Goal: Task Accomplishment & Management: Manage account settings

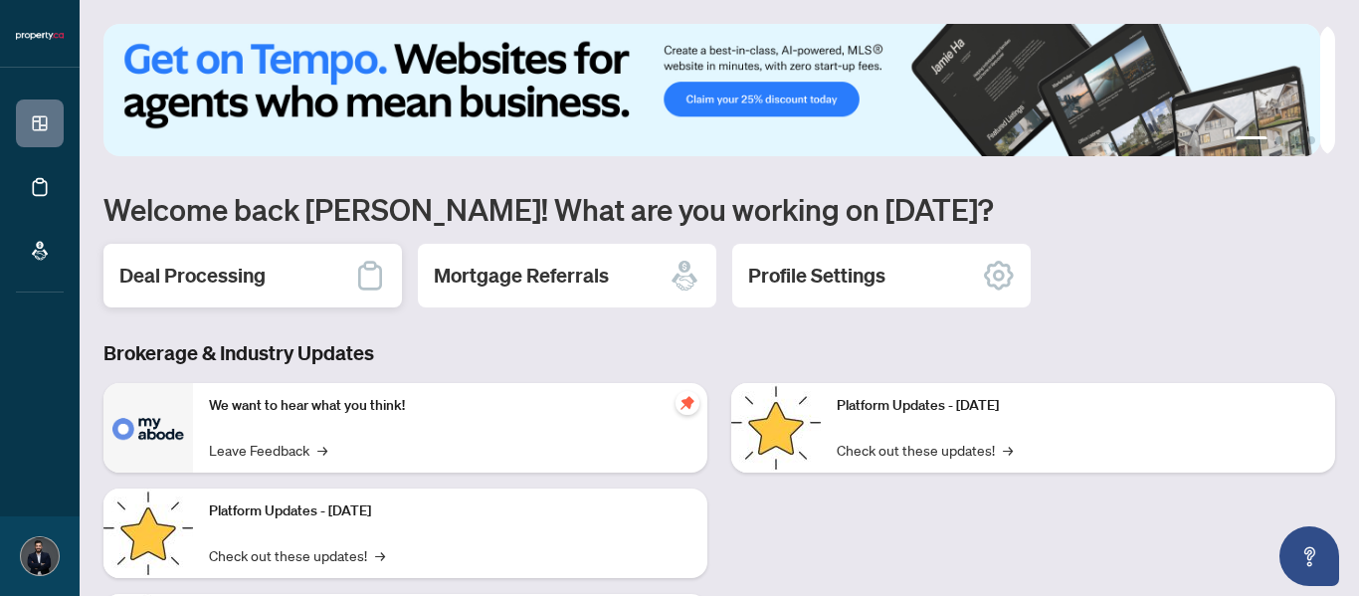
click at [272, 277] on div "Deal Processing" at bounding box center [252, 276] width 298 height 64
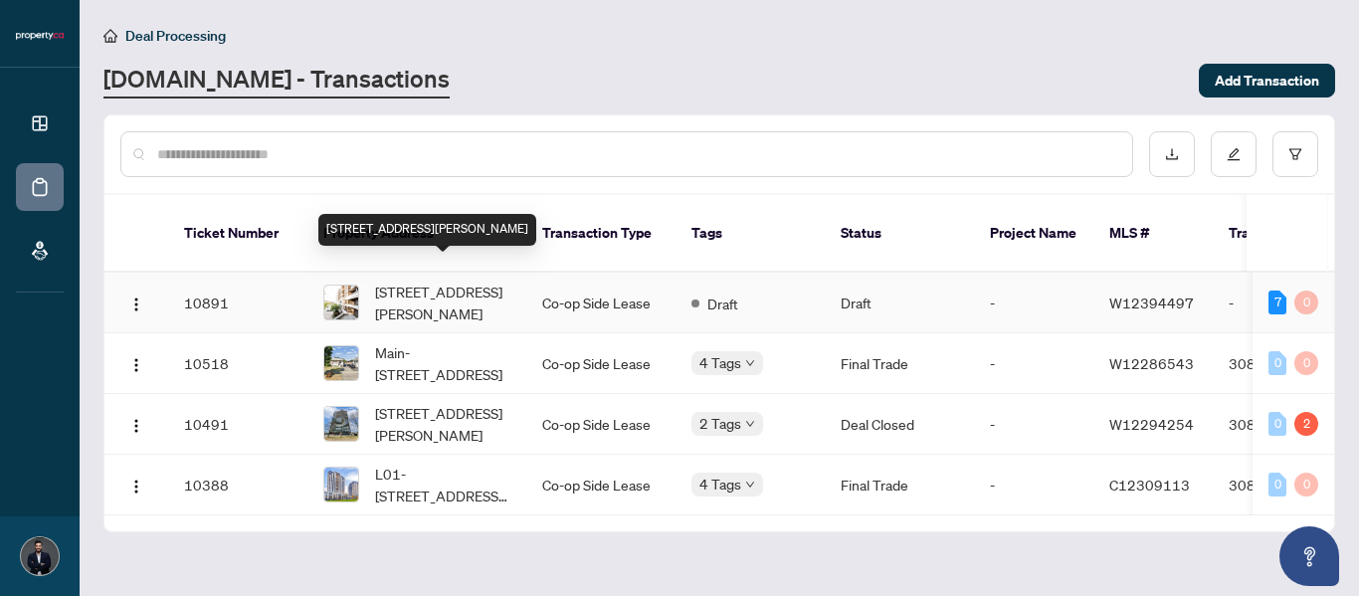
click at [460, 280] on span "[STREET_ADDRESS][PERSON_NAME]" at bounding box center [442, 302] width 135 height 44
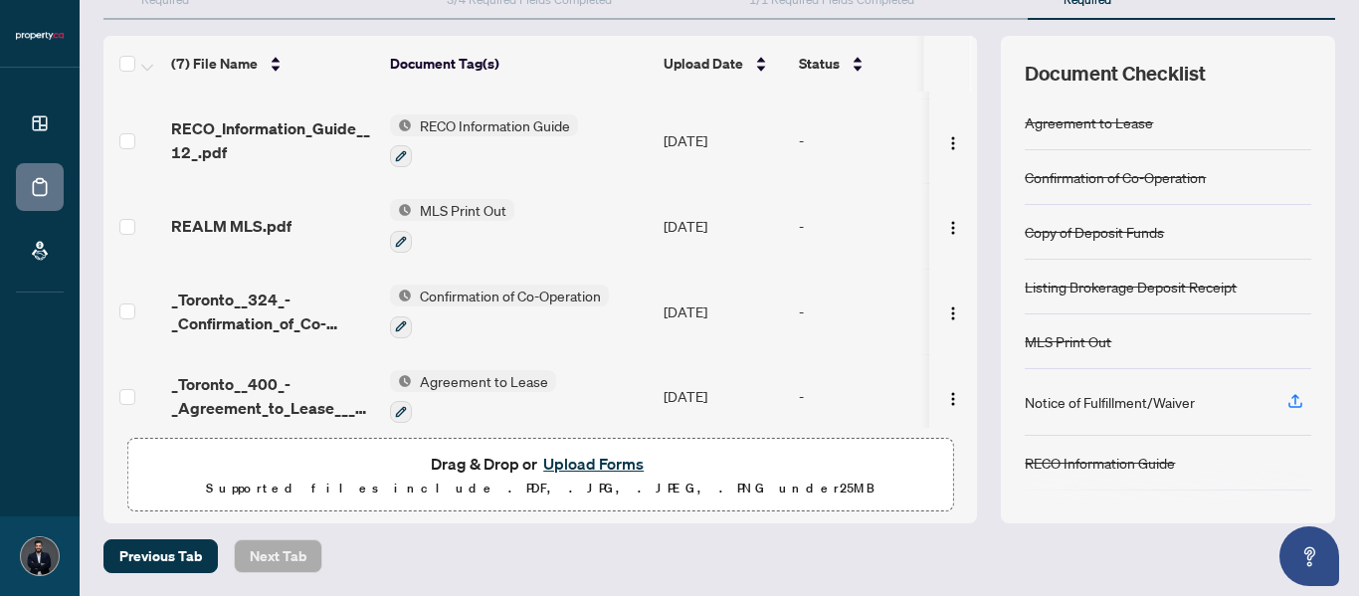
scroll to position [78, 0]
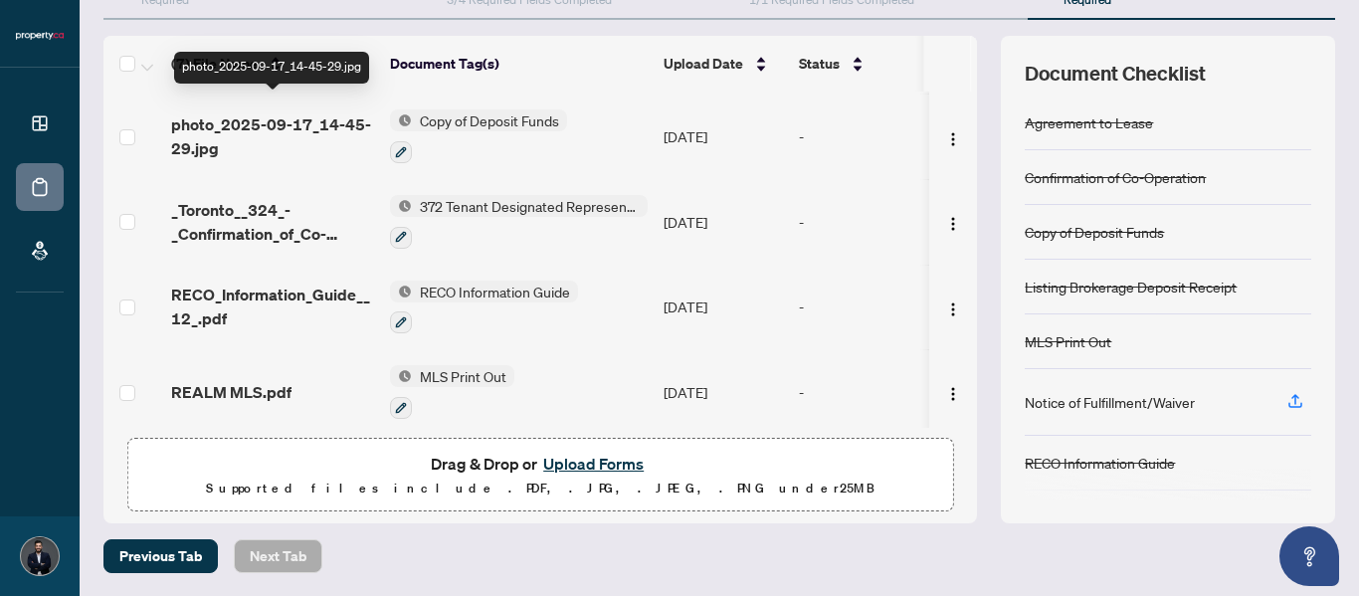
click at [335, 112] on span "photo_2025-09-17_14-45-29.jpg" at bounding box center [272, 136] width 203 height 48
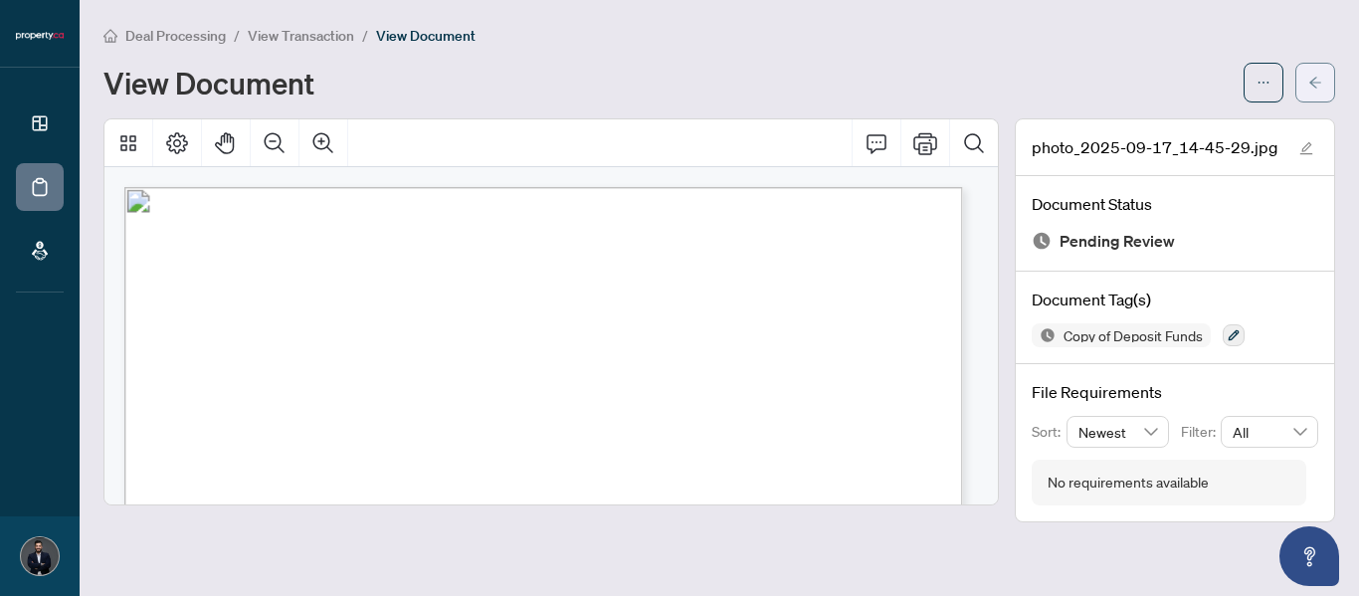
click at [1314, 77] on icon "arrow-left" at bounding box center [1315, 83] width 14 height 14
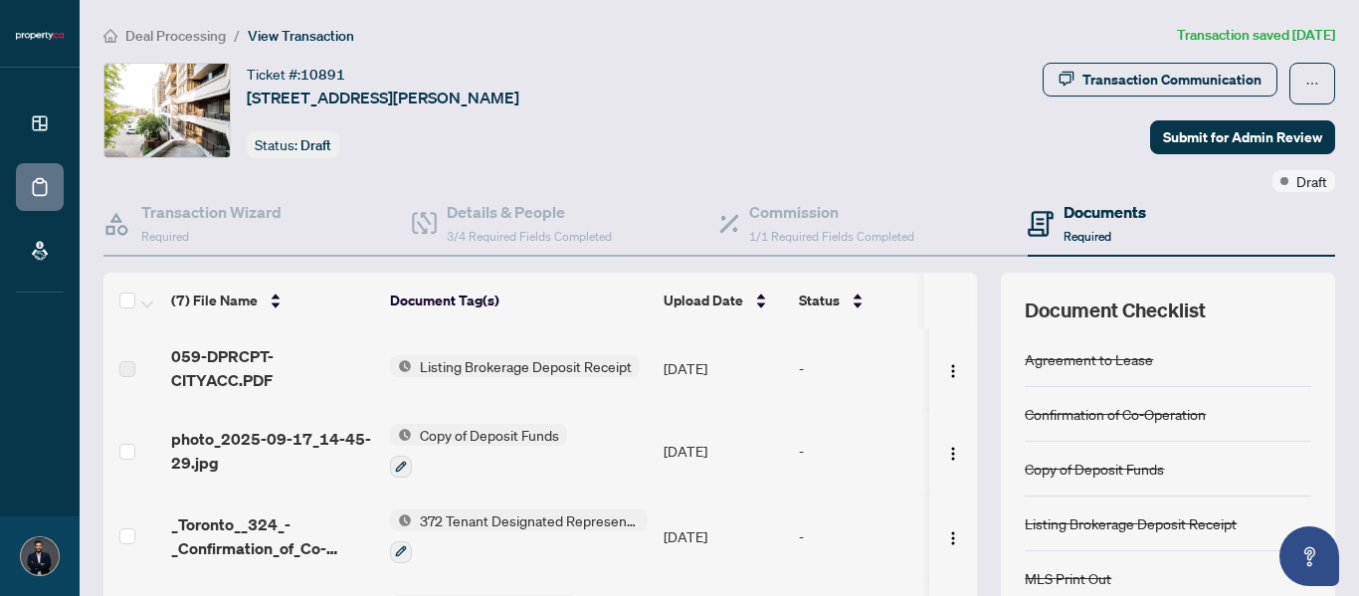
click at [534, 356] on span "Listing Brokerage Deposit Receipt" at bounding box center [526, 366] width 228 height 22
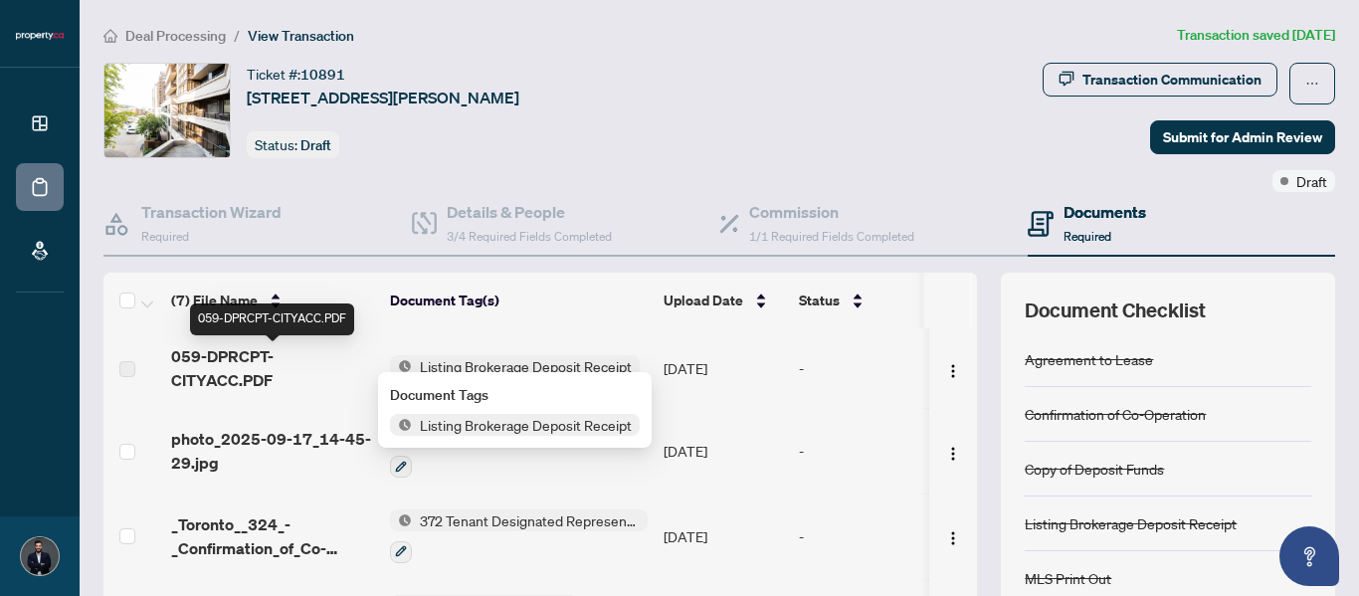
click at [317, 374] on td "059-DPRCPT-CITYACC.PDF" at bounding box center [272, 368] width 219 height 80
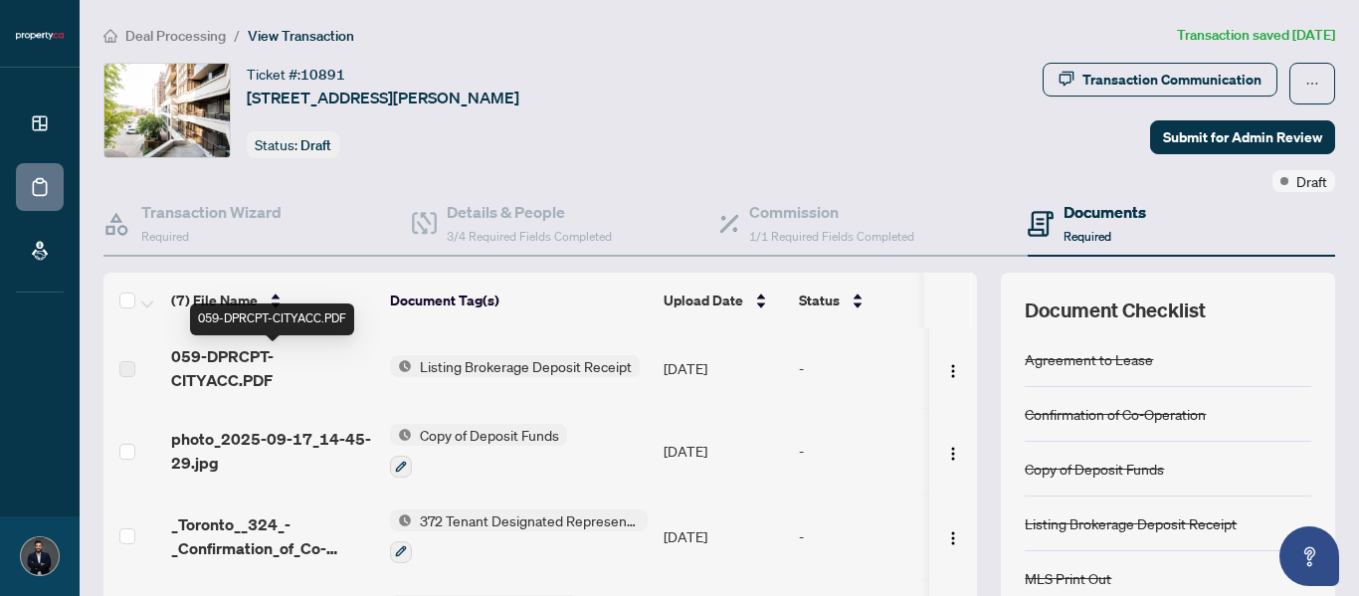
click at [293, 358] on span "059-DPRCPT-CITYACC.PDF" at bounding box center [272, 368] width 203 height 48
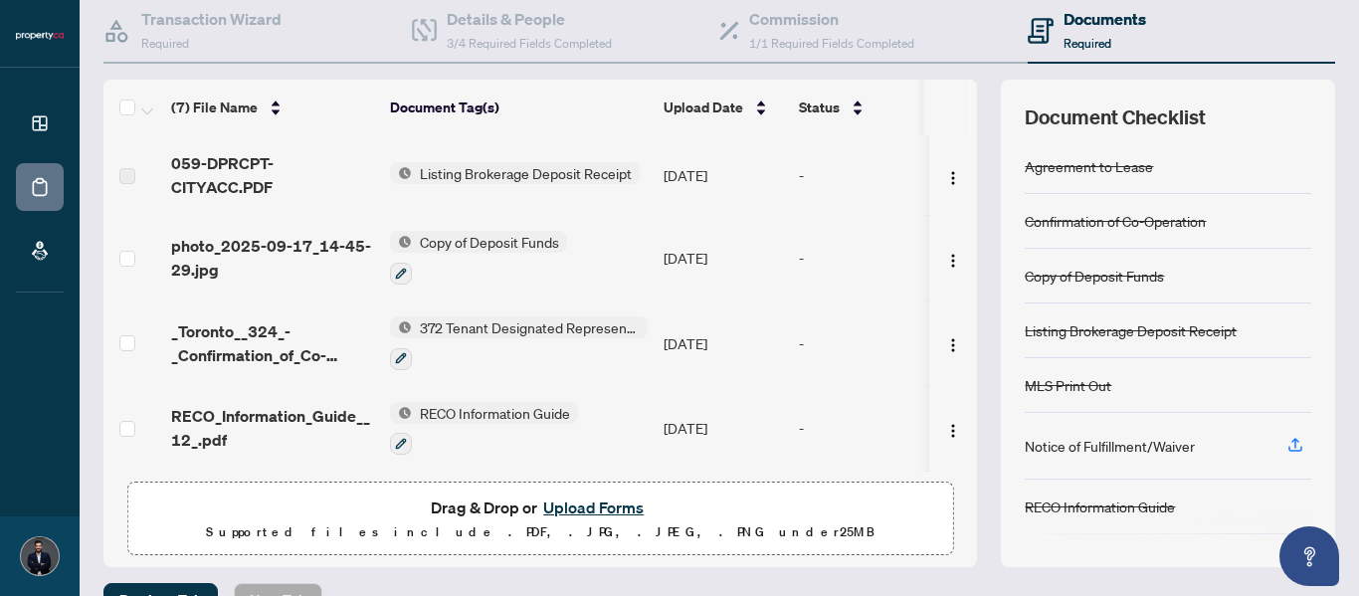
scroll to position [237, 0]
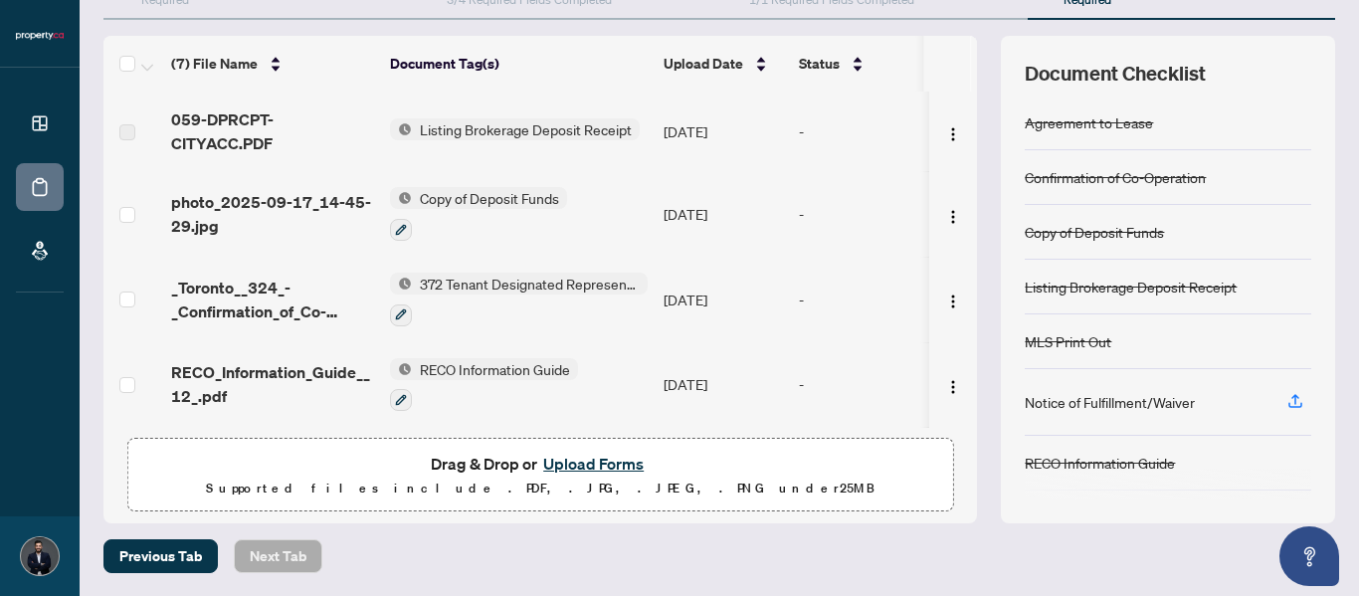
click at [1087, 292] on div "Listing Brokerage Deposit Receipt" at bounding box center [1130, 287] width 212 height 22
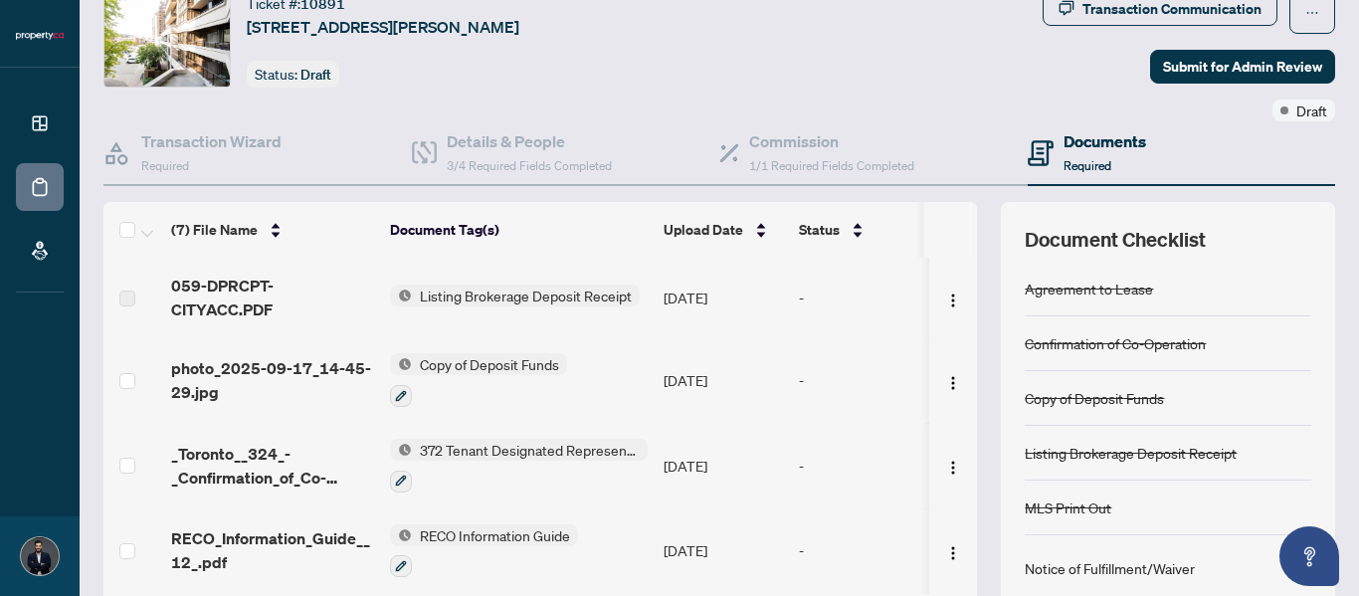
click at [128, 287] on label at bounding box center [127, 298] width 16 height 22
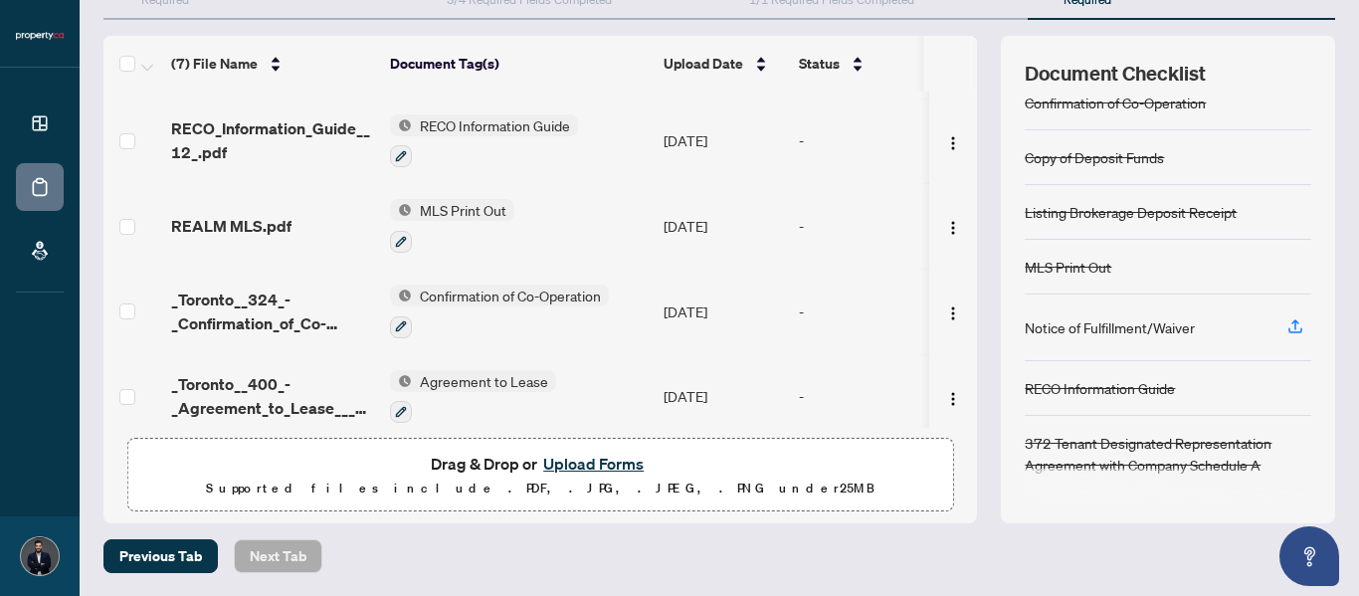
scroll to position [0, 0]
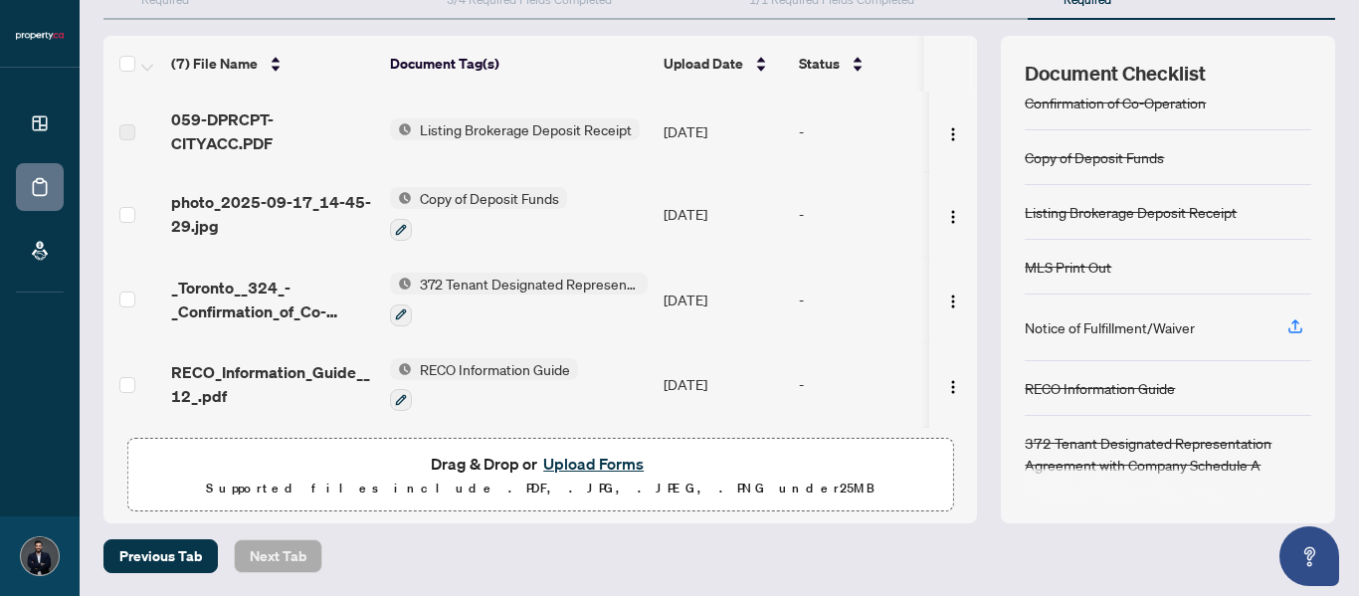
click at [485, 125] on span "Listing Brokerage Deposit Receipt" at bounding box center [526, 129] width 228 height 22
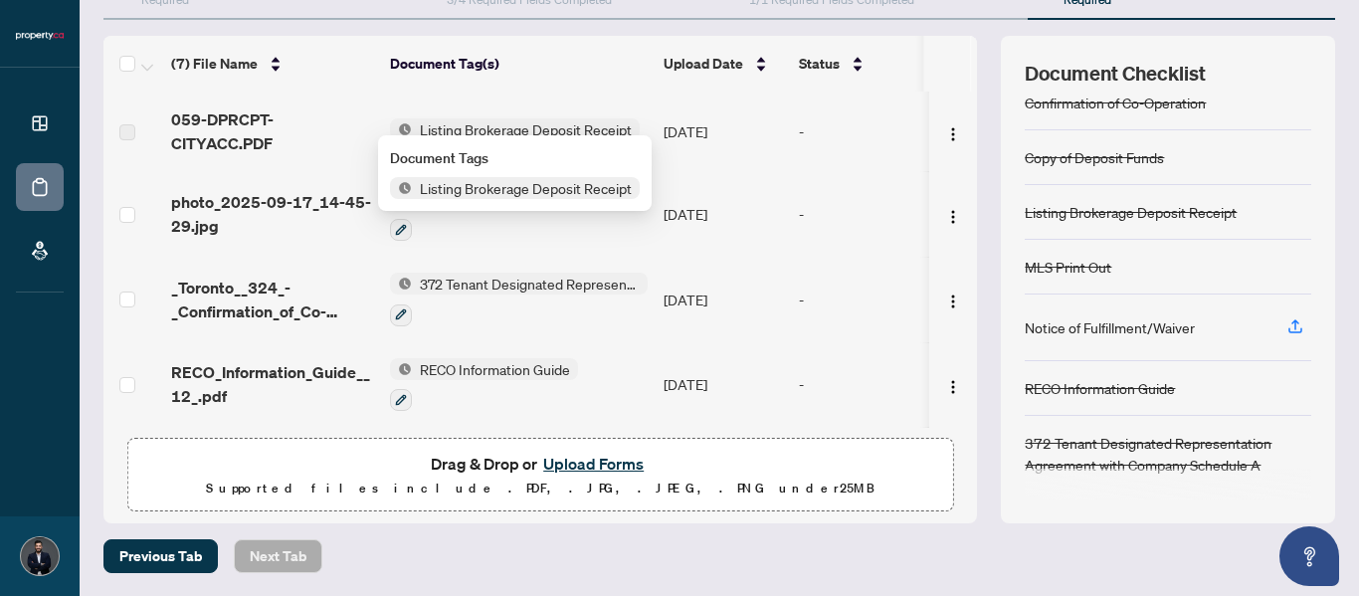
click at [454, 187] on span "Listing Brokerage Deposit Receipt" at bounding box center [526, 188] width 228 height 22
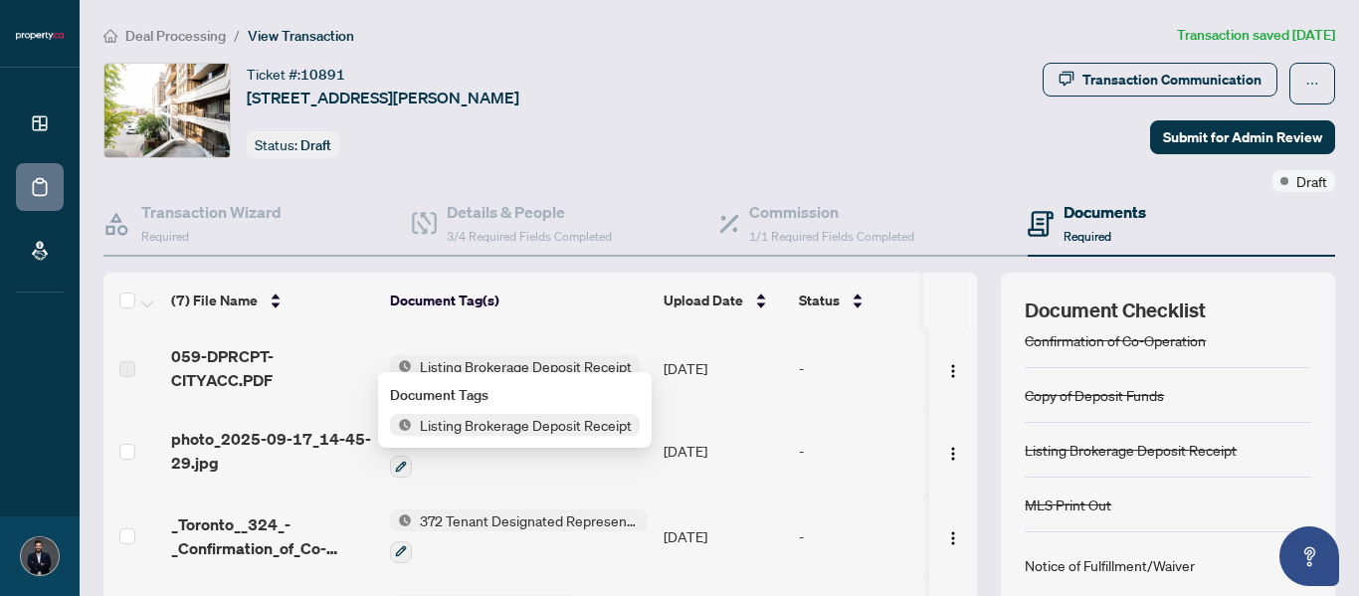
scroll to position [75, 0]
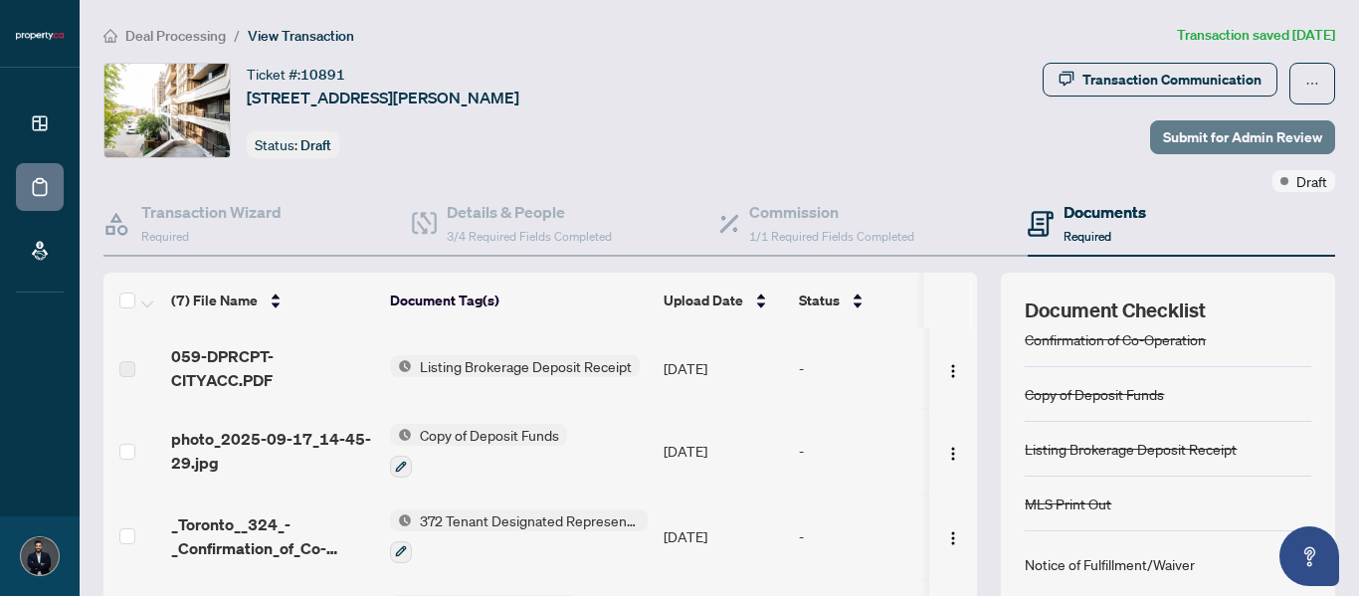
click at [1163, 128] on span "Submit for Admin Review" at bounding box center [1242, 137] width 159 height 32
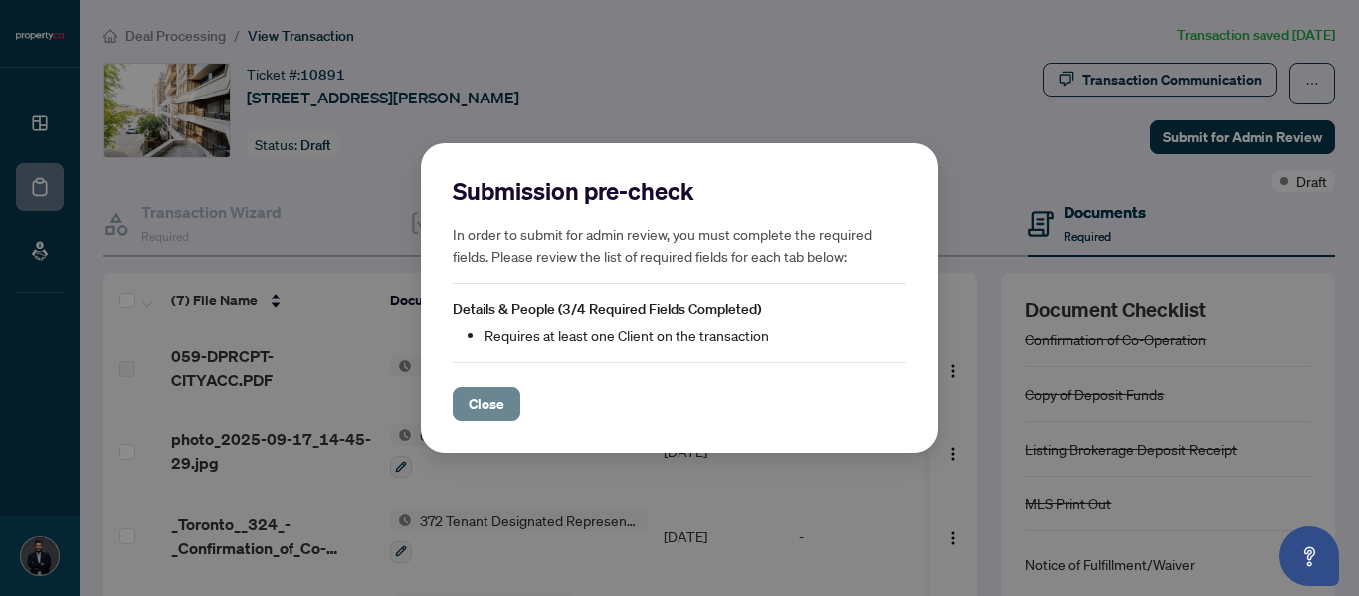
click at [495, 399] on span "Close" at bounding box center [486, 404] width 36 height 32
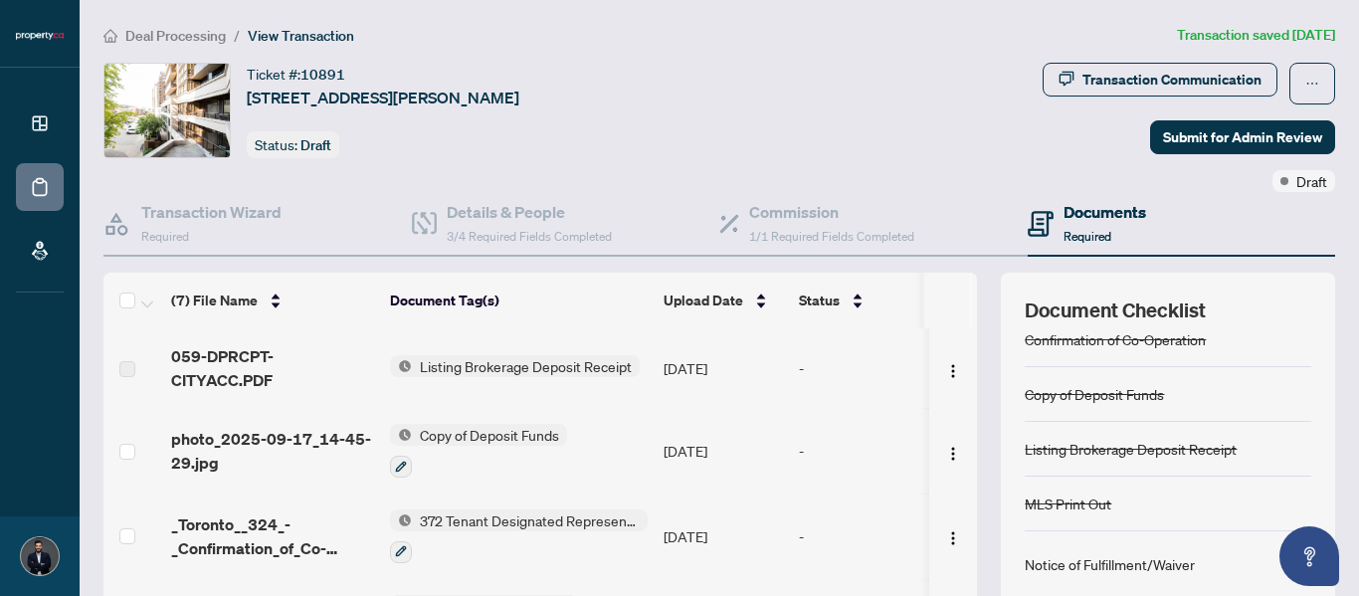
click at [120, 361] on label at bounding box center [127, 369] width 16 height 22
click at [136, 363] on td at bounding box center [133, 368] width 60 height 80
click at [128, 358] on label at bounding box center [127, 369] width 16 height 22
click at [128, 361] on label at bounding box center [127, 369] width 16 height 22
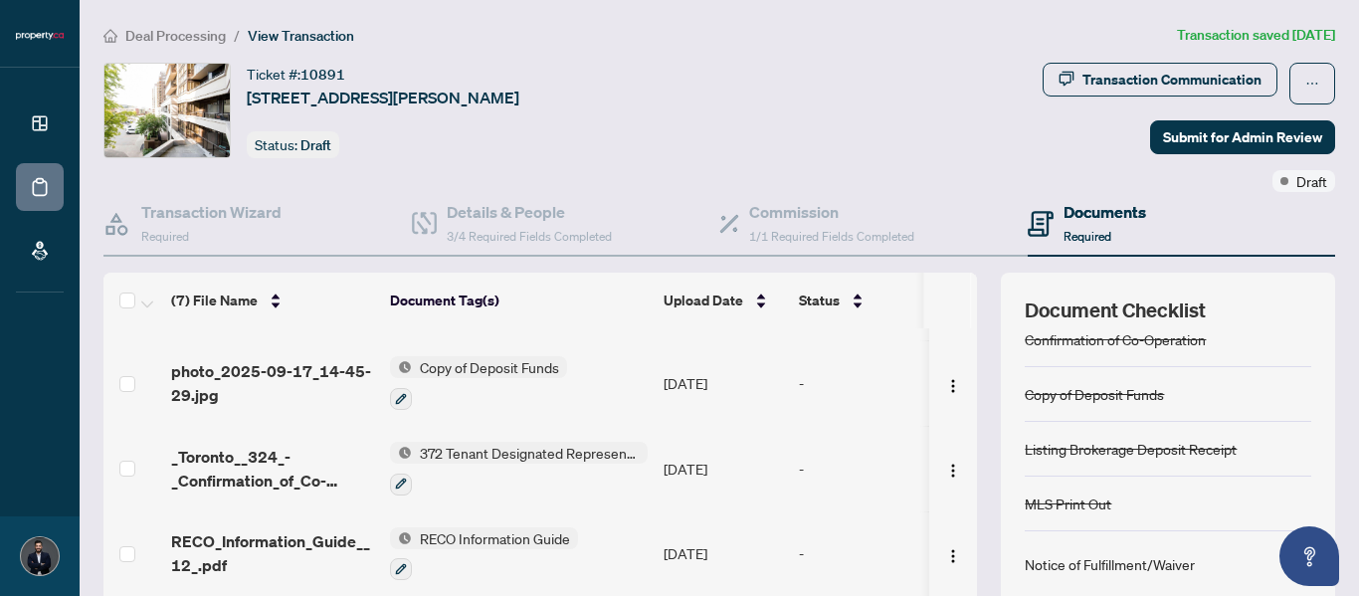
scroll to position [0, 0]
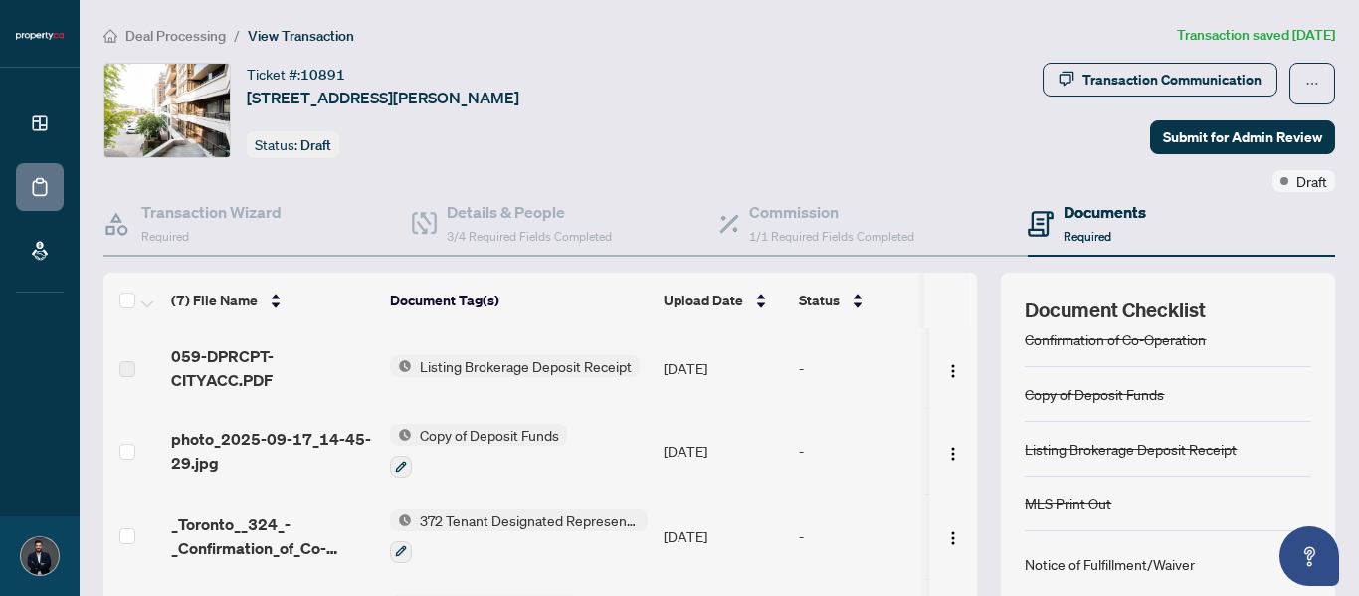
click at [197, 357] on span "059-DPRCPT-CITYACC.PDF" at bounding box center [272, 368] width 203 height 48
click at [126, 358] on label at bounding box center [127, 369] width 16 height 22
click at [1272, 186] on div "Draft" at bounding box center [1303, 181] width 63 height 22
click at [1296, 187] on span "Draft" at bounding box center [1311, 181] width 31 height 22
click at [1205, 133] on span "Submit for Admin Review" at bounding box center [1242, 137] width 159 height 32
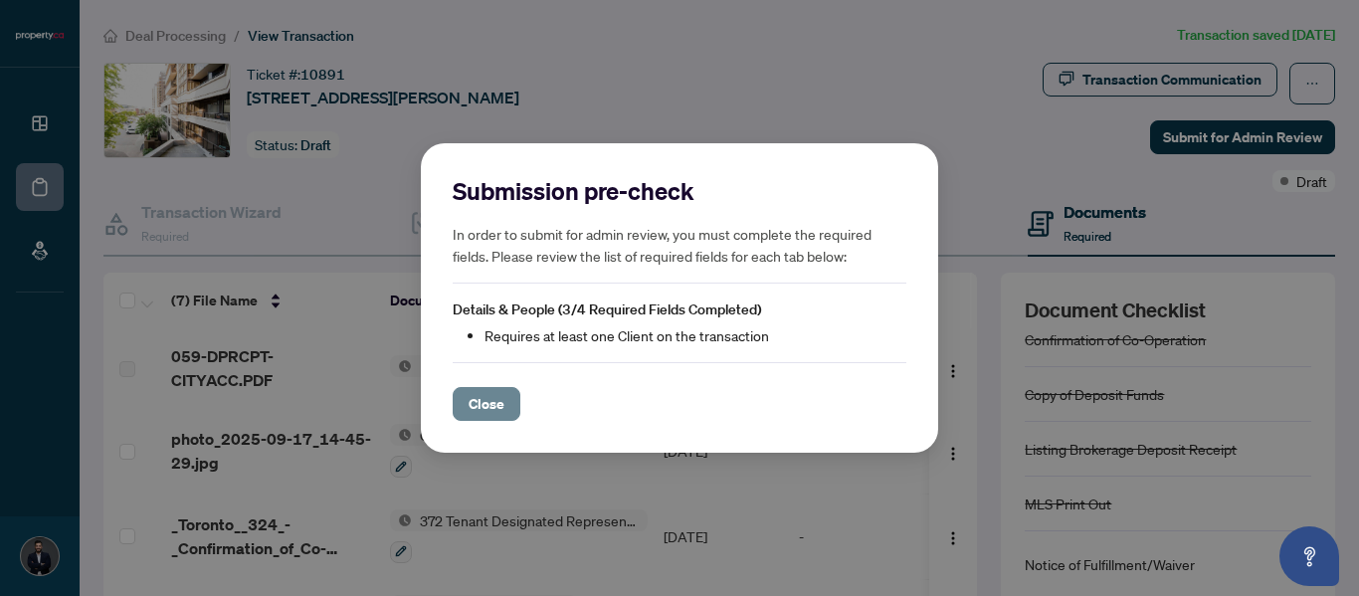
click at [491, 399] on span "Close" at bounding box center [486, 404] width 36 height 32
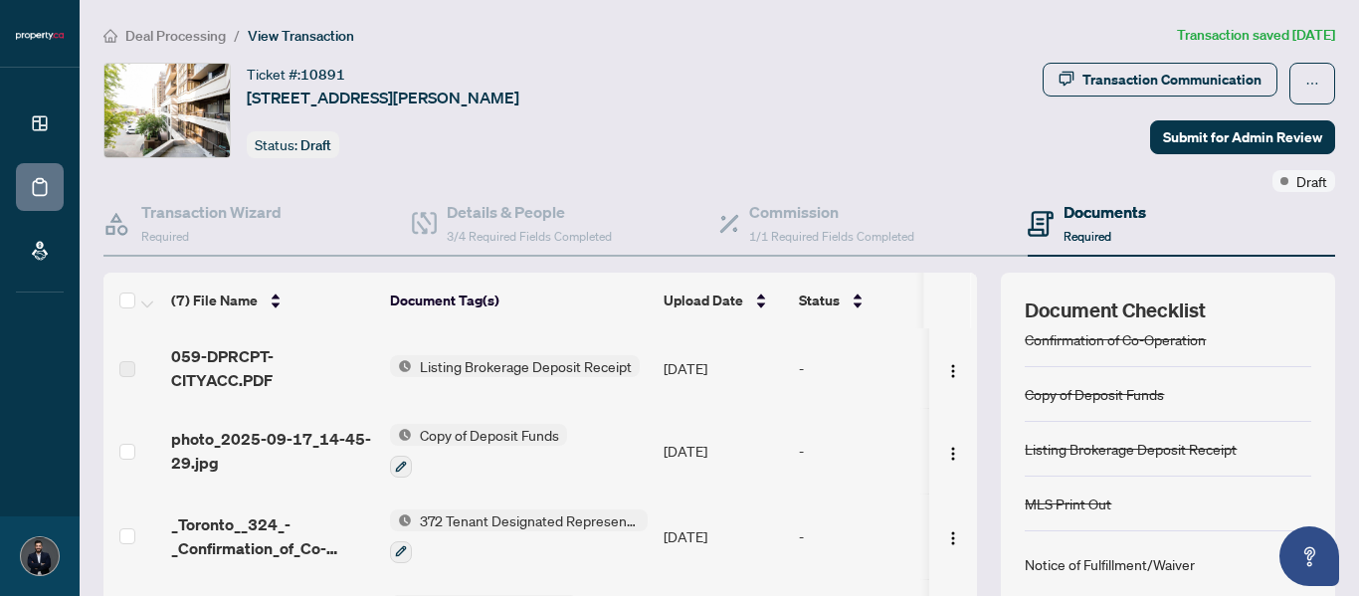
click at [1273, 84] on div "Transaction Communication" at bounding box center [1188, 84] width 292 height 42
click at [1305, 80] on icon "ellipsis" at bounding box center [1312, 84] width 14 height 14
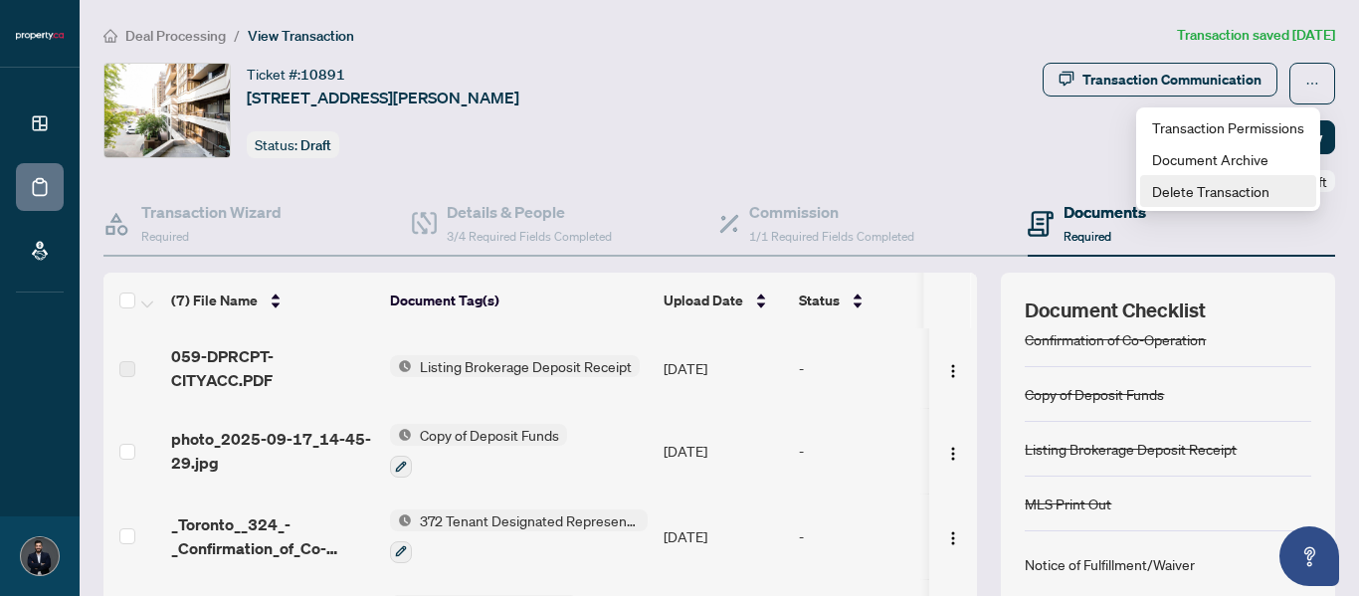
click at [1234, 185] on span "Delete Transaction" at bounding box center [1228, 191] width 152 height 22
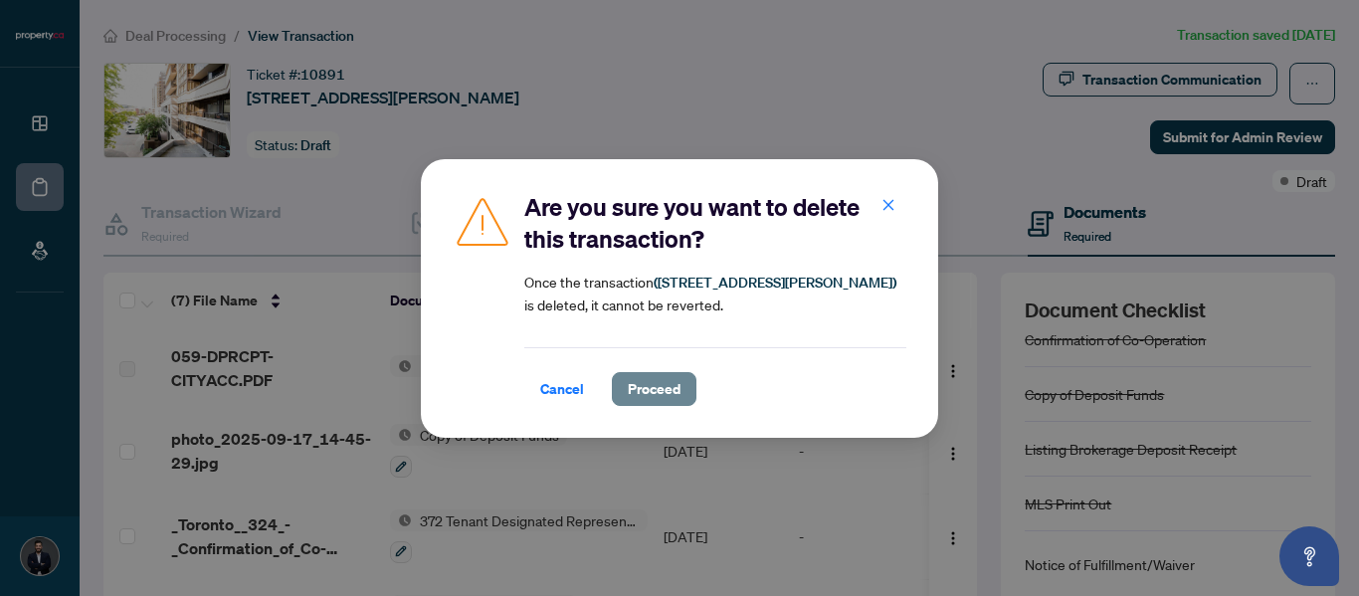
click at [645, 385] on span "Proceed" at bounding box center [654, 389] width 53 height 32
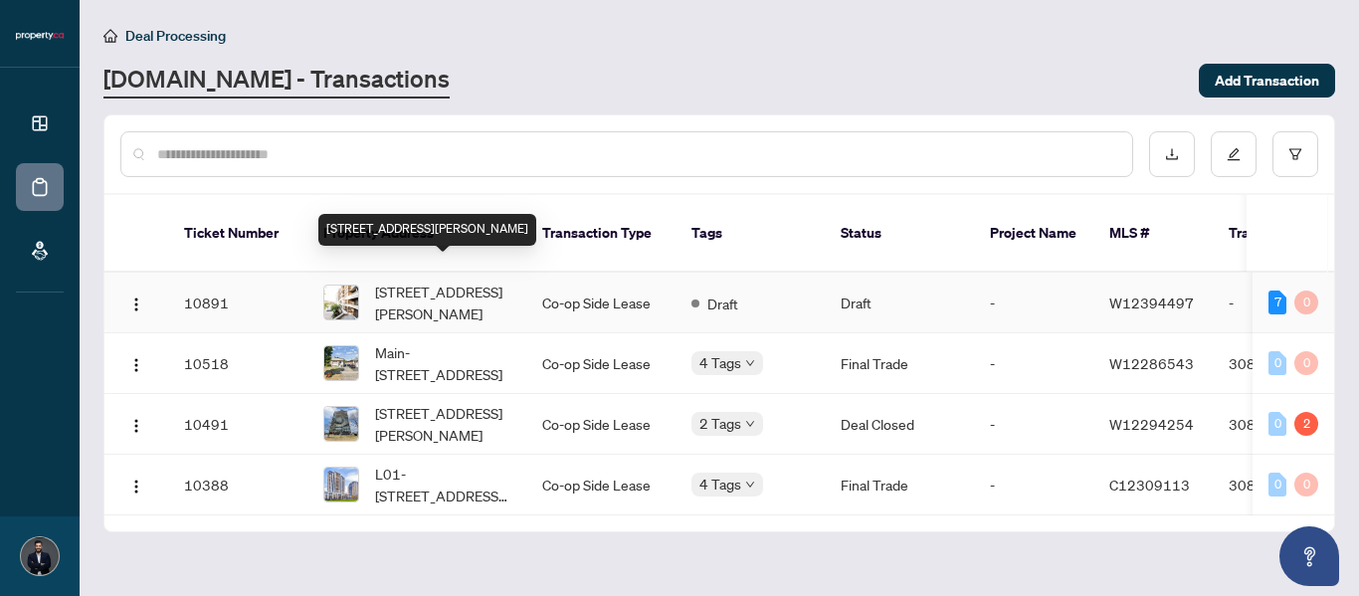
click at [453, 283] on span "327-1060 Sheppard Ave, Toronto, Ontario M3J 0G7, Canada" at bounding box center [442, 302] width 135 height 44
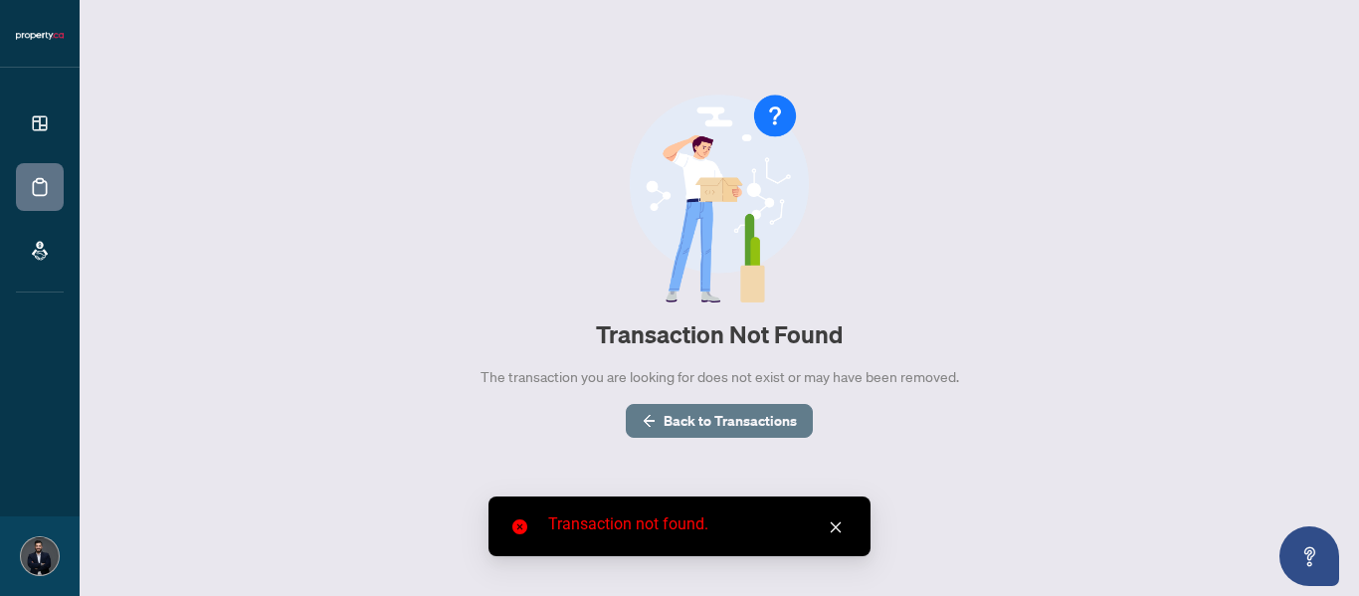
click at [733, 425] on span "Back to Transactions" at bounding box center [729, 421] width 133 height 32
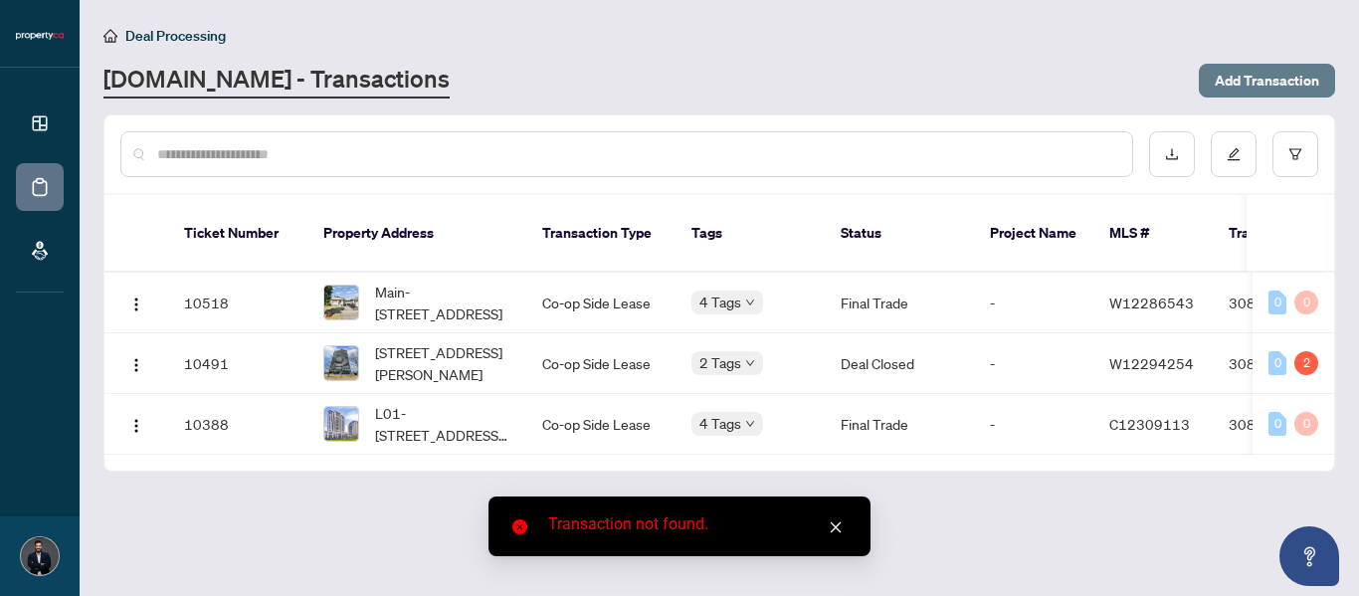
click at [1279, 74] on span "Add Transaction" at bounding box center [1266, 81] width 104 height 32
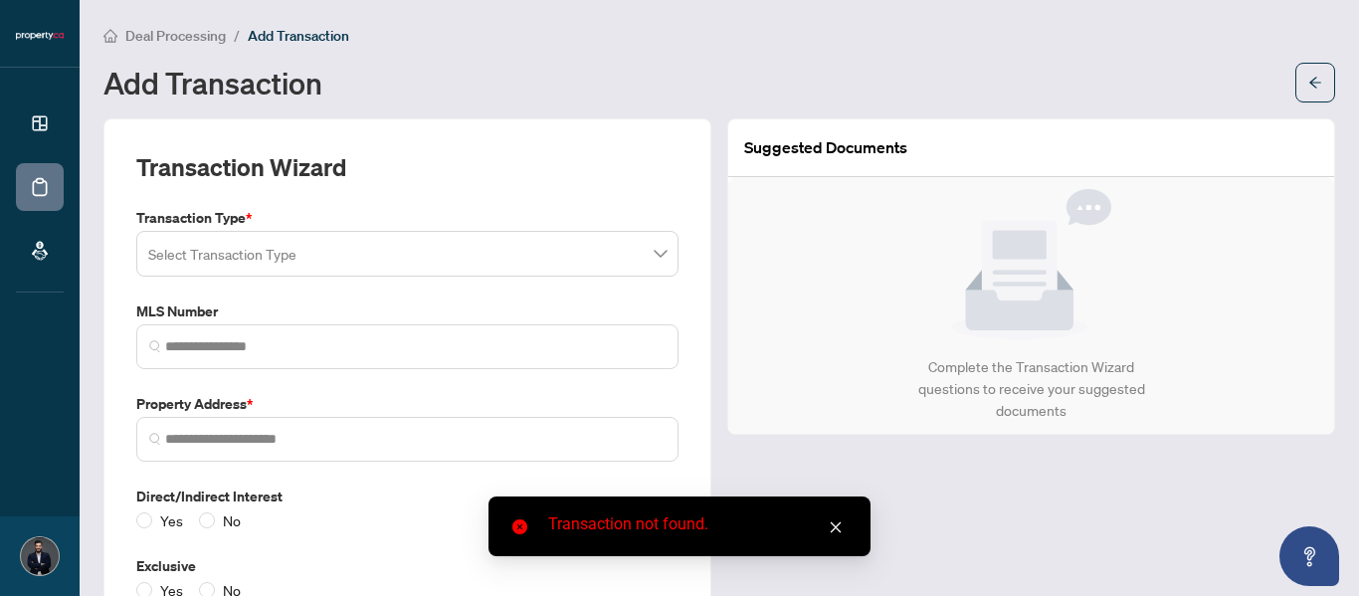
click at [305, 253] on input "search" at bounding box center [398, 257] width 500 height 44
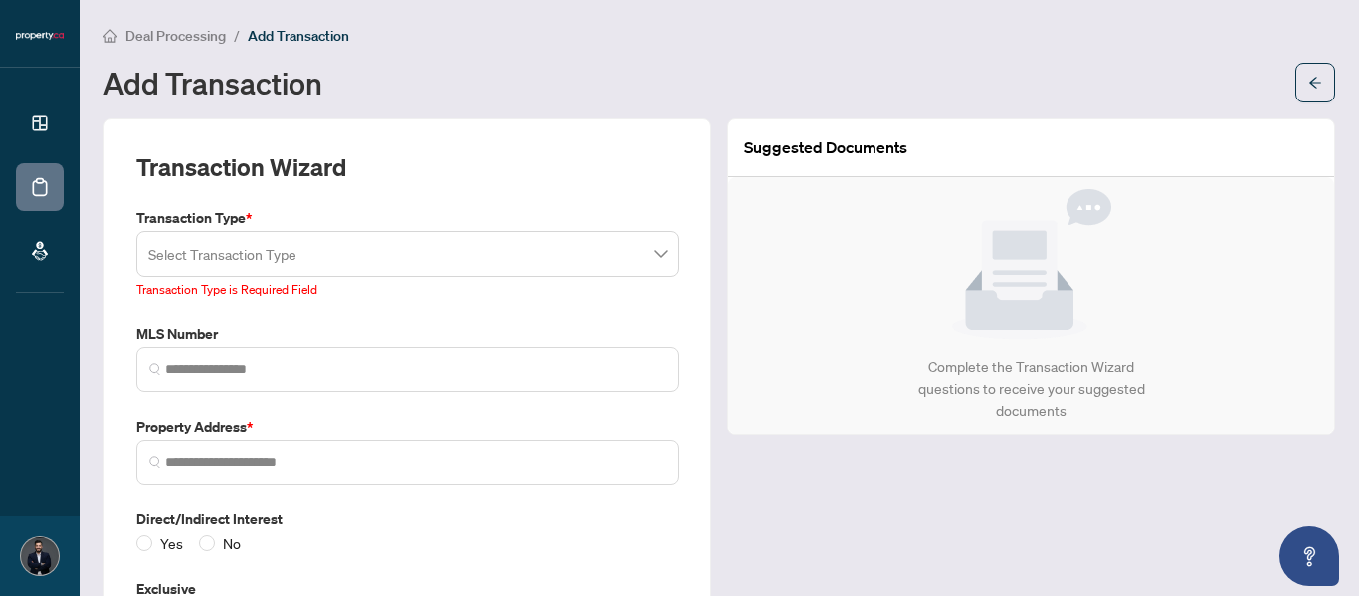
click at [293, 256] on input "search" at bounding box center [398, 257] width 500 height 44
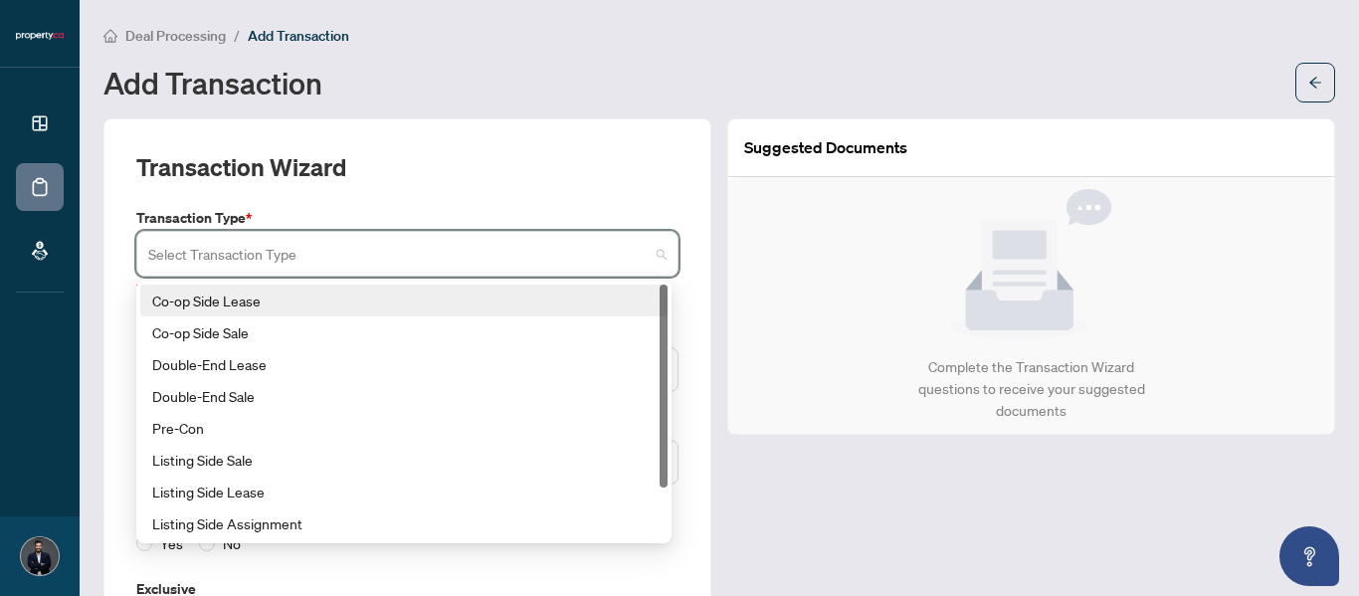
click at [313, 299] on div "Co-op Side Lease" at bounding box center [403, 300] width 503 height 22
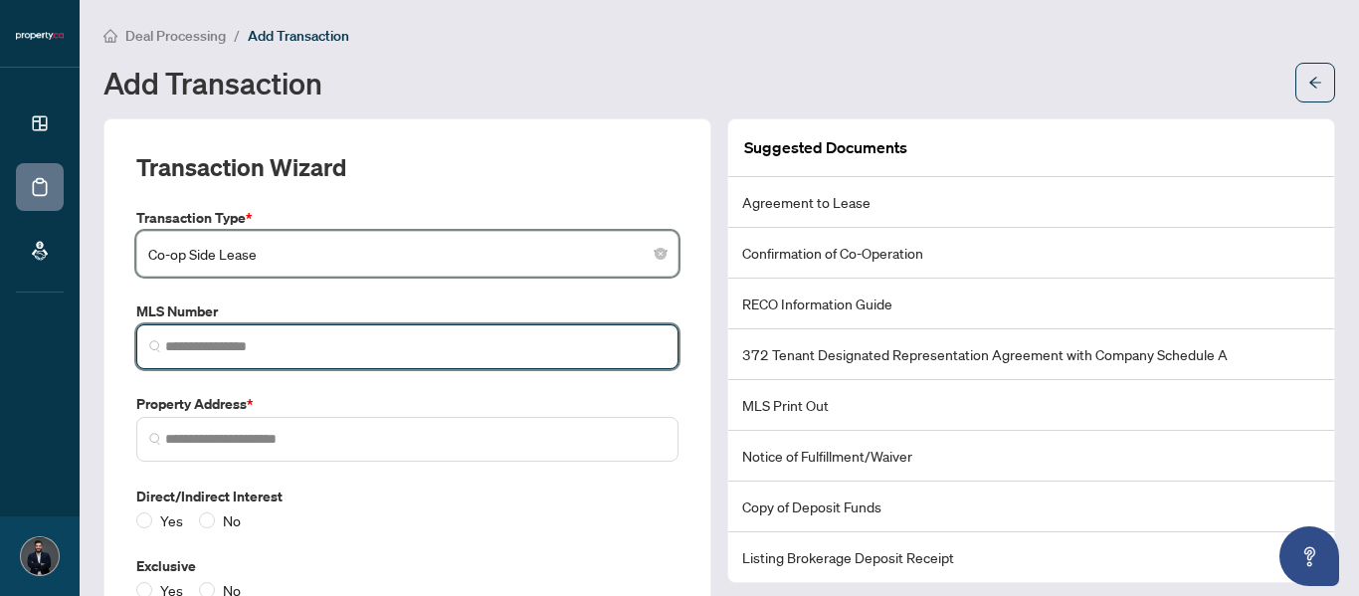
click at [241, 342] on input "search" at bounding box center [415, 346] width 500 height 21
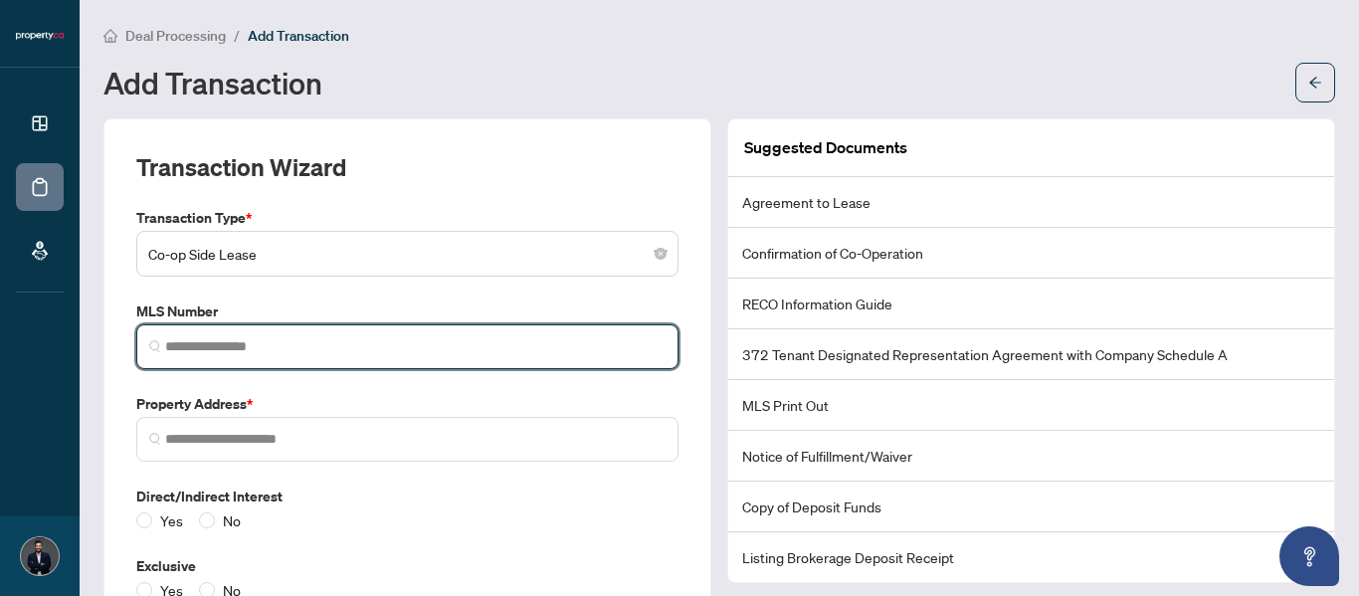
paste input "*********"
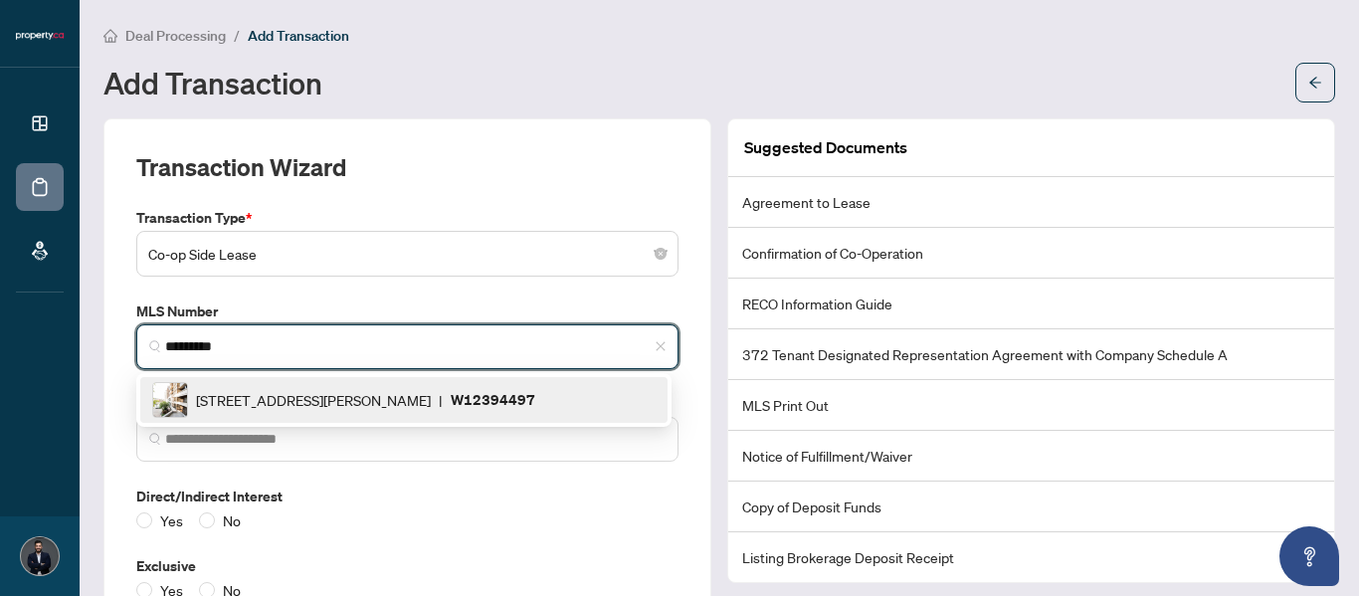
scroll to position [143, 0]
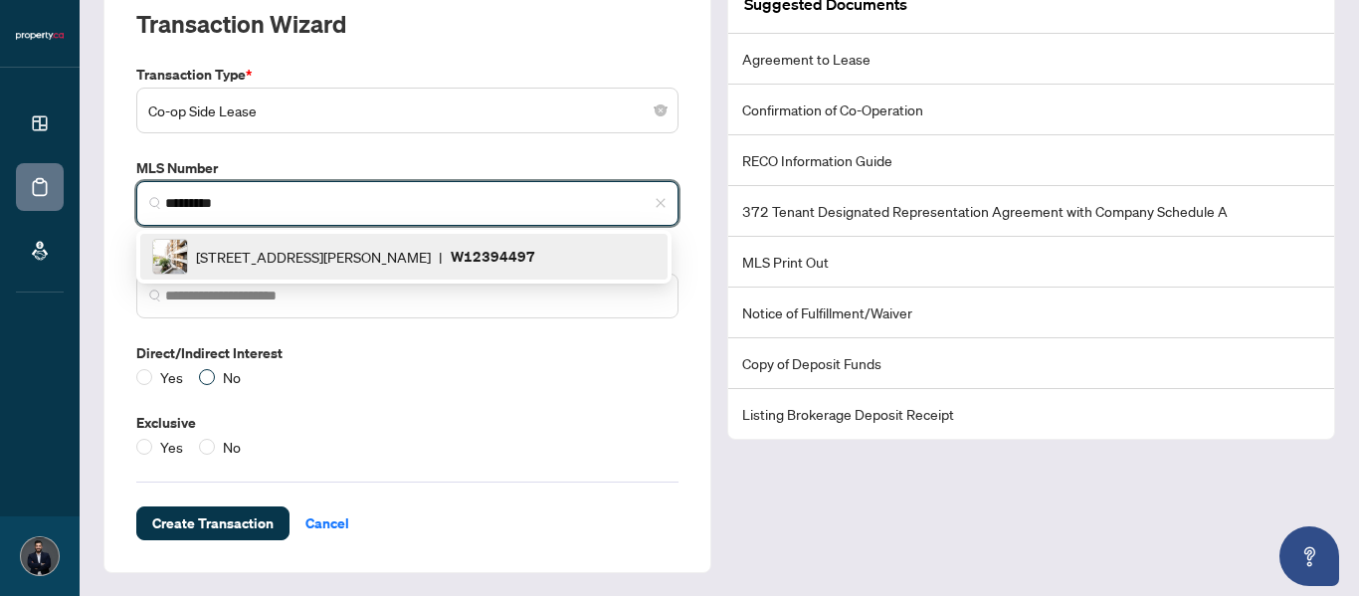
type input "*********"
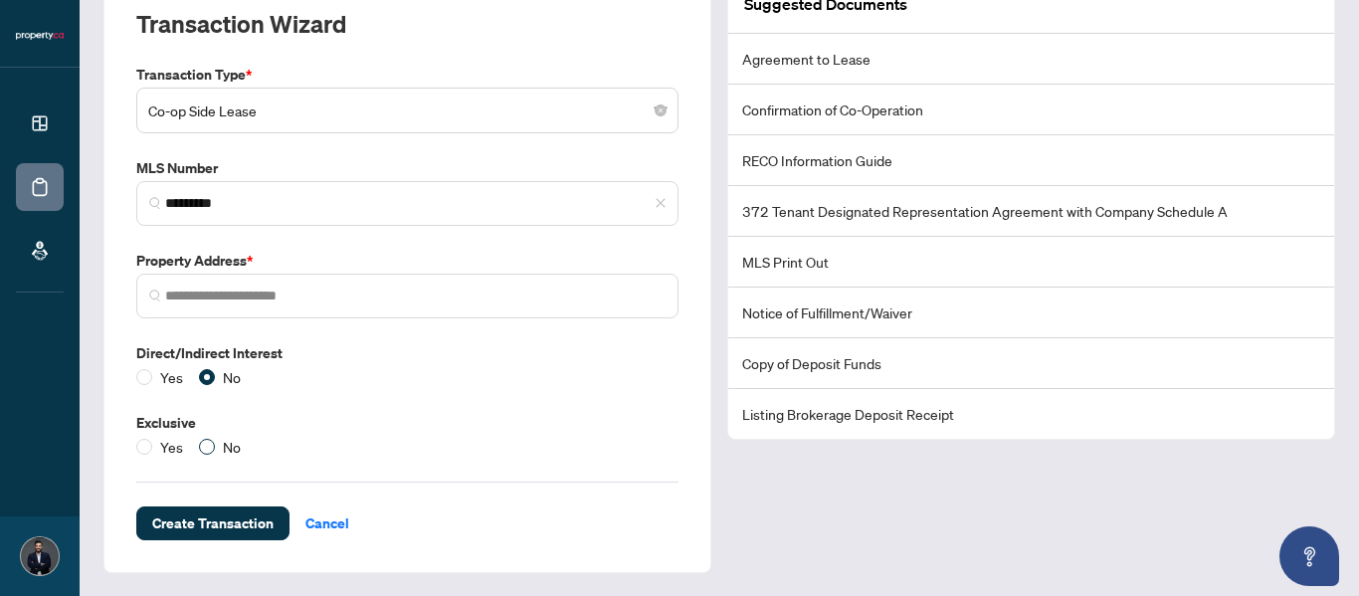
click at [216, 447] on span "No" at bounding box center [232, 447] width 34 height 22
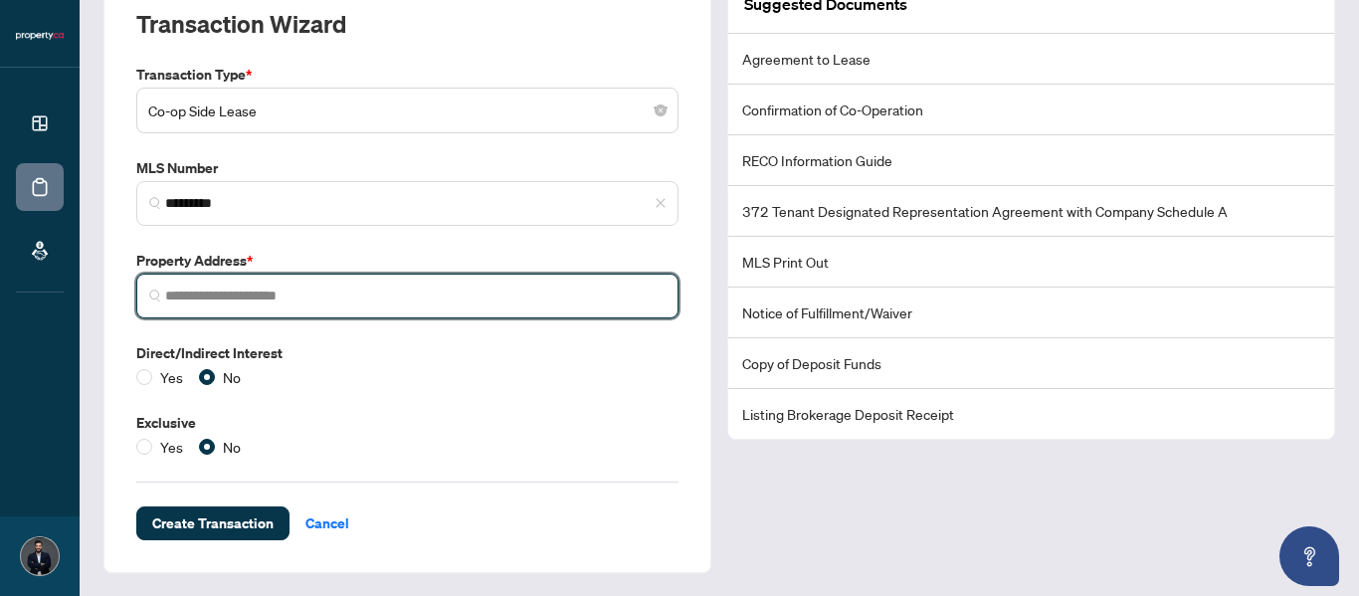
click at [321, 296] on input "search" at bounding box center [415, 295] width 500 height 21
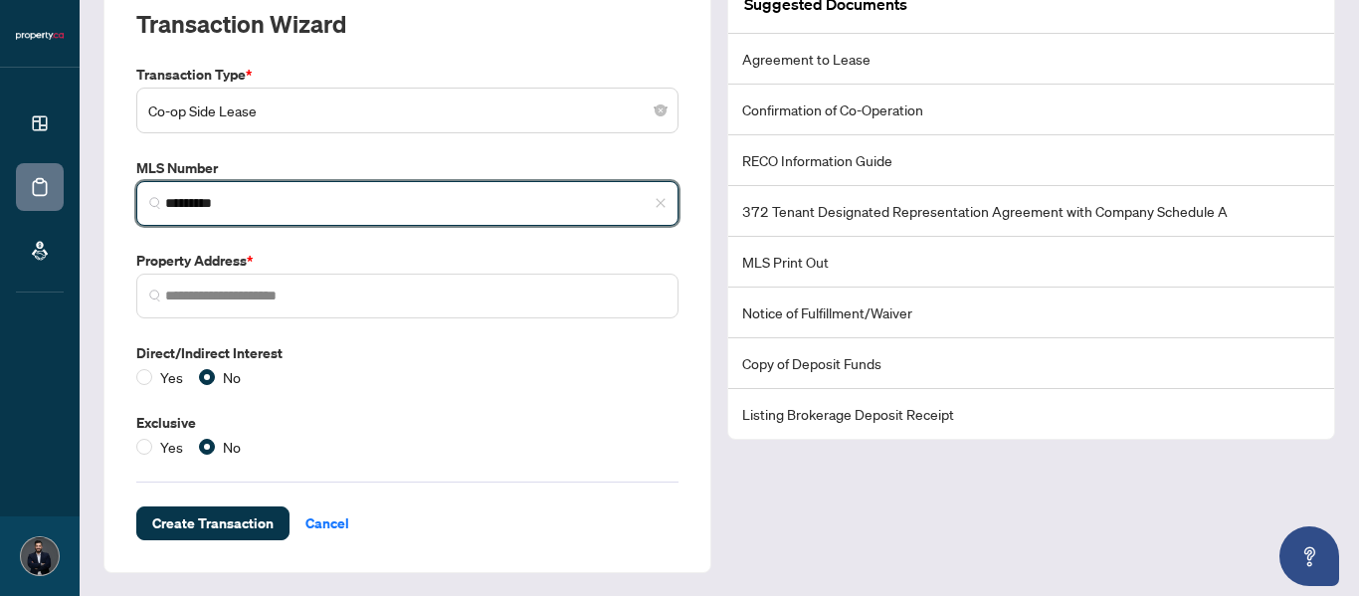
click at [320, 202] on input "*********" at bounding box center [415, 203] width 500 height 21
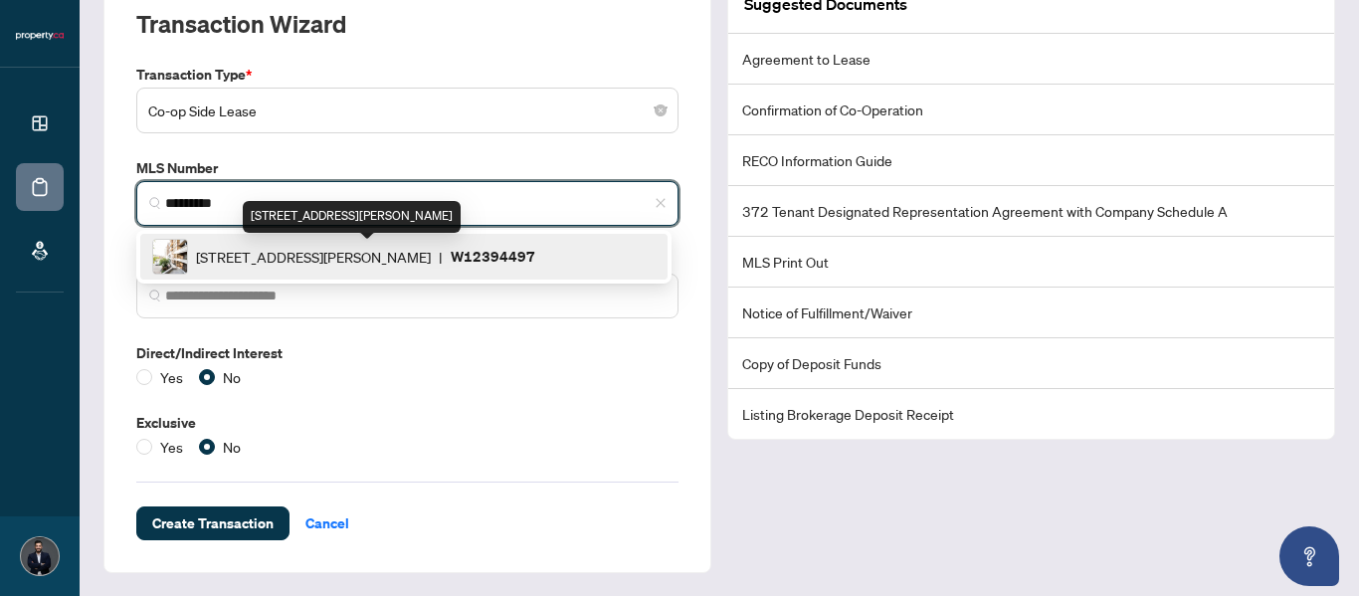
click at [327, 260] on span "1060 Sheppard Ave, Toronto, Ontario M3J 0G7, Canada" at bounding box center [313, 257] width 235 height 22
type input "**********"
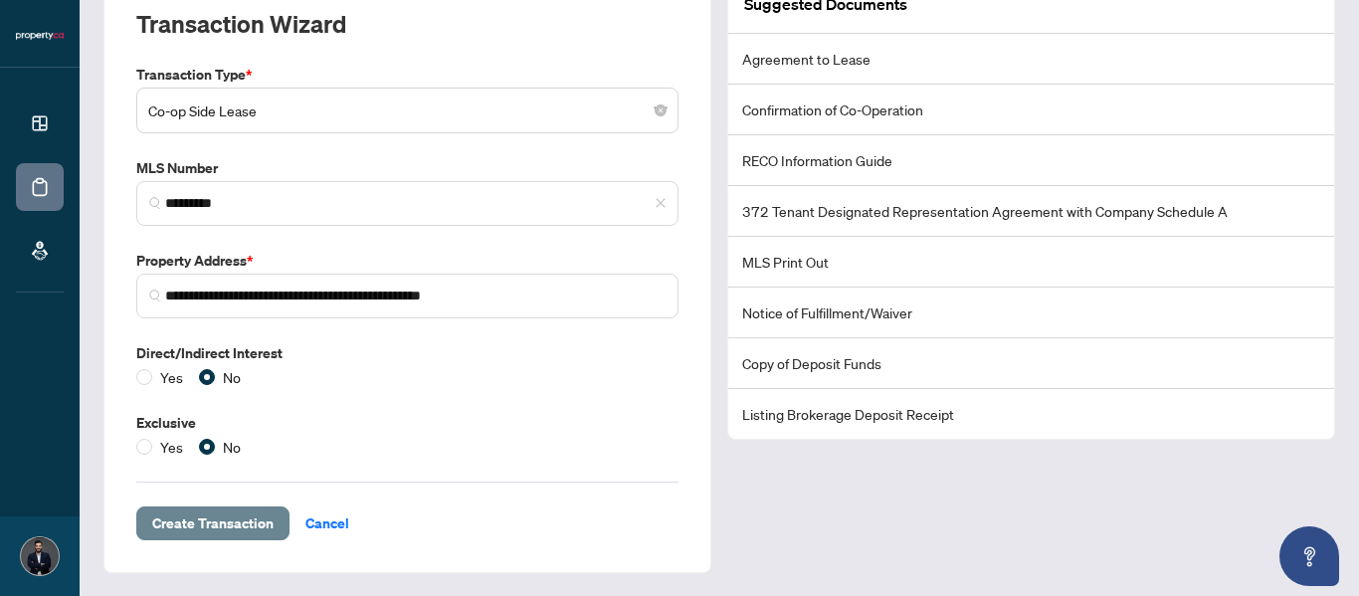
click at [209, 522] on span "Create Transaction" at bounding box center [212, 523] width 121 height 32
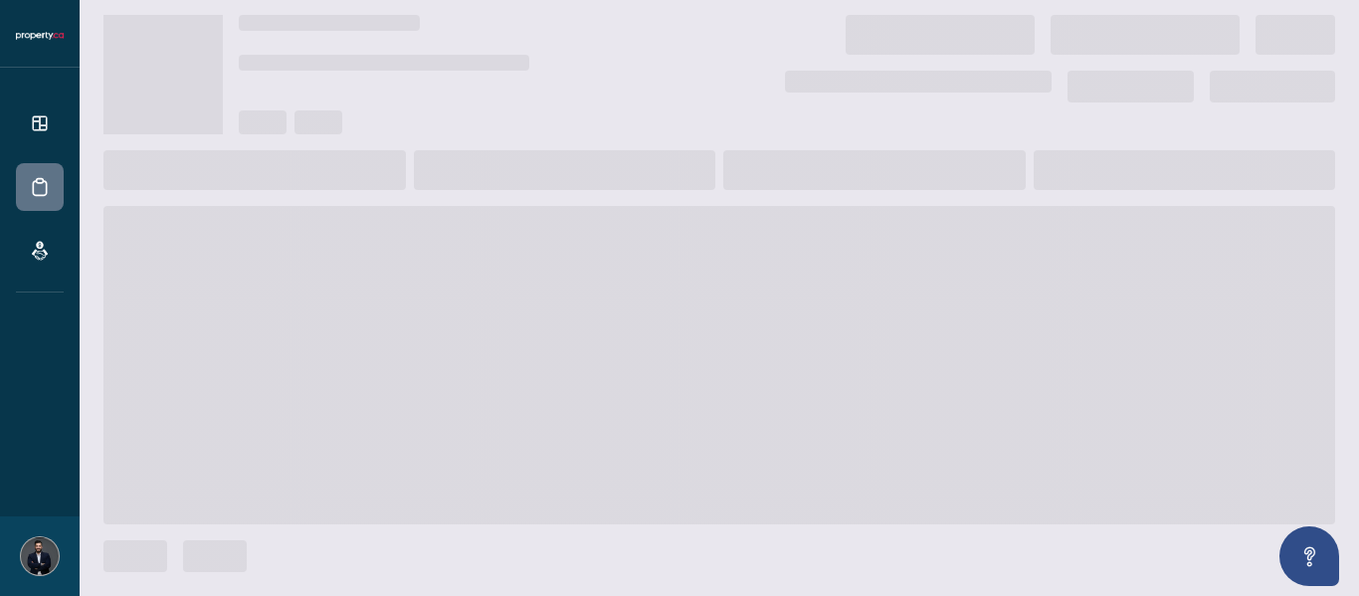
scroll to position [47, 0]
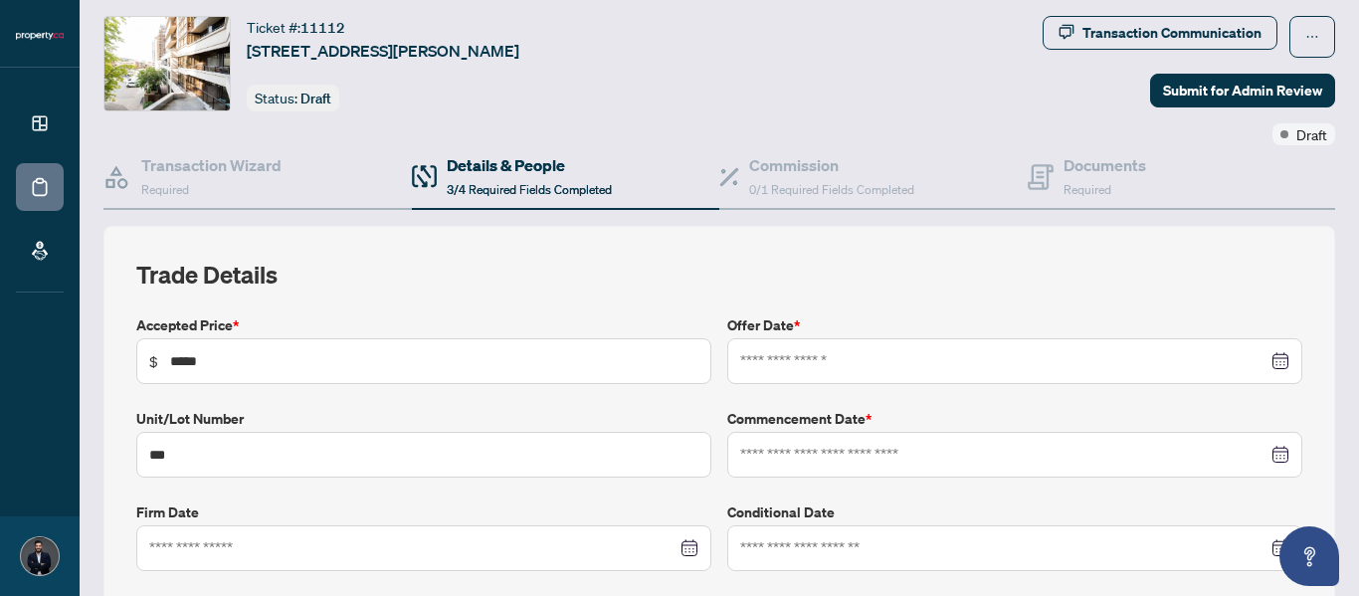
type input "**********"
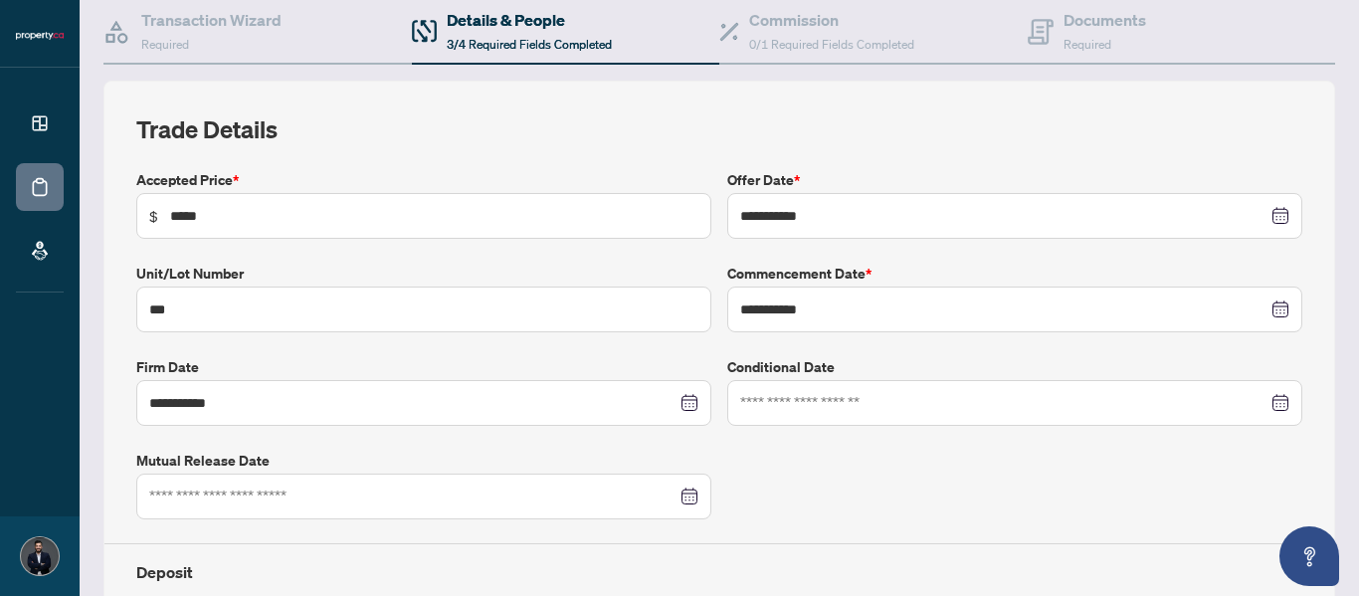
scroll to position [0, 0]
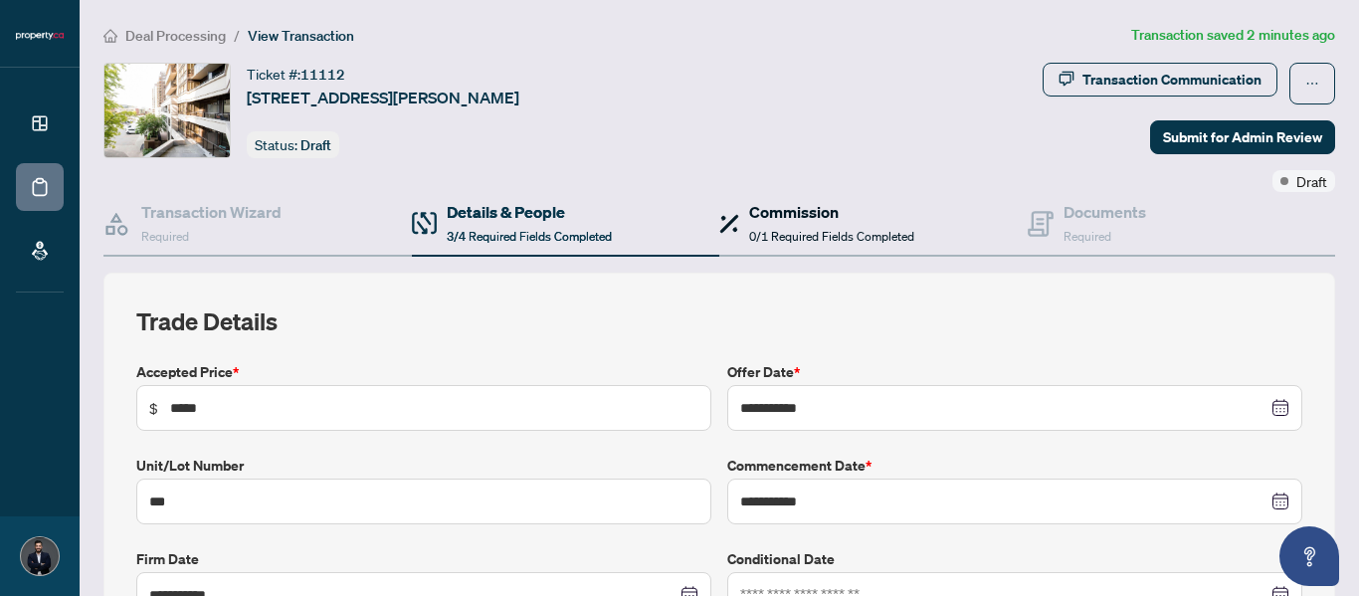
click at [793, 218] on h4 "Commission" at bounding box center [831, 212] width 165 height 24
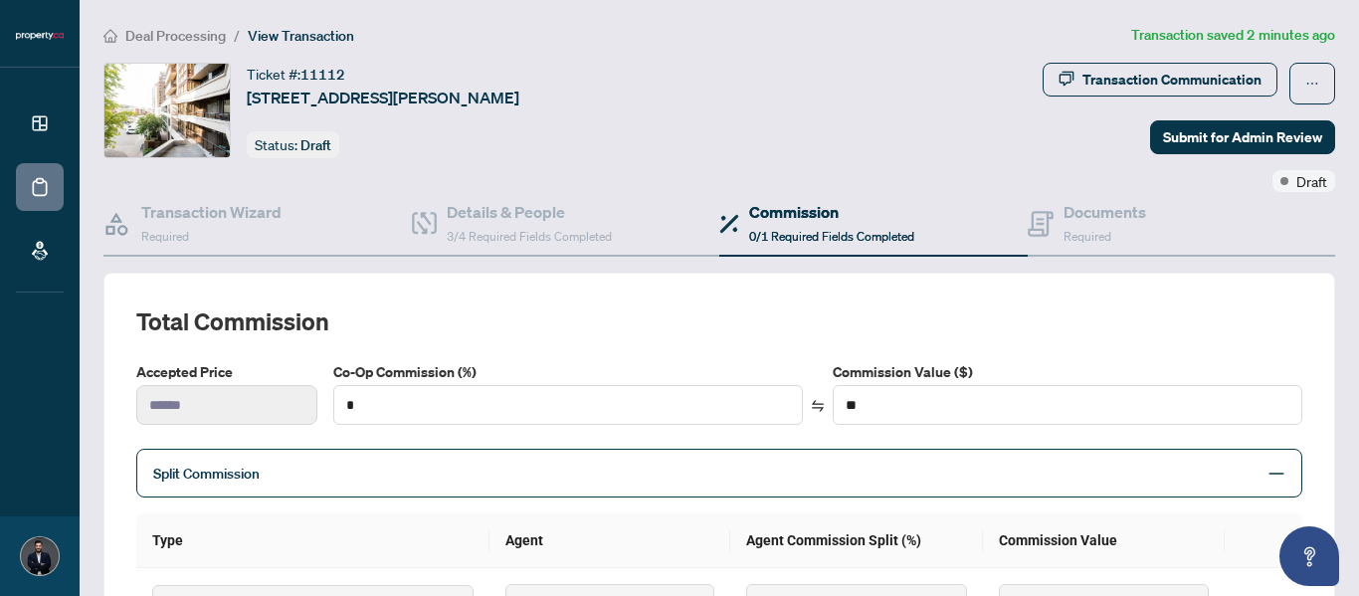
scroll to position [166, 0]
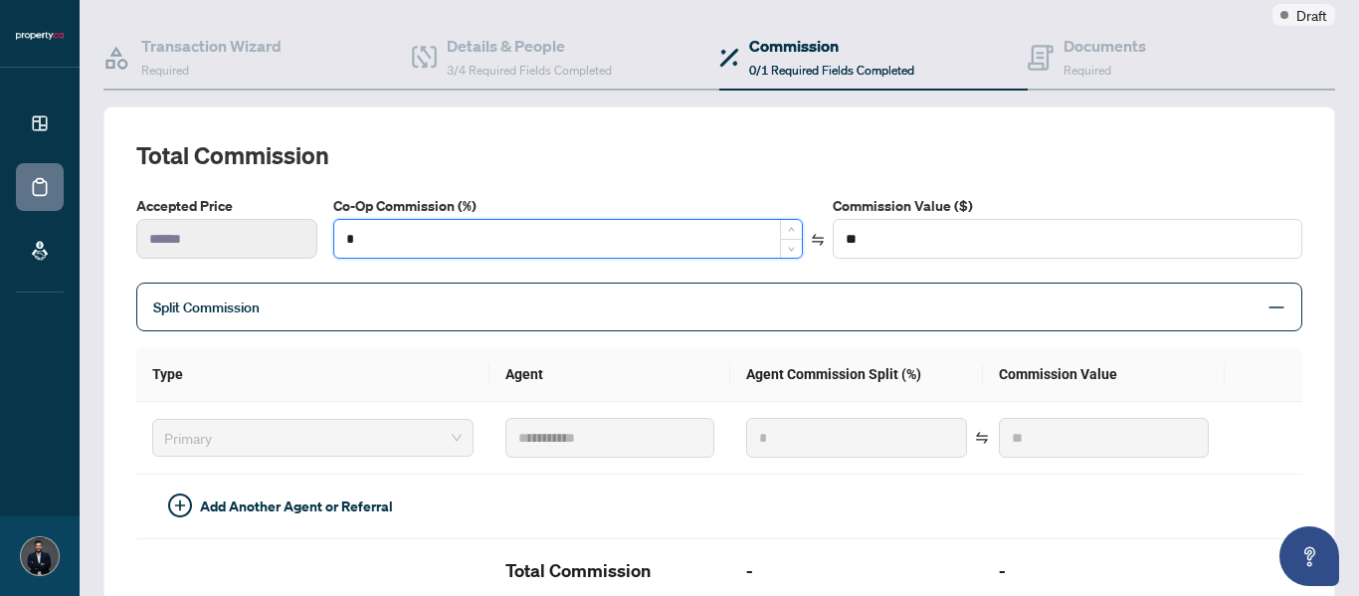
click at [470, 233] on input "*" at bounding box center [567, 239] width 467 height 38
type input "**"
type input "******"
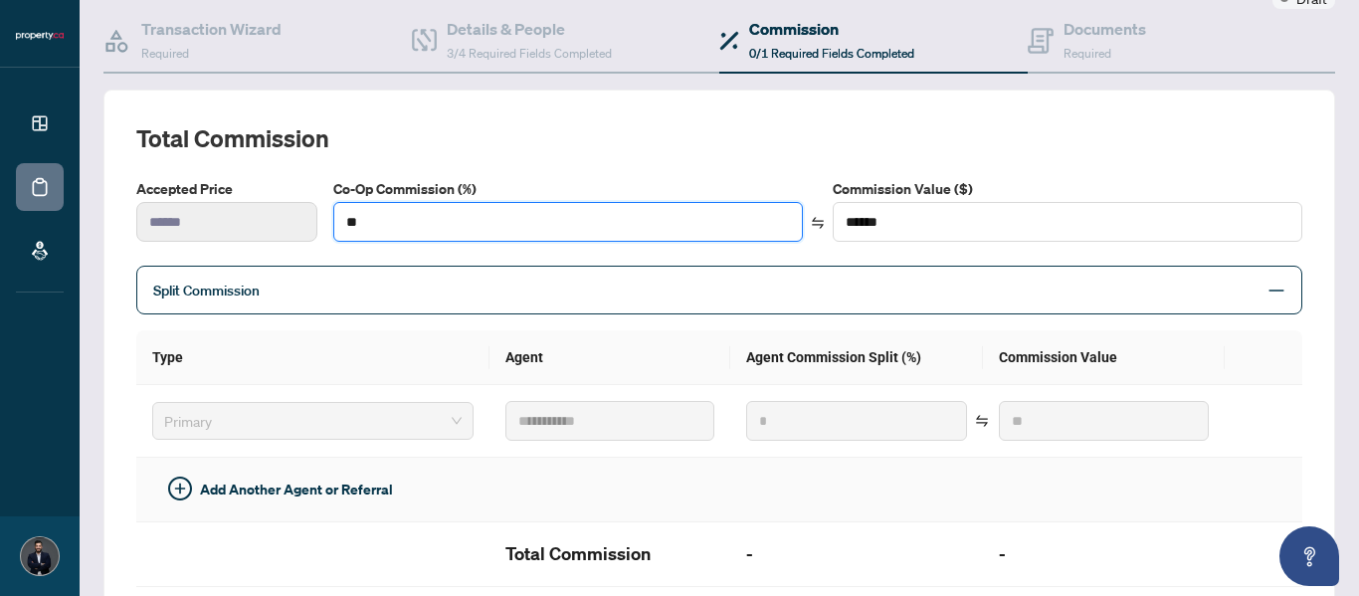
scroll to position [0, 0]
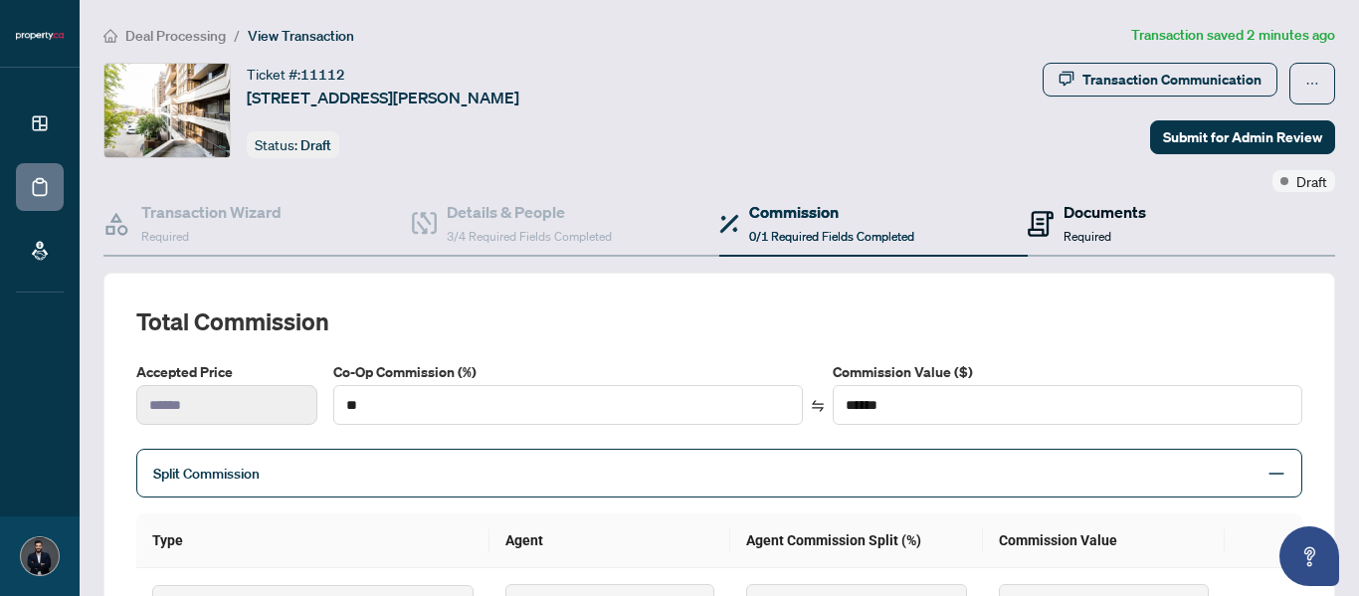
click at [1084, 220] on h4 "Documents" at bounding box center [1104, 212] width 83 height 24
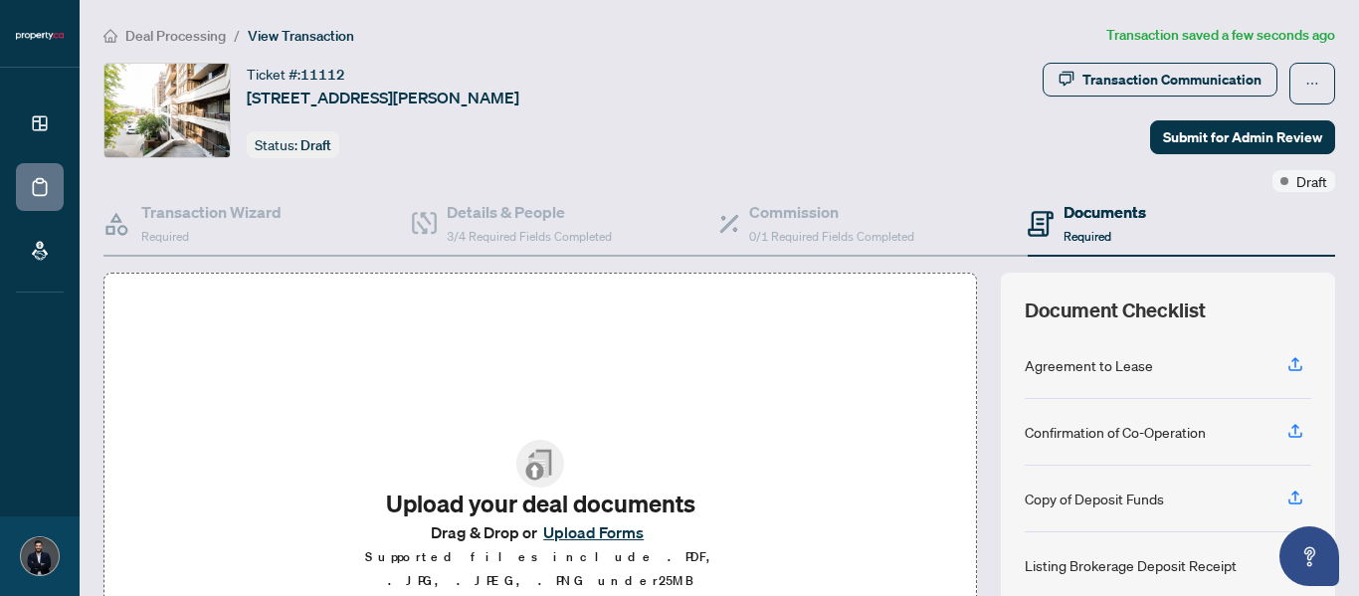
scroll to position [166, 0]
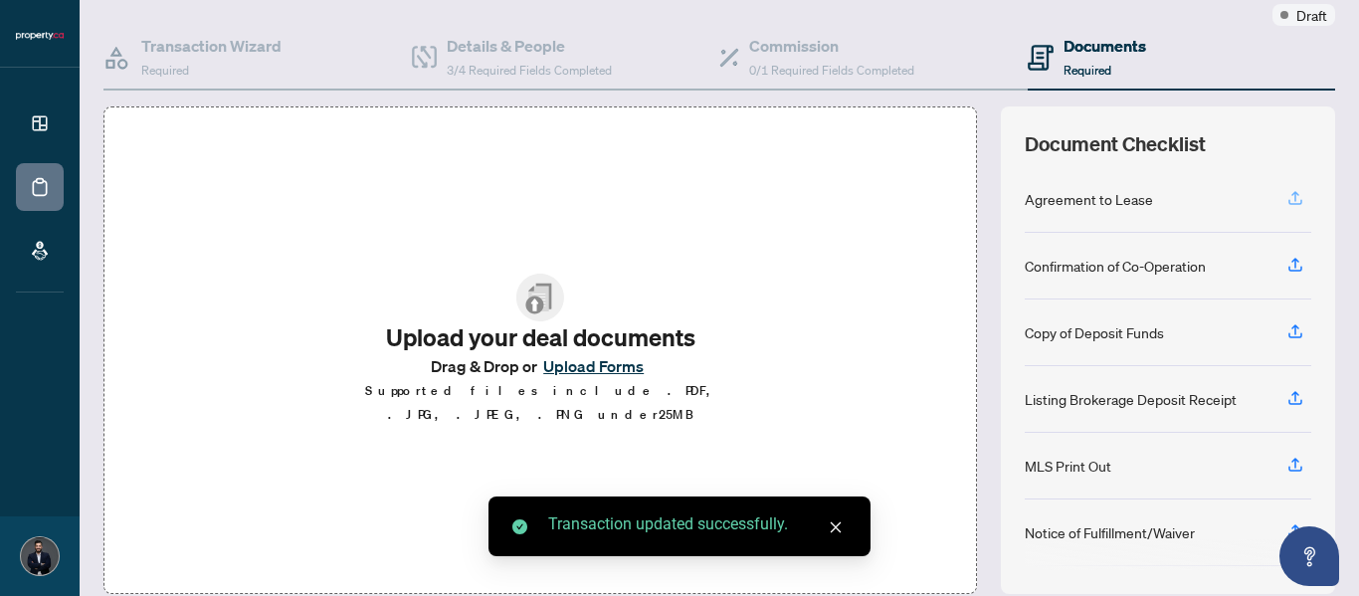
click at [1286, 192] on icon "button" at bounding box center [1295, 198] width 18 height 18
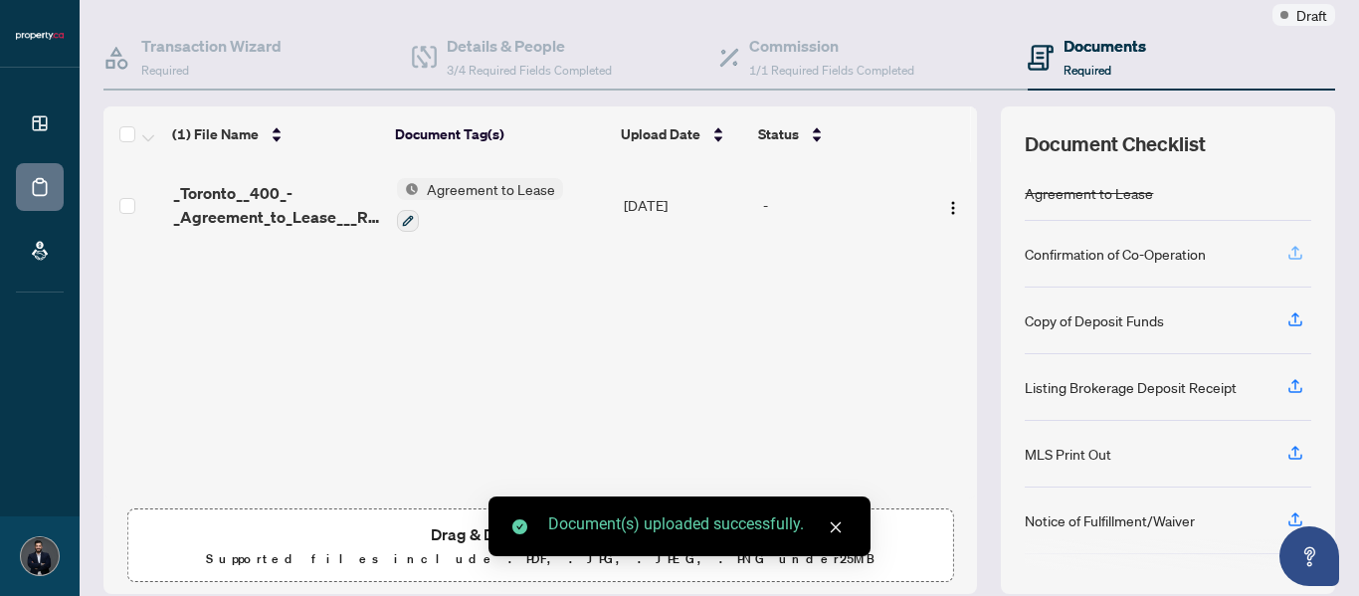
click at [1286, 263] on span "button" at bounding box center [1295, 254] width 18 height 32
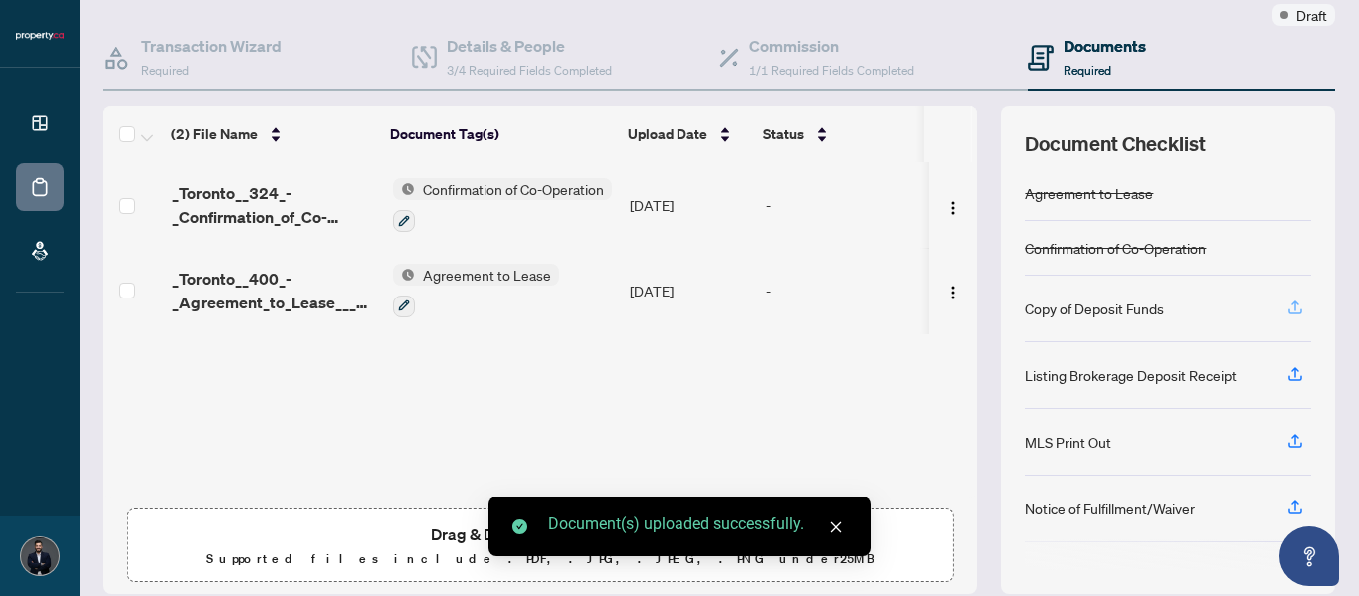
click at [1288, 312] on icon "button" at bounding box center [1295, 310] width 14 height 5
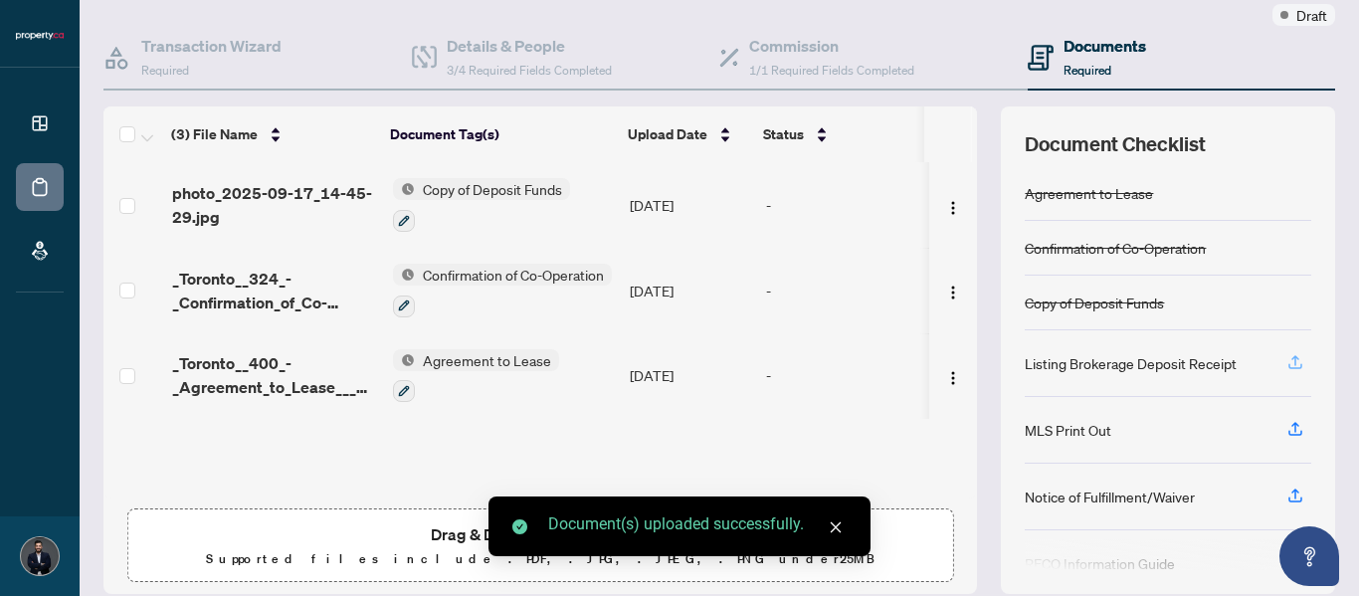
click at [1290, 364] on button "button" at bounding box center [1295, 363] width 32 height 34
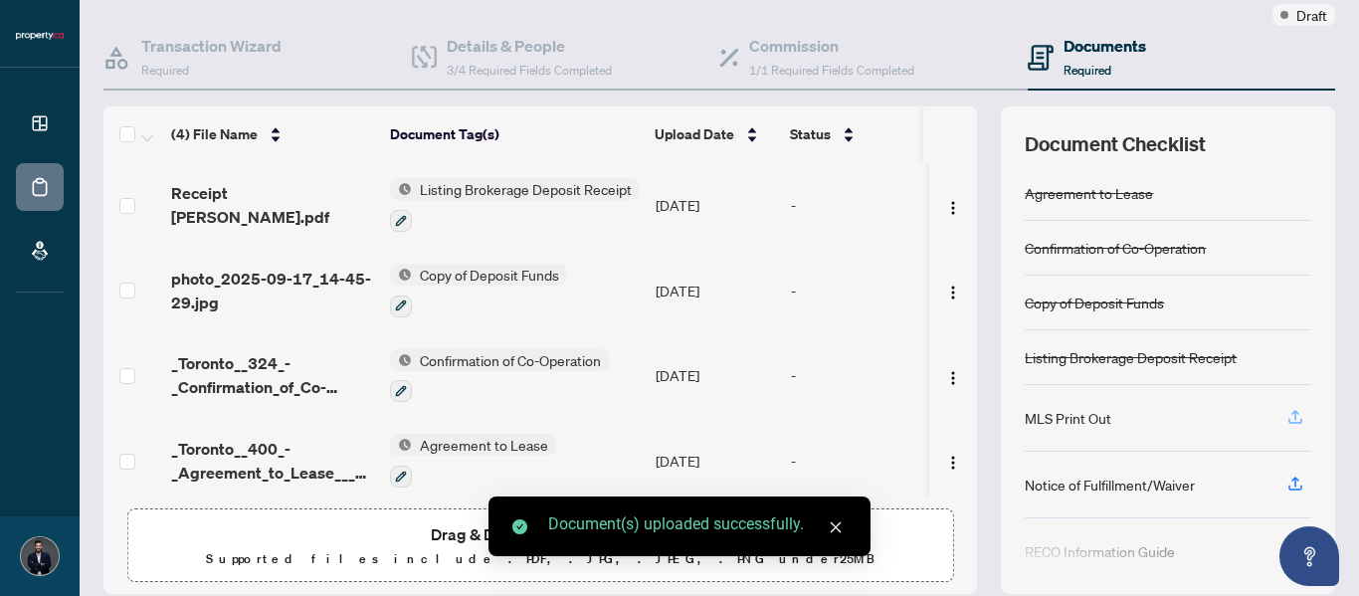
click at [1288, 423] on icon "button" at bounding box center [1295, 420] width 14 height 5
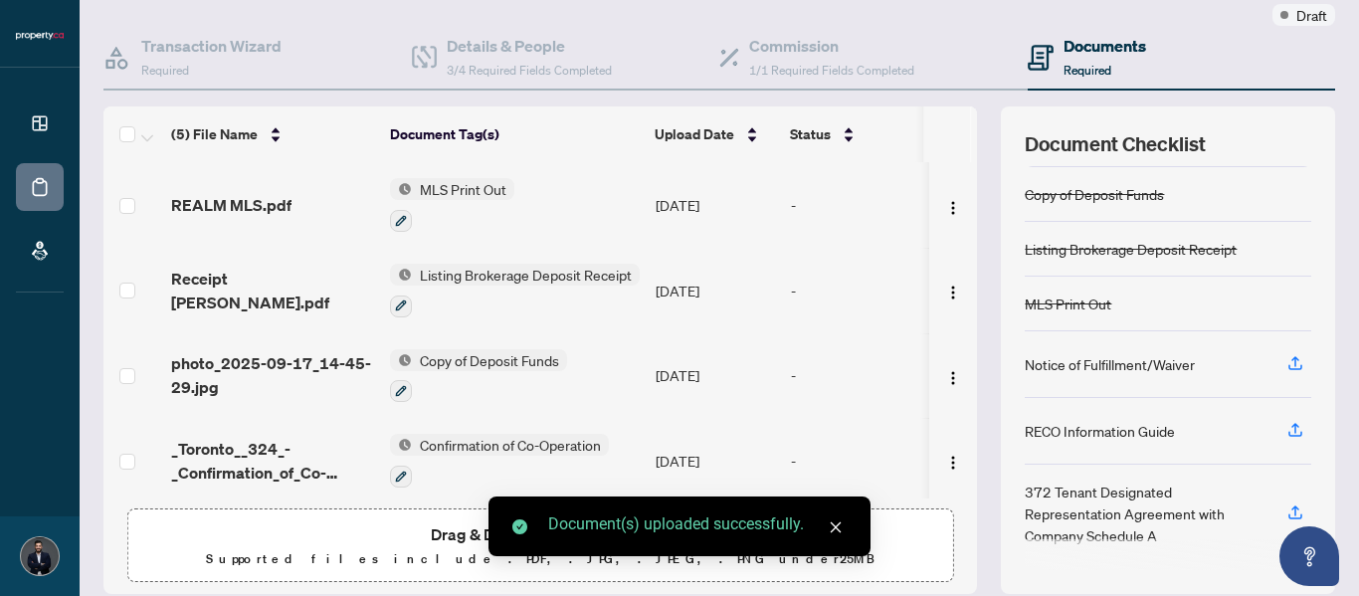
scroll to position [237, 0]
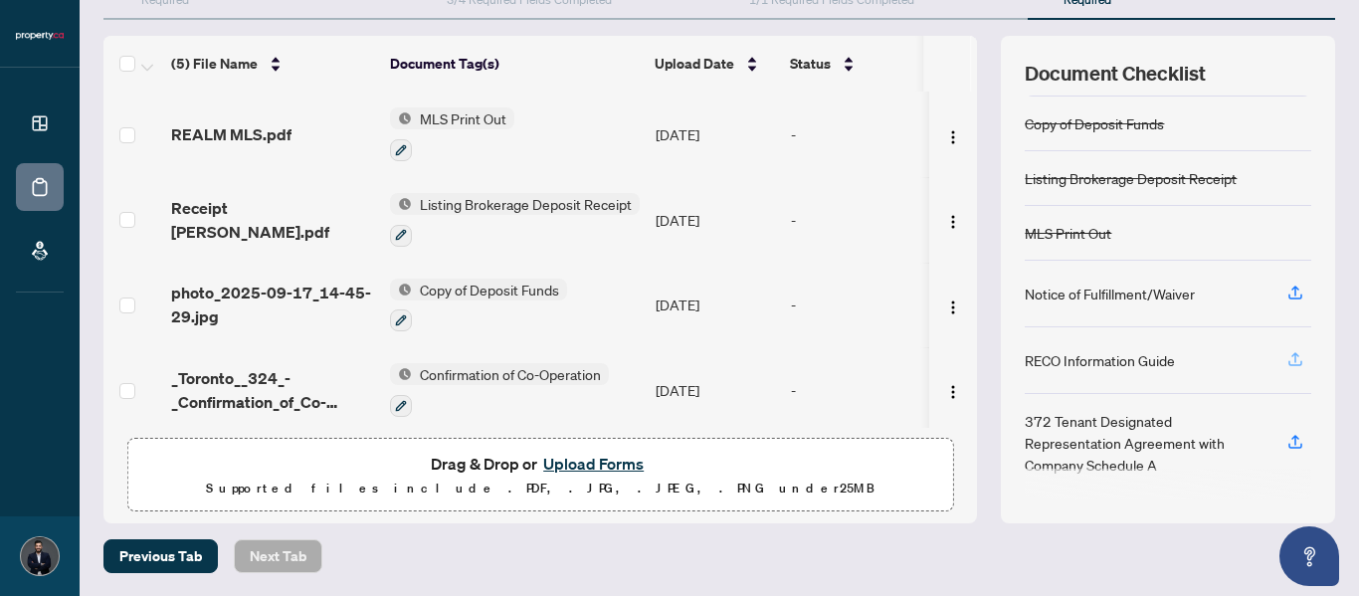
click at [1286, 359] on icon "button" at bounding box center [1295, 359] width 18 height 18
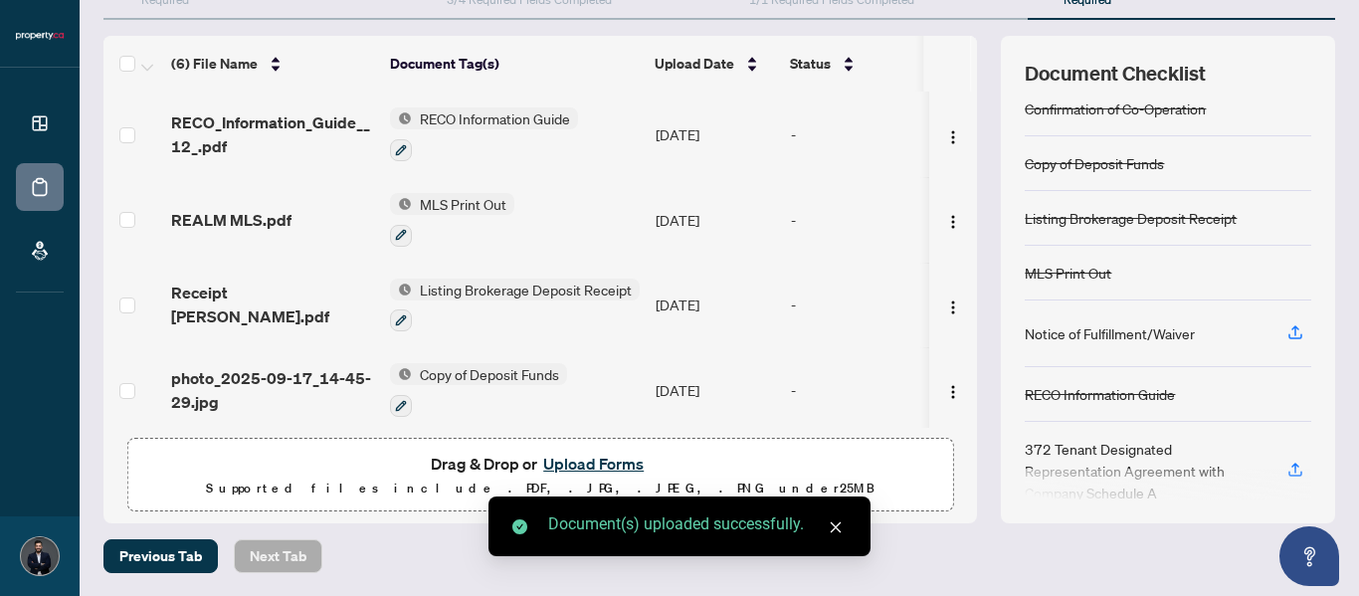
scroll to position [96, 0]
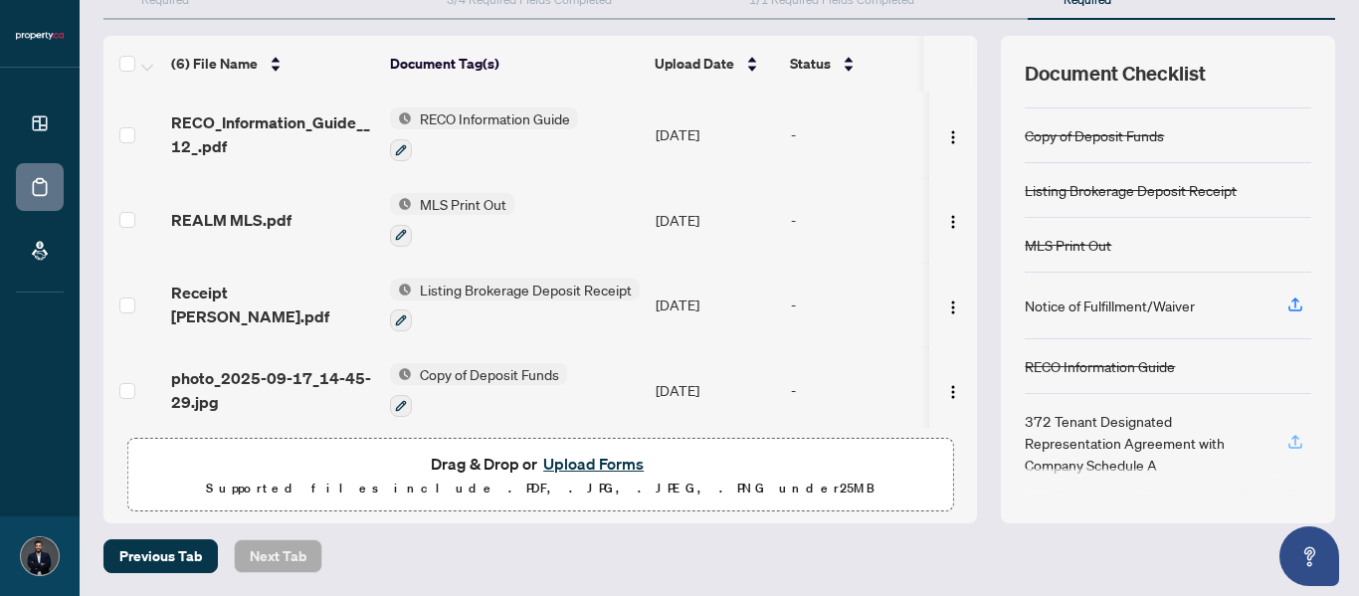
click at [1286, 439] on icon "button" at bounding box center [1295, 442] width 18 height 18
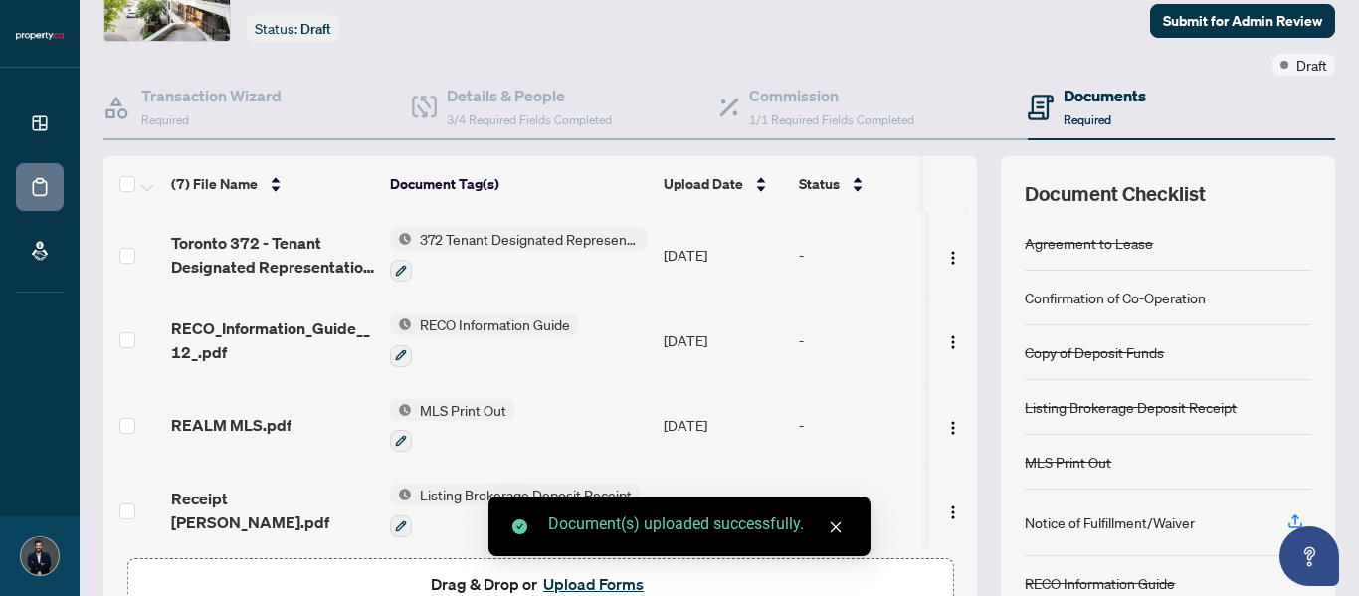
scroll to position [0, 0]
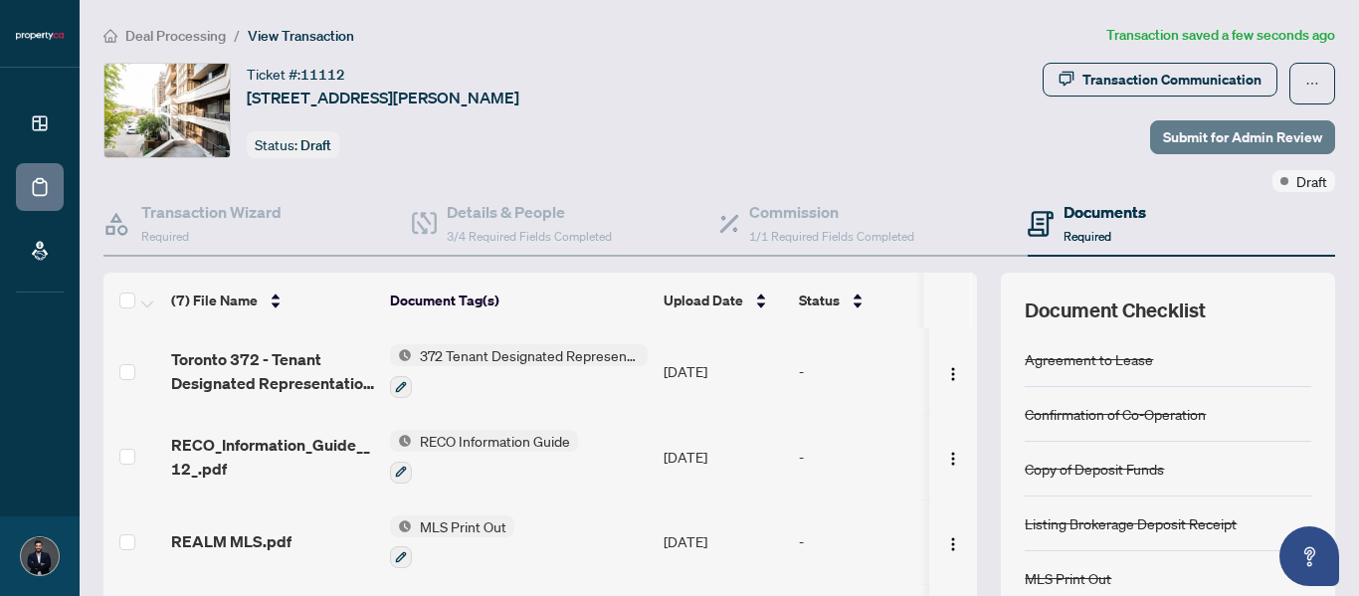
click at [1218, 146] on span "Submit for Admin Review" at bounding box center [1242, 137] width 159 height 32
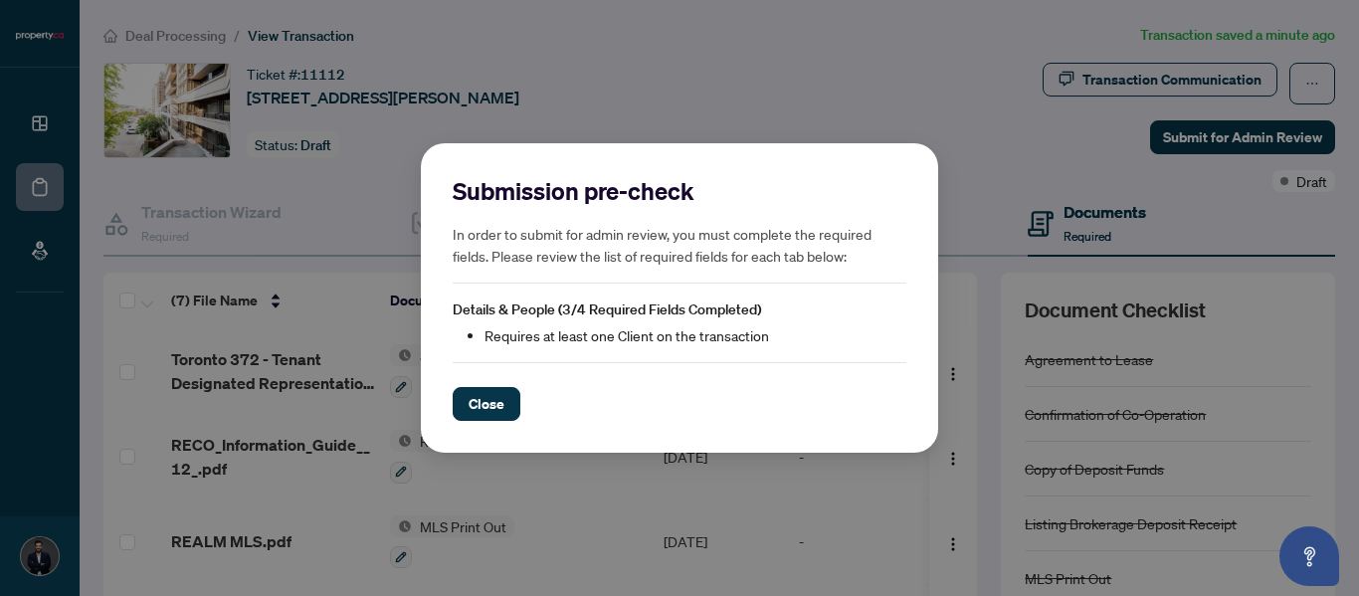
click at [476, 396] on span "Close" at bounding box center [486, 404] width 36 height 32
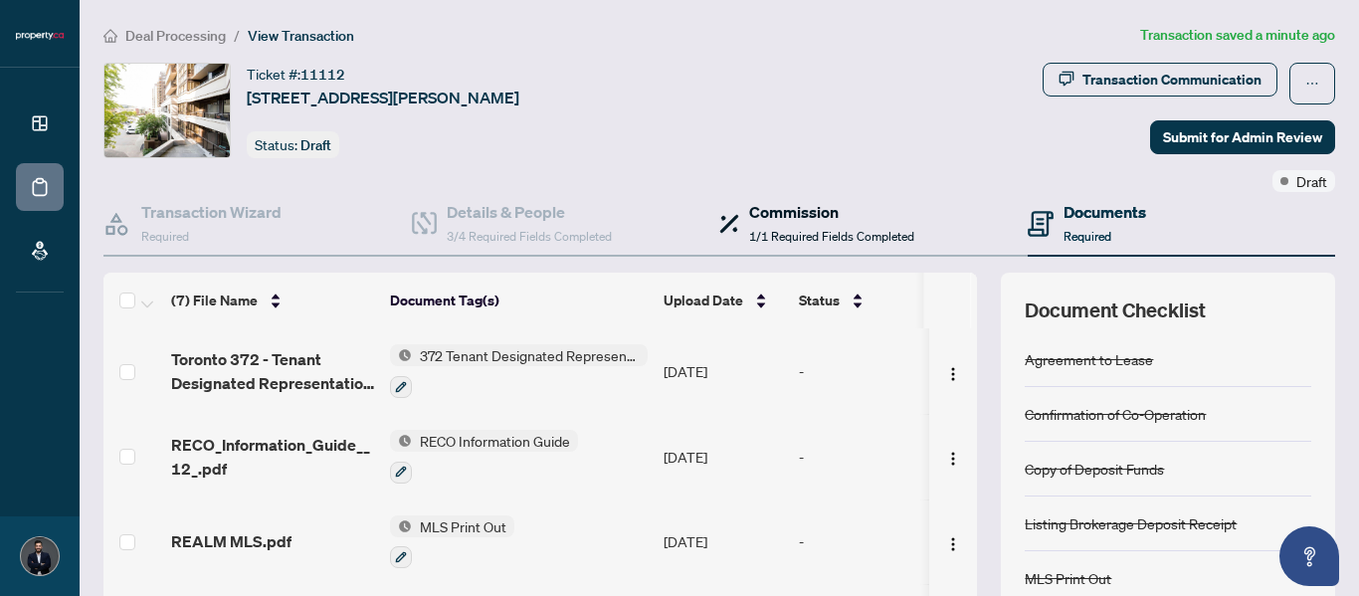
click at [796, 207] on h4 "Commission" at bounding box center [831, 212] width 165 height 24
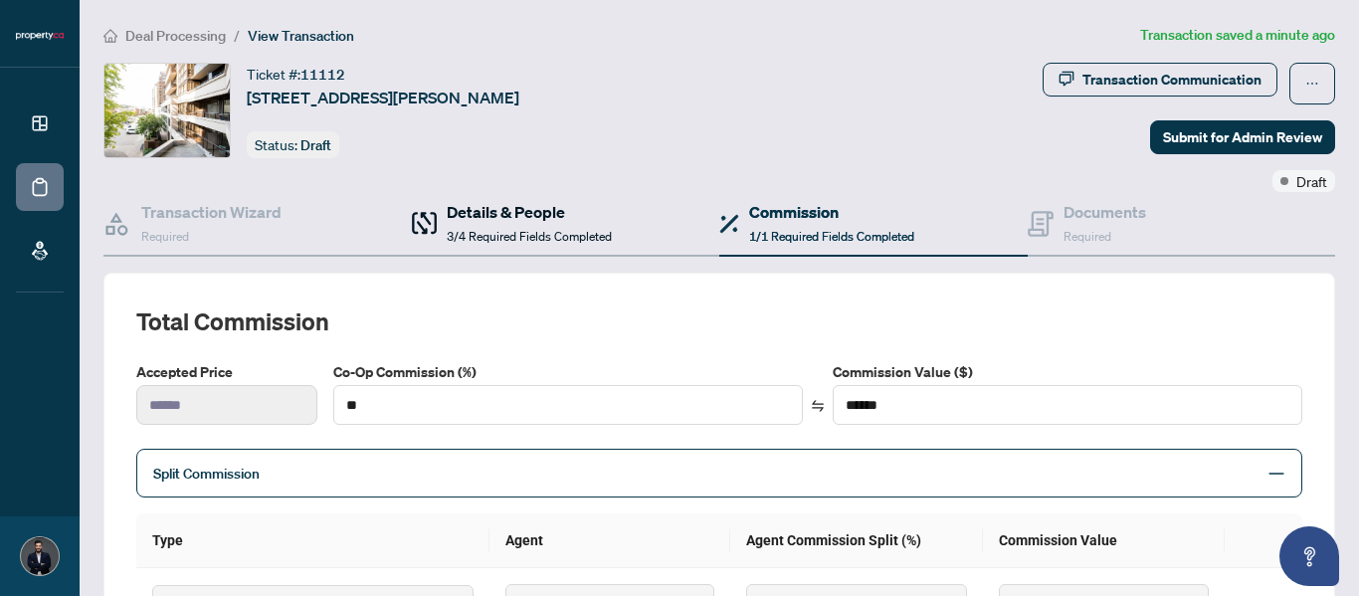
click at [522, 217] on h4 "Details & People" at bounding box center [529, 212] width 165 height 24
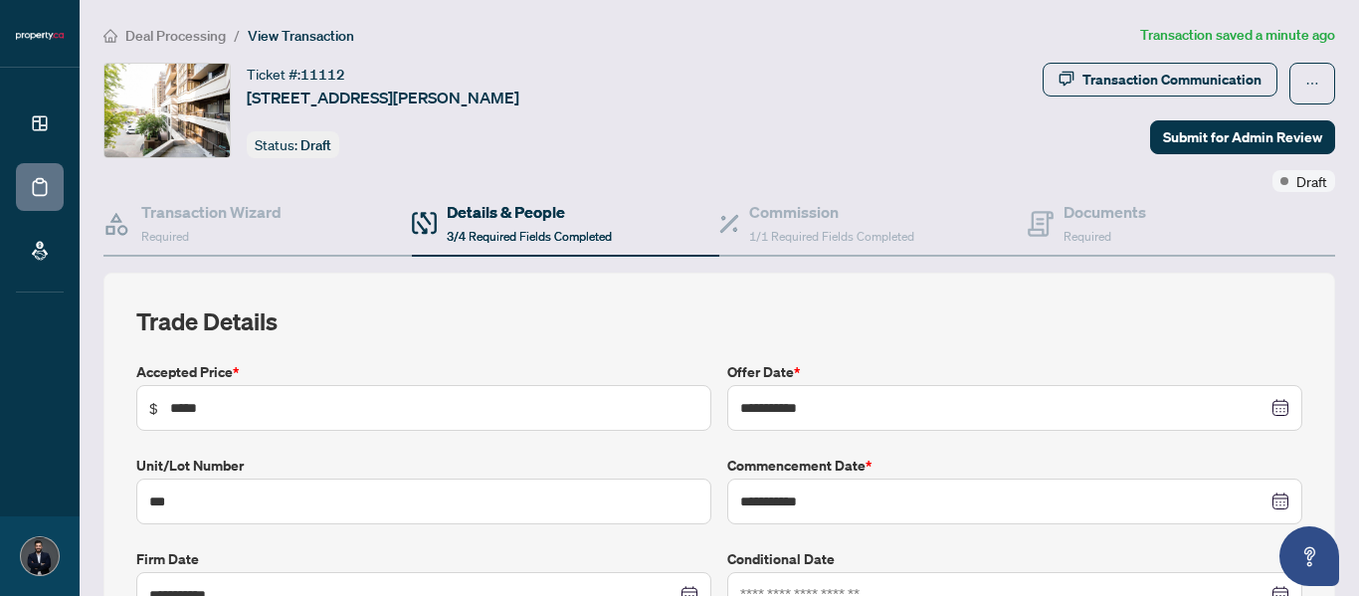
type input "**********"
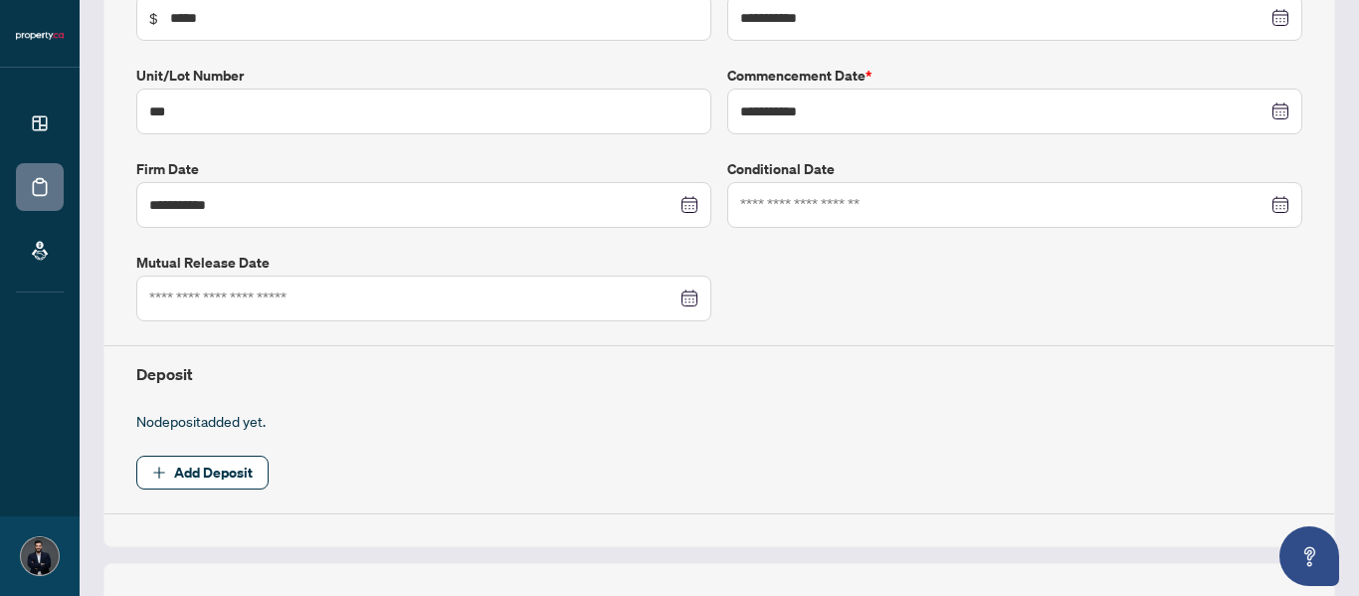
scroll to position [134, 0]
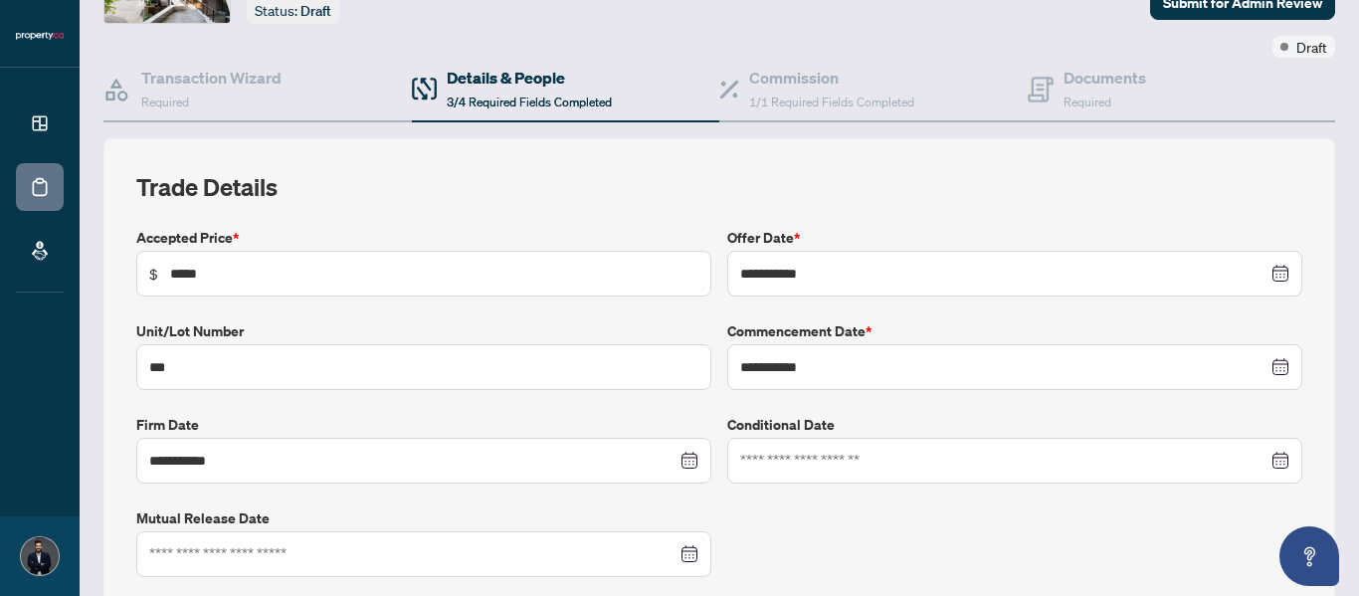
click at [1257, 458] on div at bounding box center [1014, 461] width 549 height 22
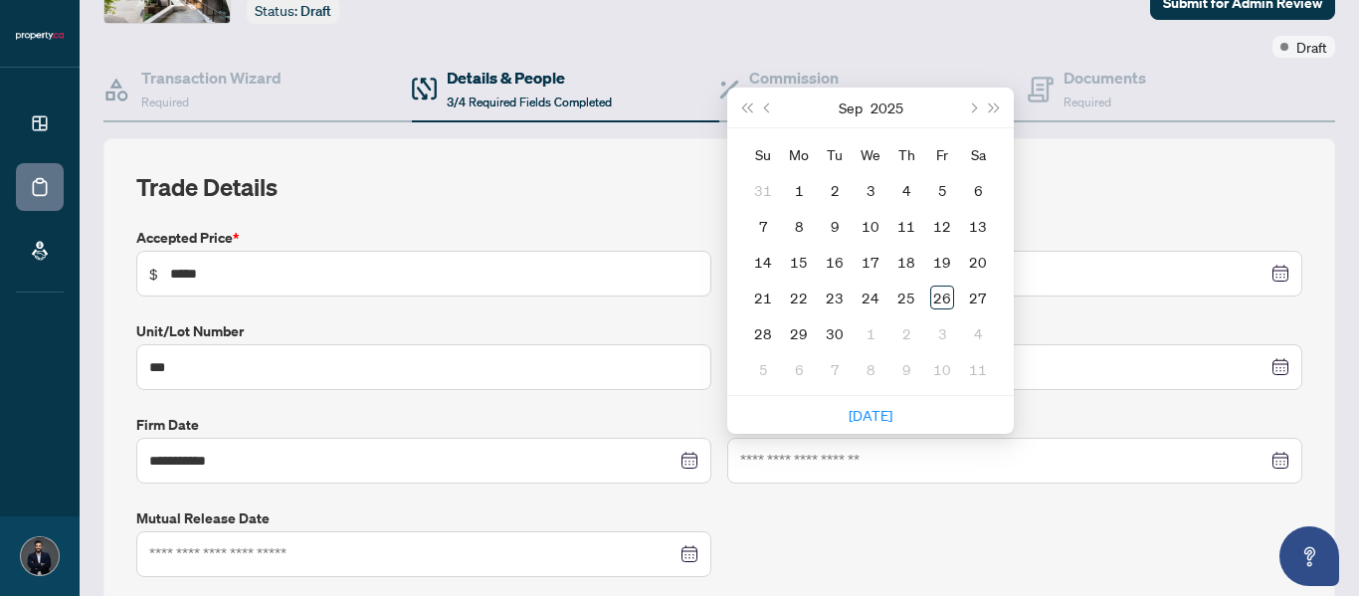
click at [828, 510] on div "**********" at bounding box center [719, 498] width 1182 height 543
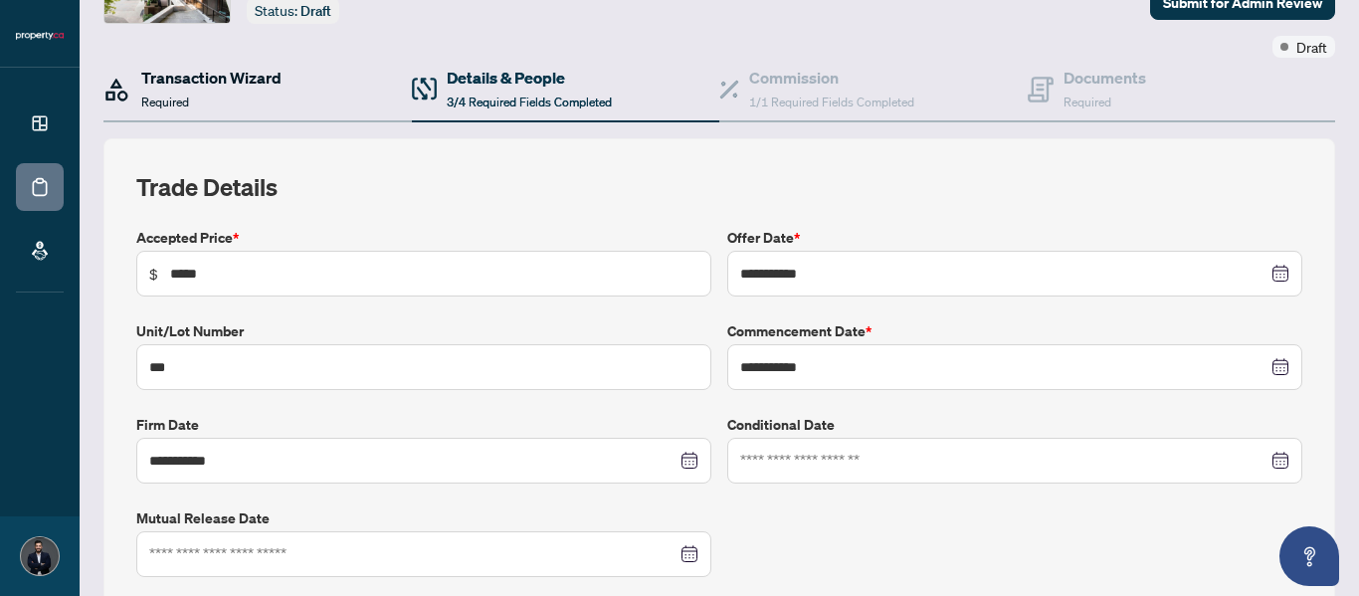
click at [167, 82] on h4 "Transaction Wizard" at bounding box center [211, 78] width 140 height 24
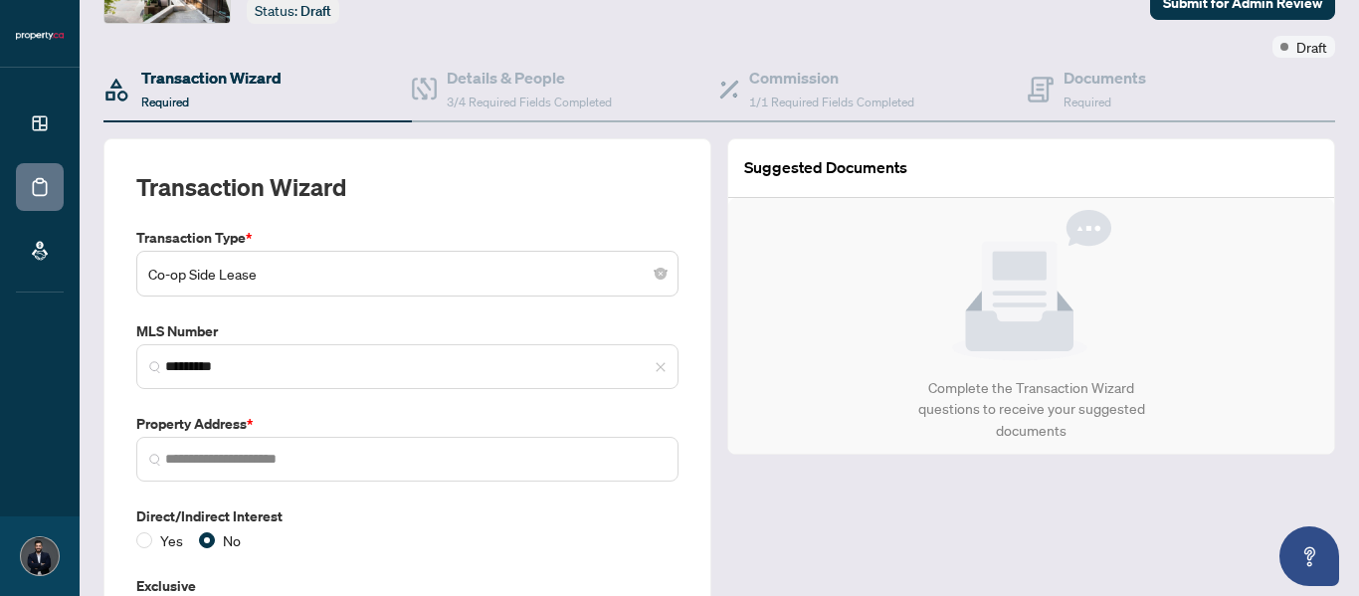
type input "**********"
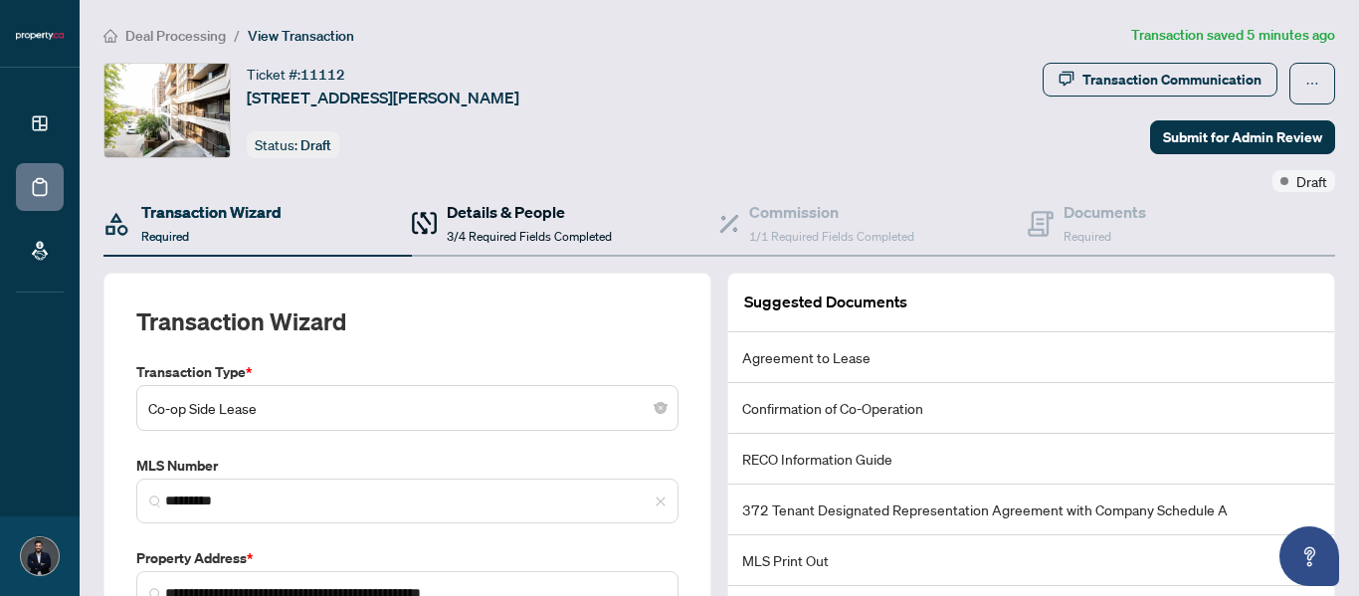
click at [496, 210] on h4 "Details & People" at bounding box center [529, 212] width 165 height 24
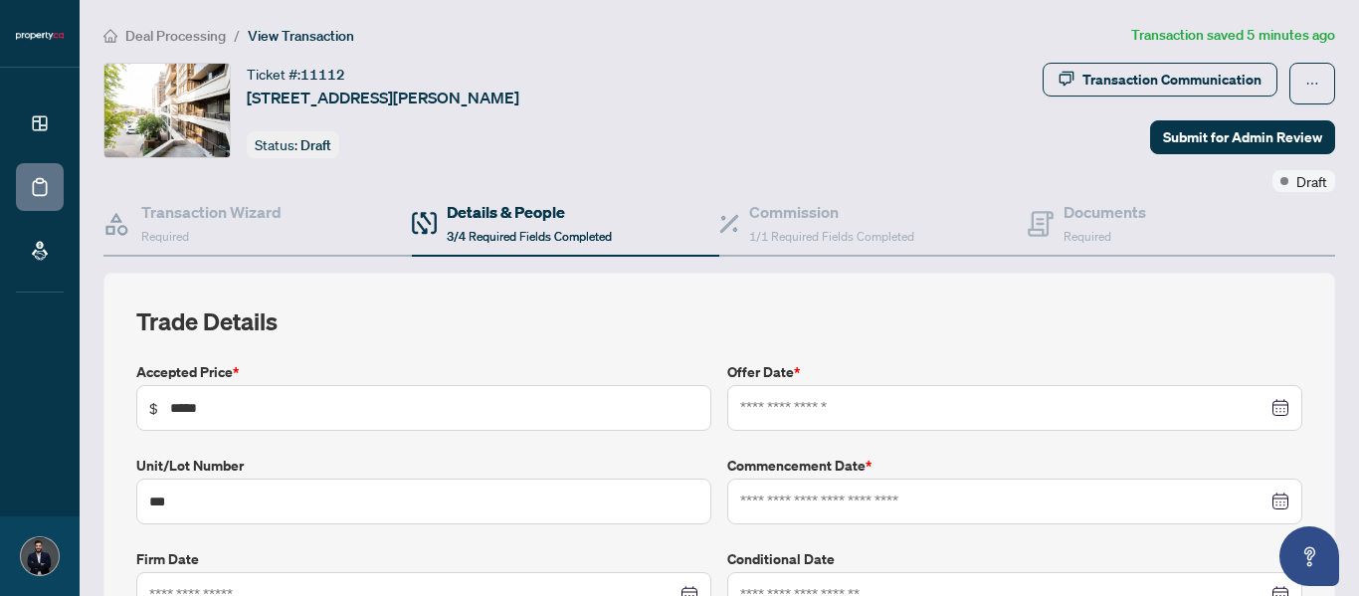
type input "**********"
click at [1063, 206] on h4 "Documents" at bounding box center [1104, 212] width 83 height 24
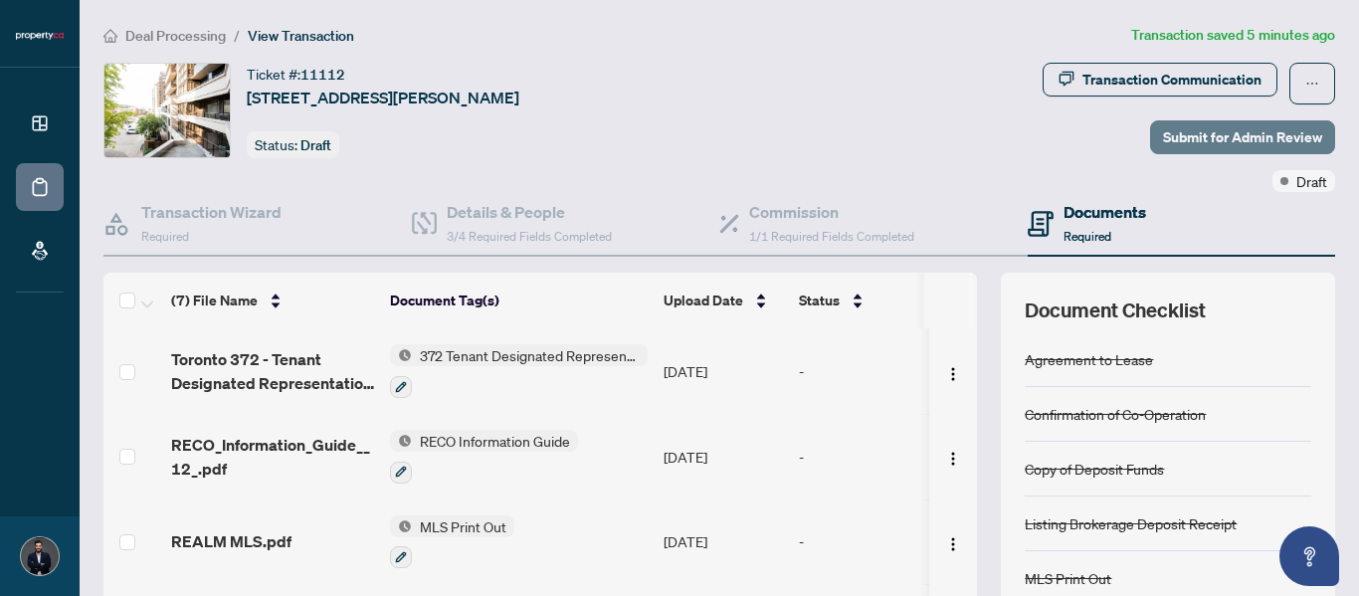
click at [1230, 137] on span "Submit for Admin Review" at bounding box center [1242, 137] width 159 height 32
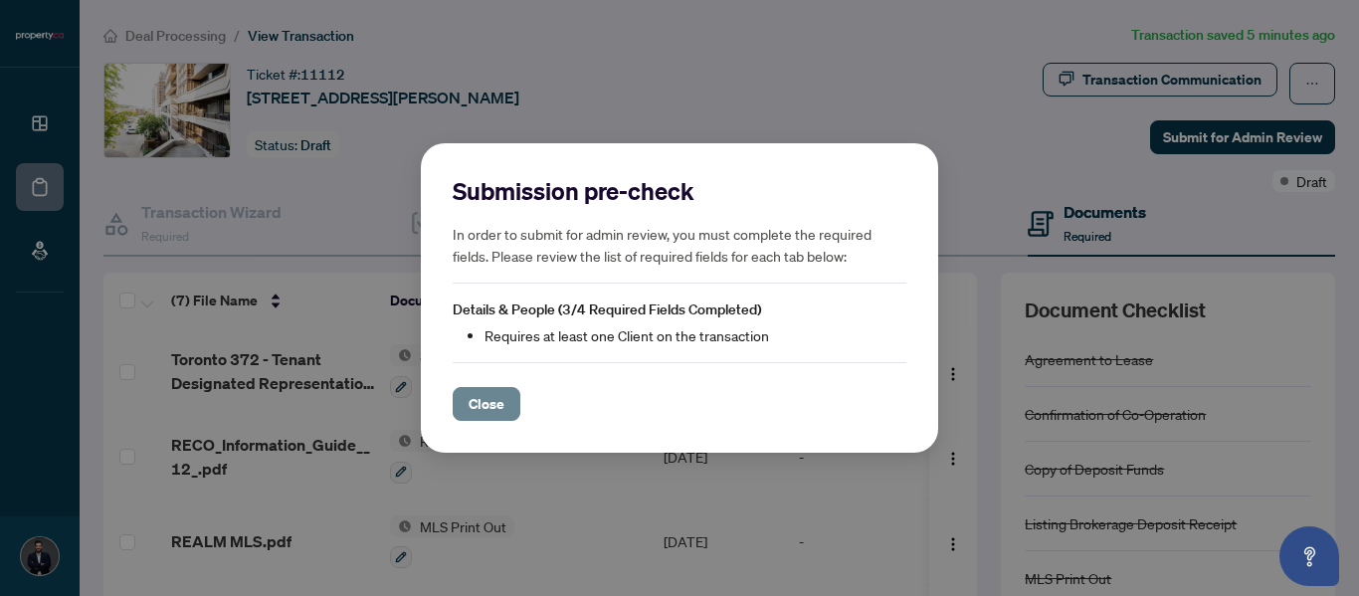
click at [472, 406] on span "Close" at bounding box center [486, 404] width 36 height 32
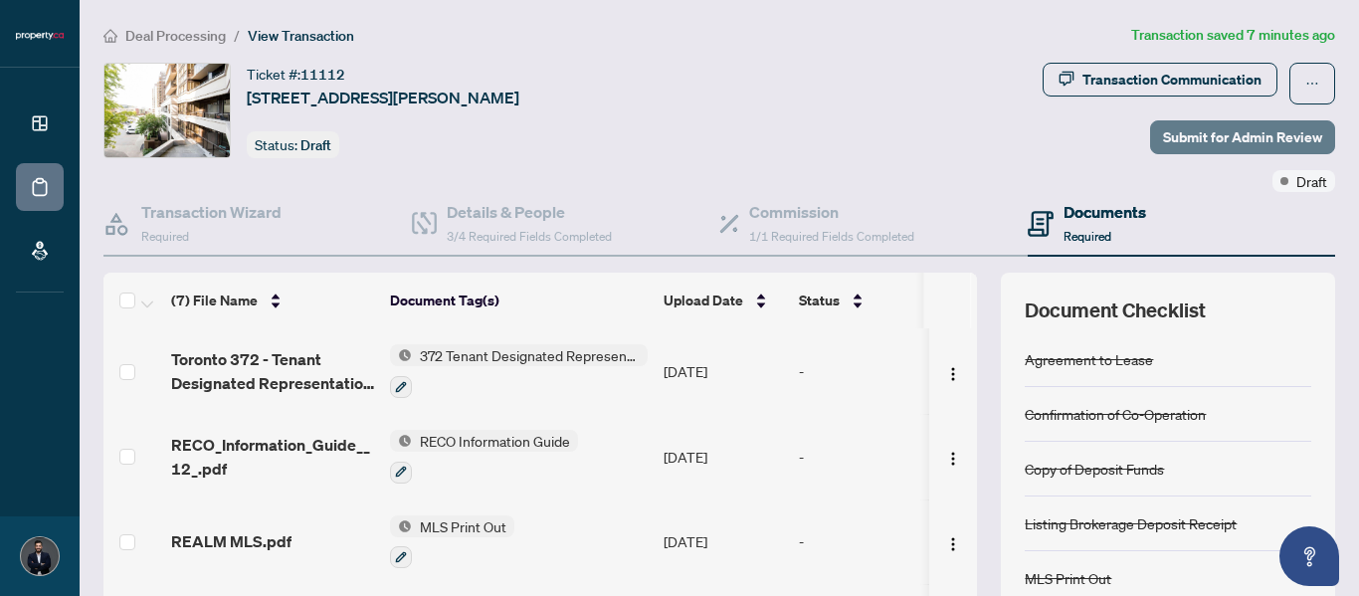
click at [1240, 139] on span "Submit for Admin Review" at bounding box center [1242, 137] width 159 height 32
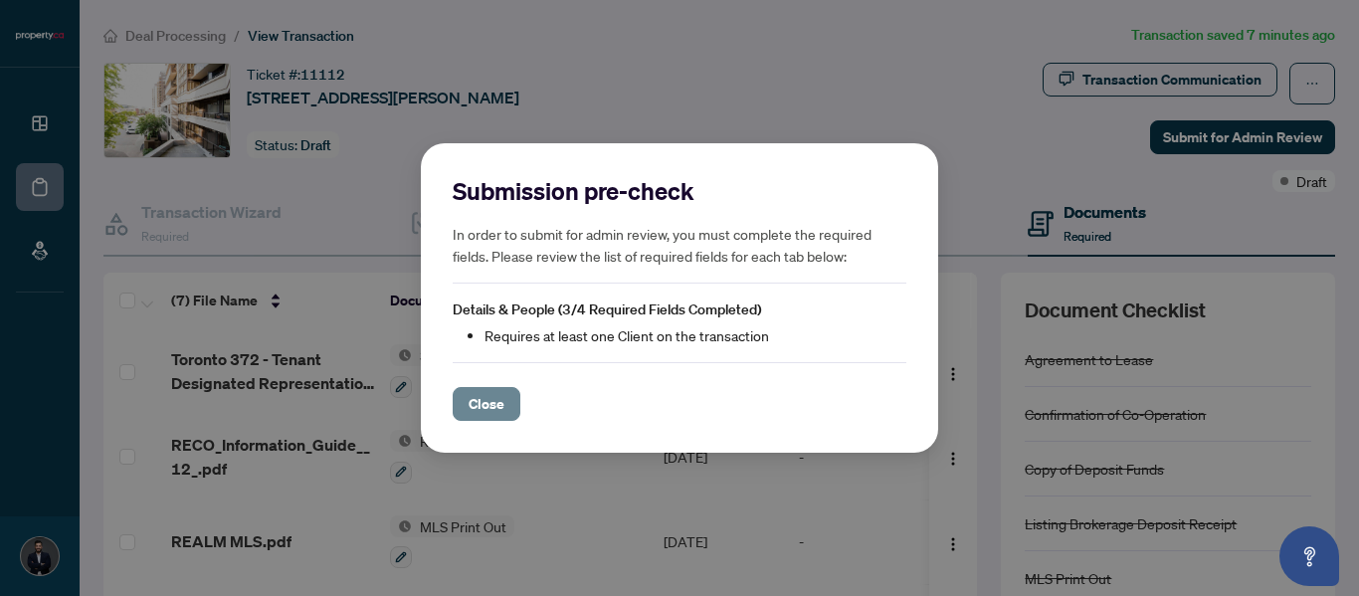
click at [460, 417] on button "Close" at bounding box center [487, 404] width 68 height 34
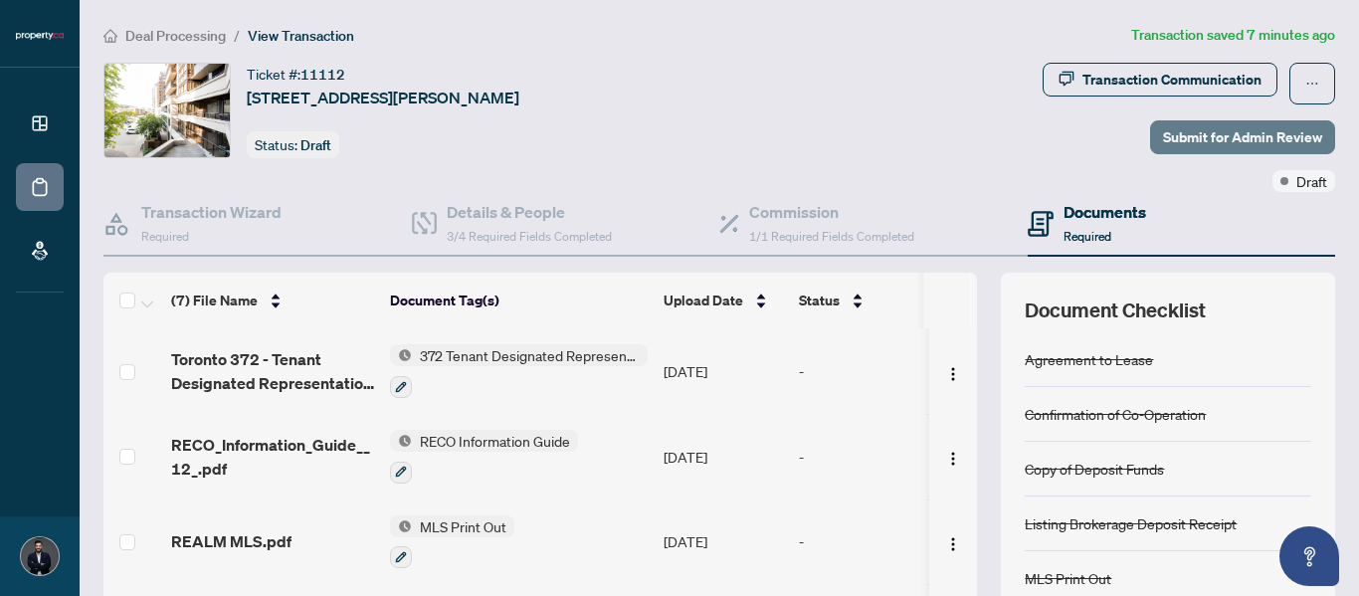
click at [1201, 129] on span "Submit for Admin Review" at bounding box center [1242, 137] width 159 height 32
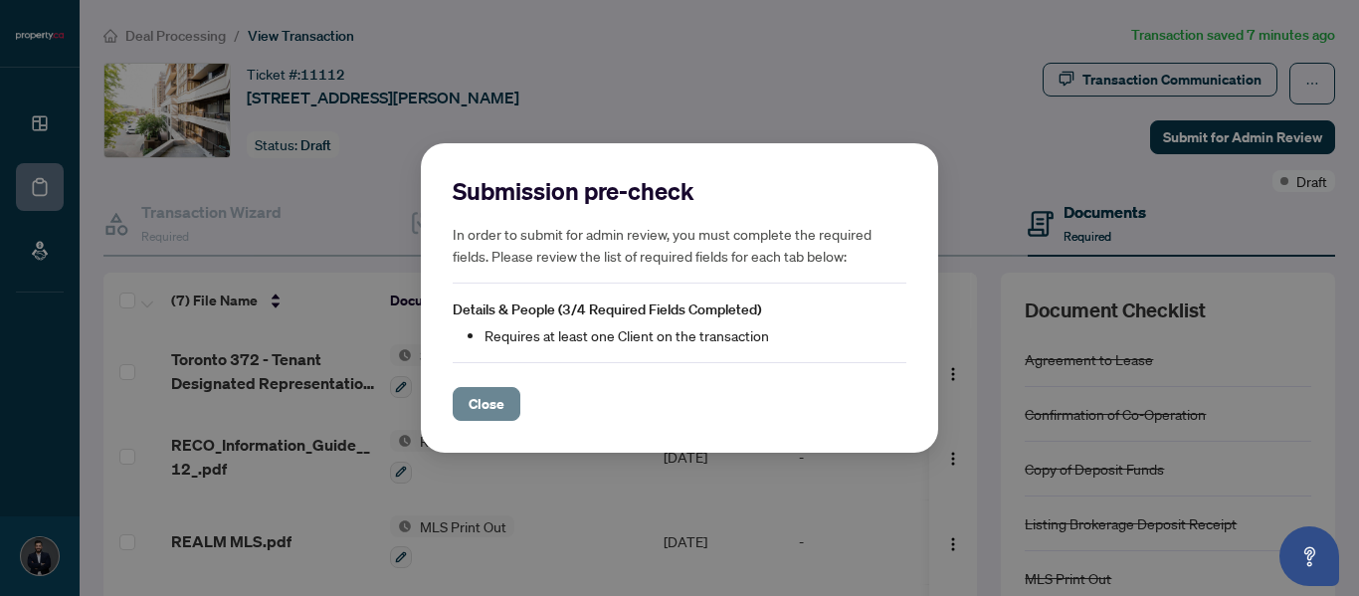
click at [463, 410] on button "Close" at bounding box center [487, 404] width 68 height 34
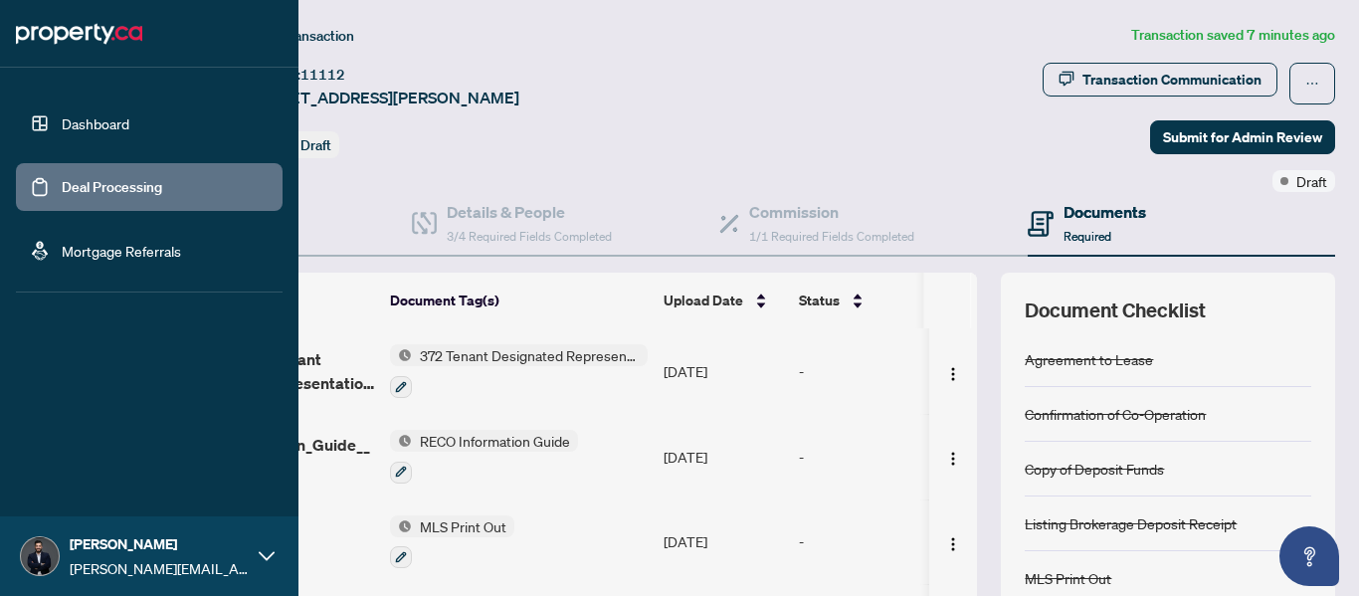
click at [85, 124] on link "Dashboard" at bounding box center [96, 123] width 68 height 18
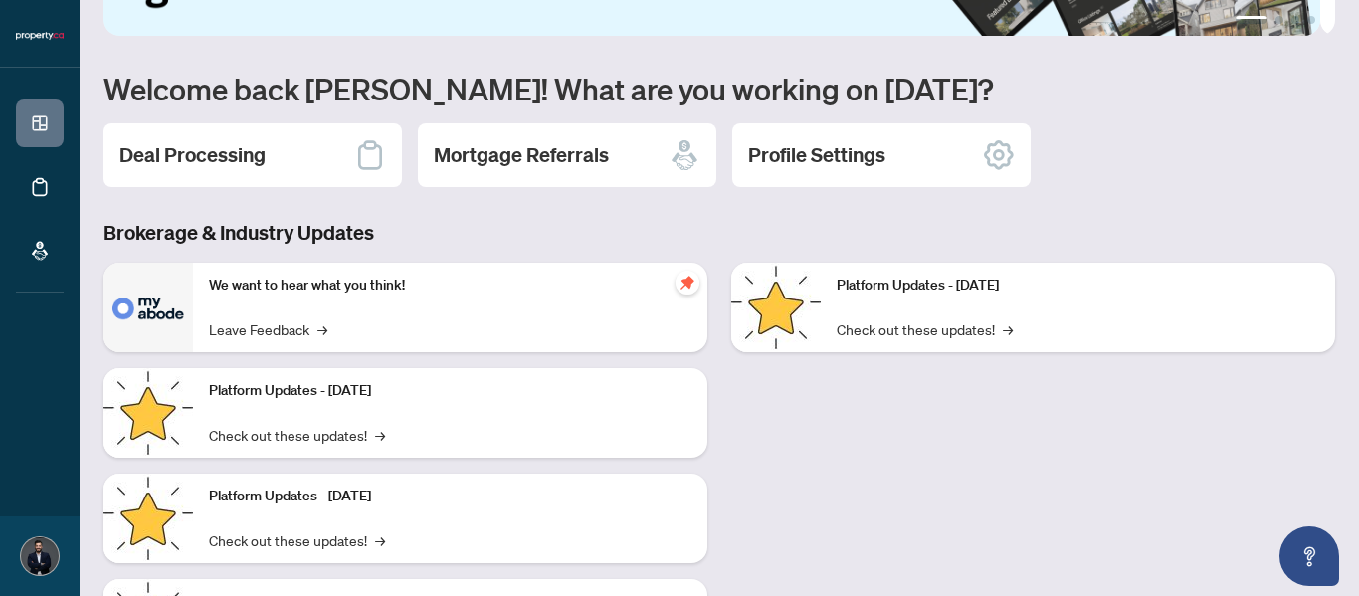
scroll to position [166, 0]
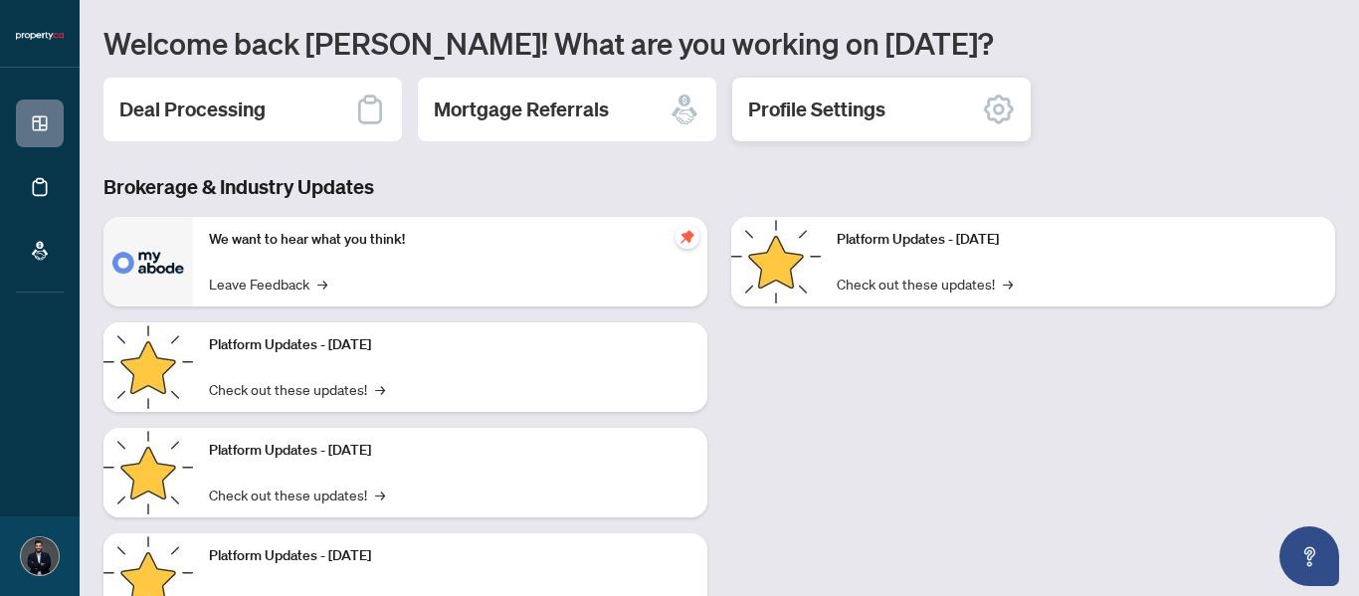
click at [838, 98] on h2 "Profile Settings" at bounding box center [816, 109] width 137 height 28
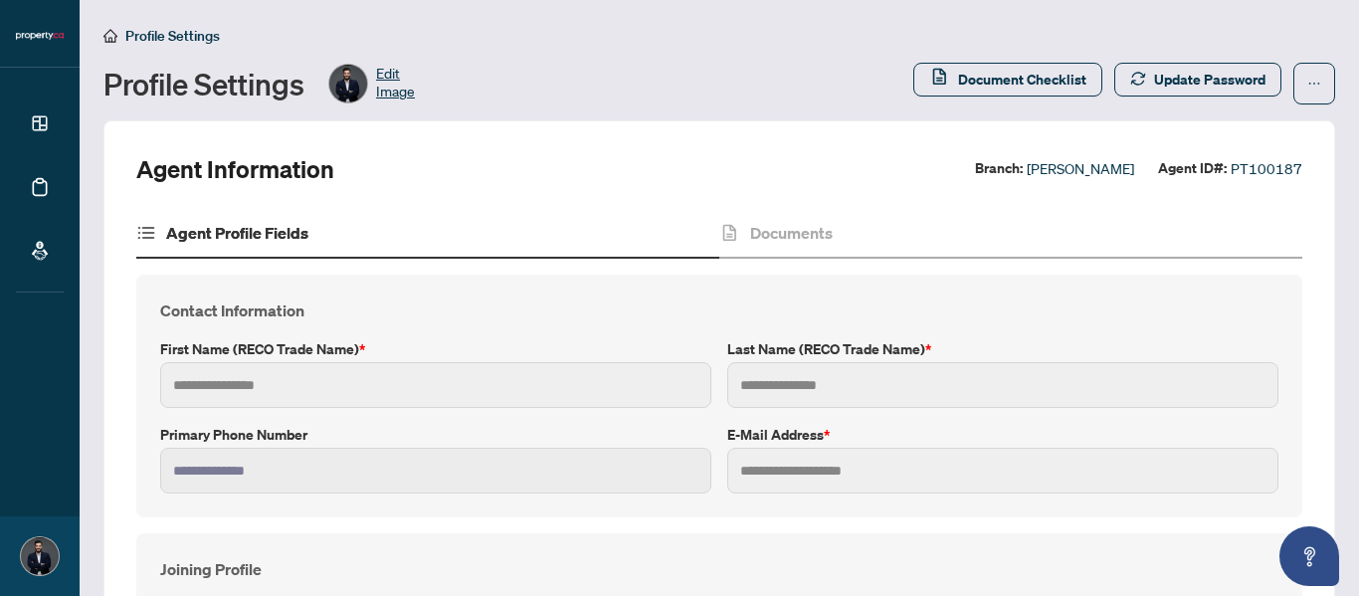
type input "******"
type input "****"
type input "**********"
type input "****"
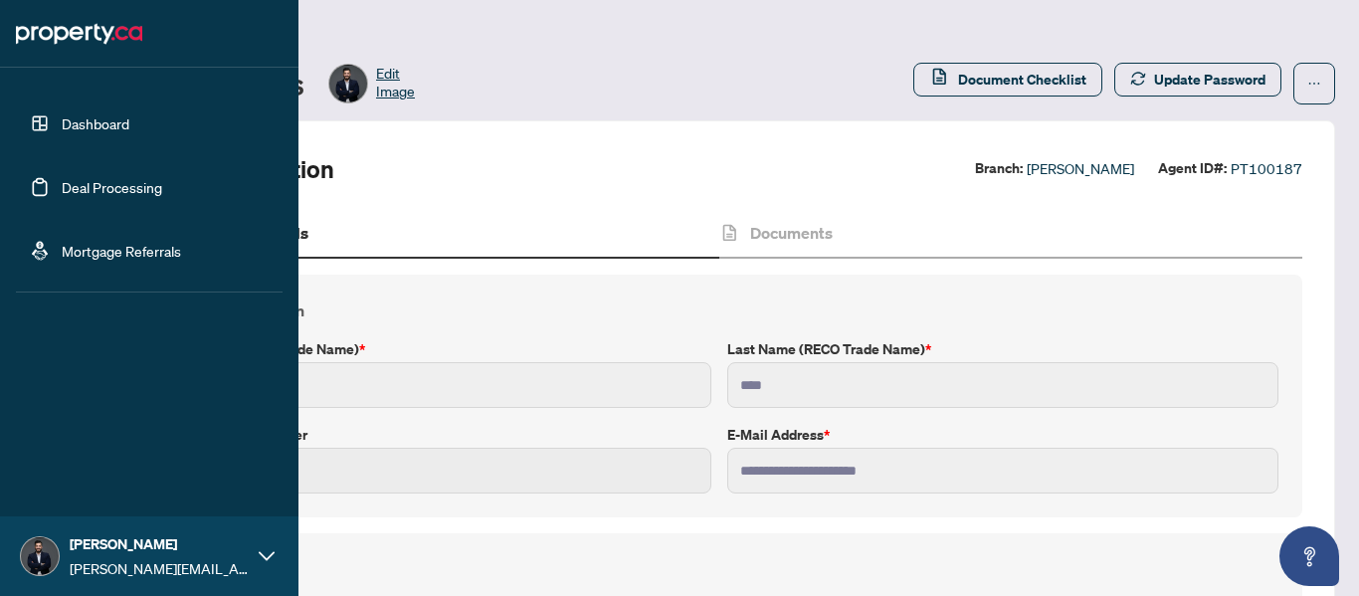
click at [98, 196] on link "Deal Processing" at bounding box center [112, 187] width 100 height 18
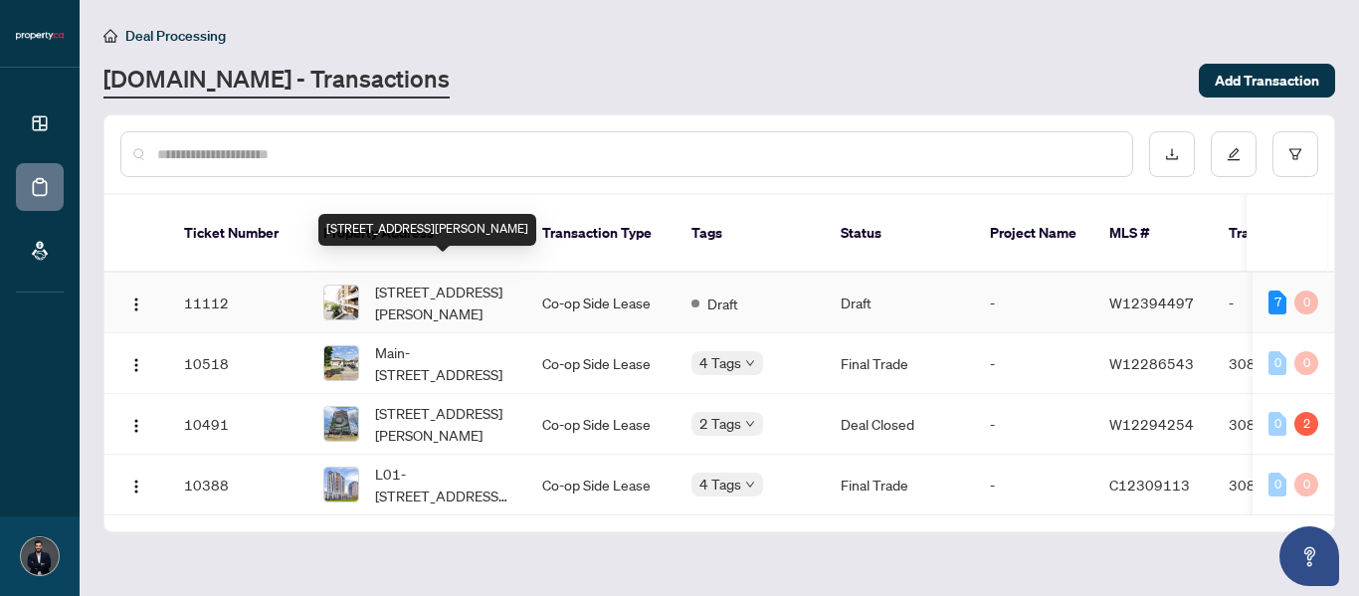
click at [447, 280] on span "327-1060 Sheppard Ave, Toronto, Ontario M3J 0G7, Canada" at bounding box center [442, 302] width 135 height 44
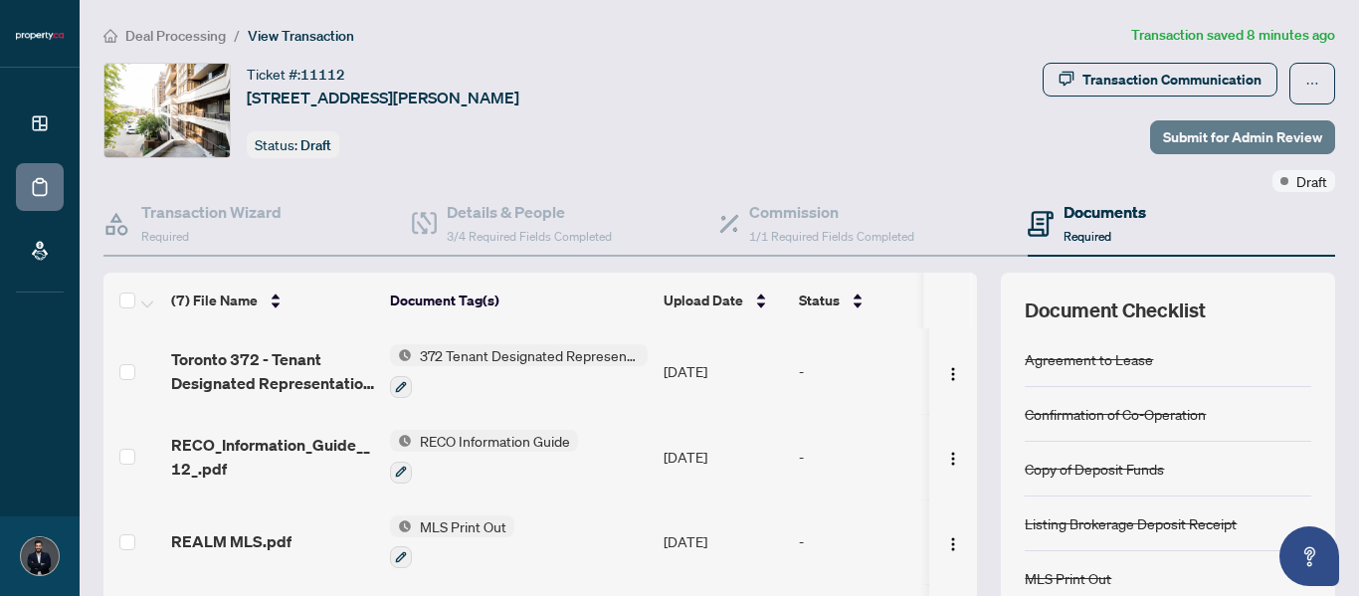
click at [1216, 138] on span "Submit for Admin Review" at bounding box center [1242, 137] width 159 height 32
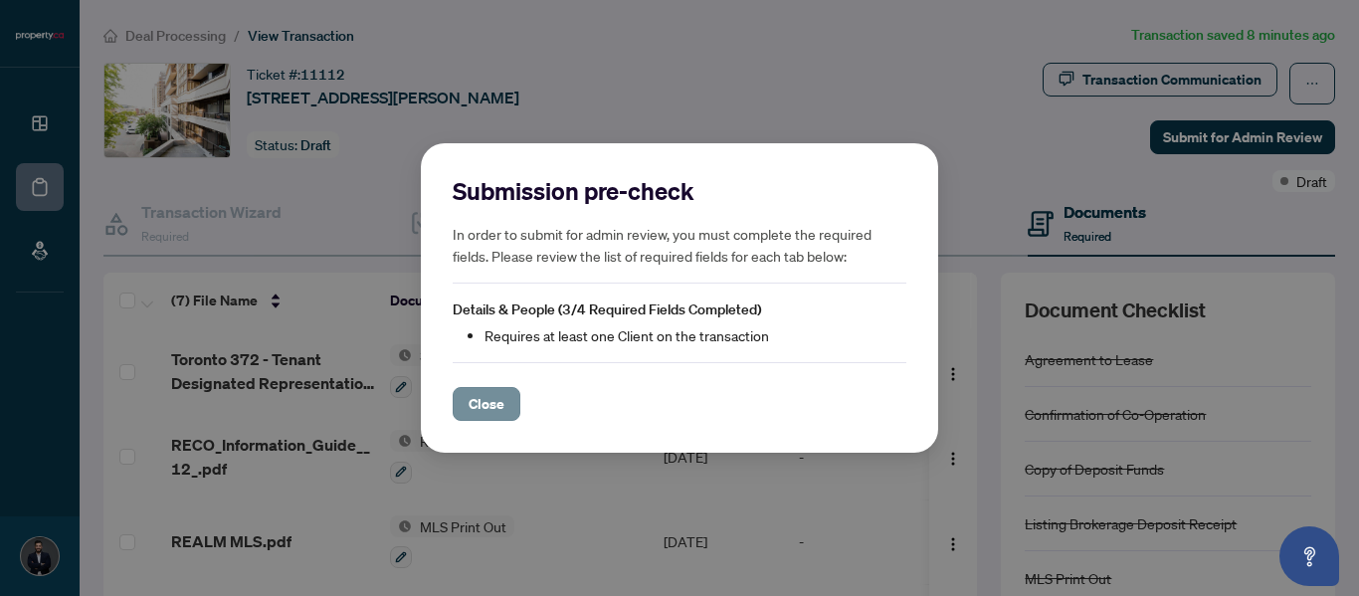
drag, startPoint x: 436, startPoint y: 409, endPoint x: 458, endPoint y: 413, distance: 22.2
click at [437, 411] on div "Submission pre-check In order to submit for admin review, you must complete the…" at bounding box center [679, 298] width 517 height 310
click at [482, 413] on span "Close" at bounding box center [486, 404] width 36 height 32
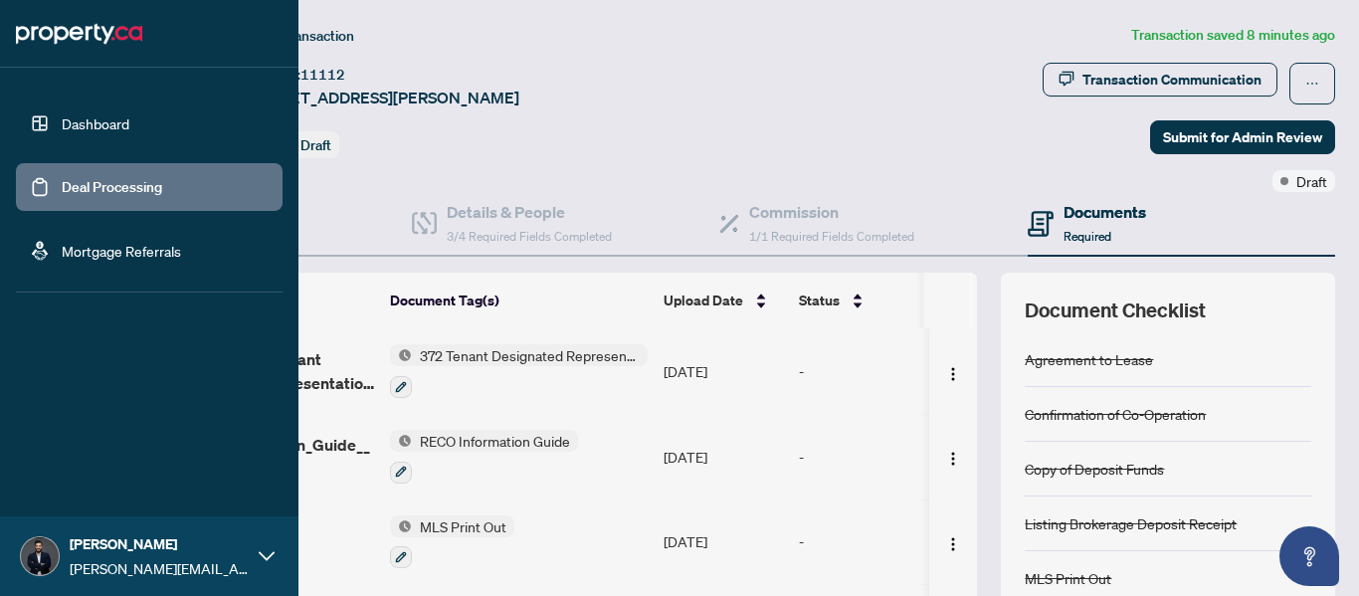
click at [147, 254] on link "Mortgage Referrals" at bounding box center [121, 251] width 119 height 18
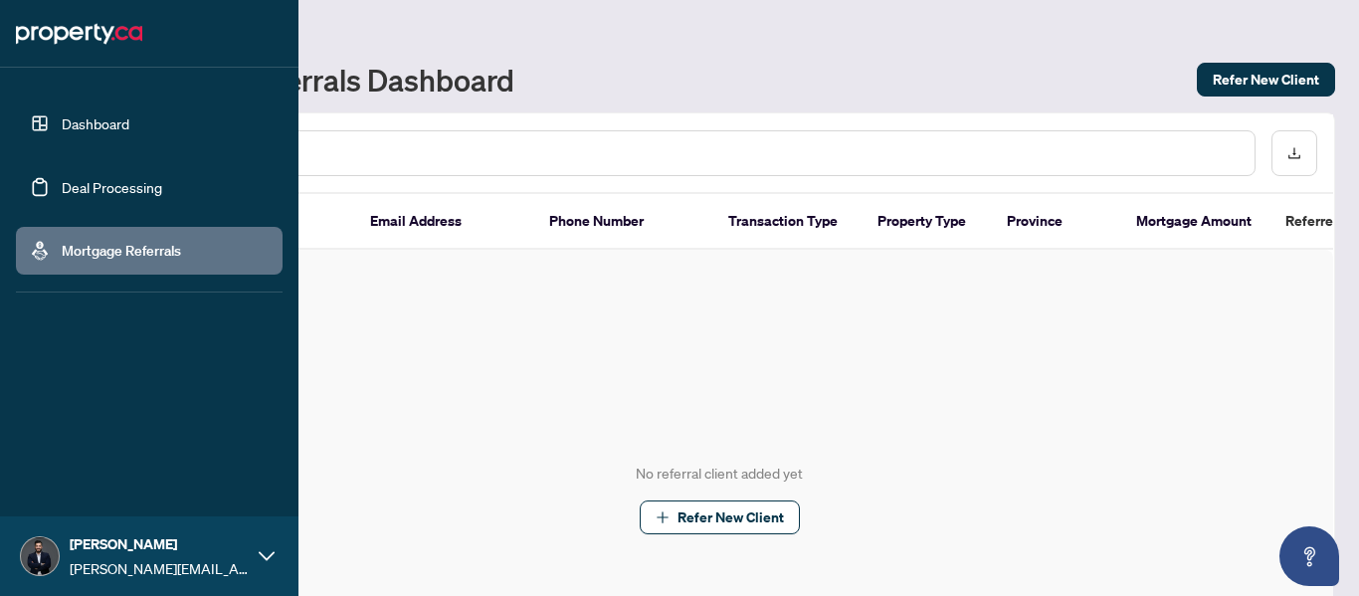
click at [111, 178] on link "Deal Processing" at bounding box center [112, 187] width 100 height 18
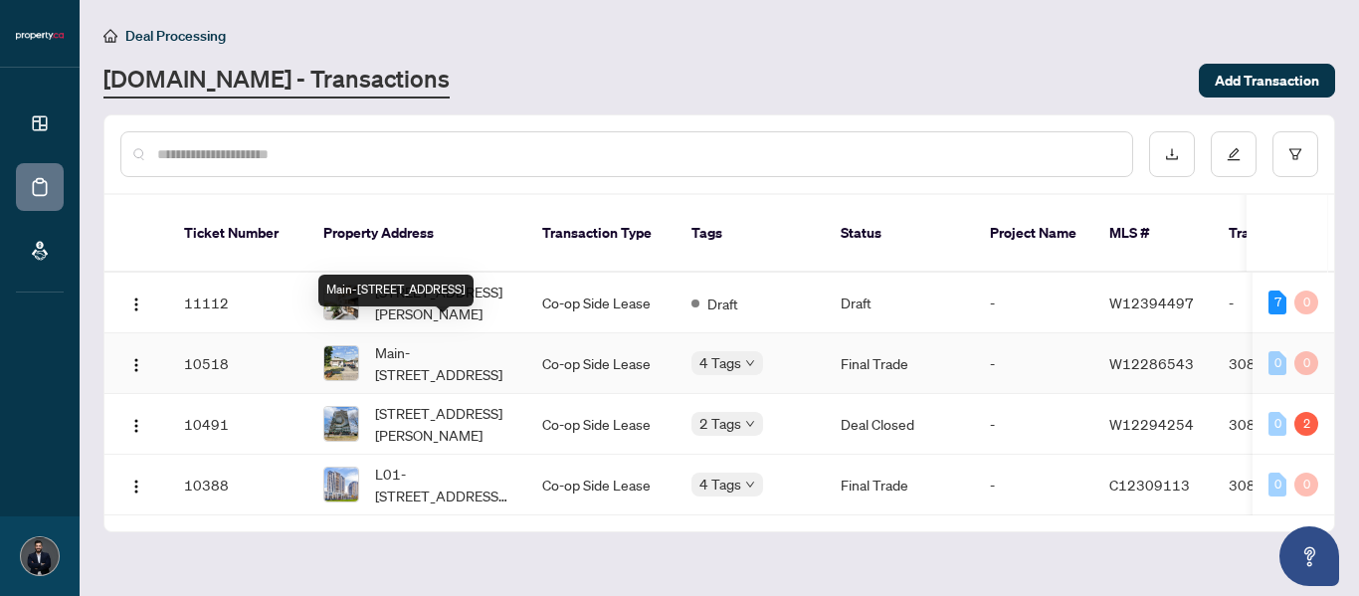
click at [404, 341] on span "Main-68 Elnathan Cres, Toronto, Ontario M9L 2G1, Canada" at bounding box center [442, 363] width 135 height 44
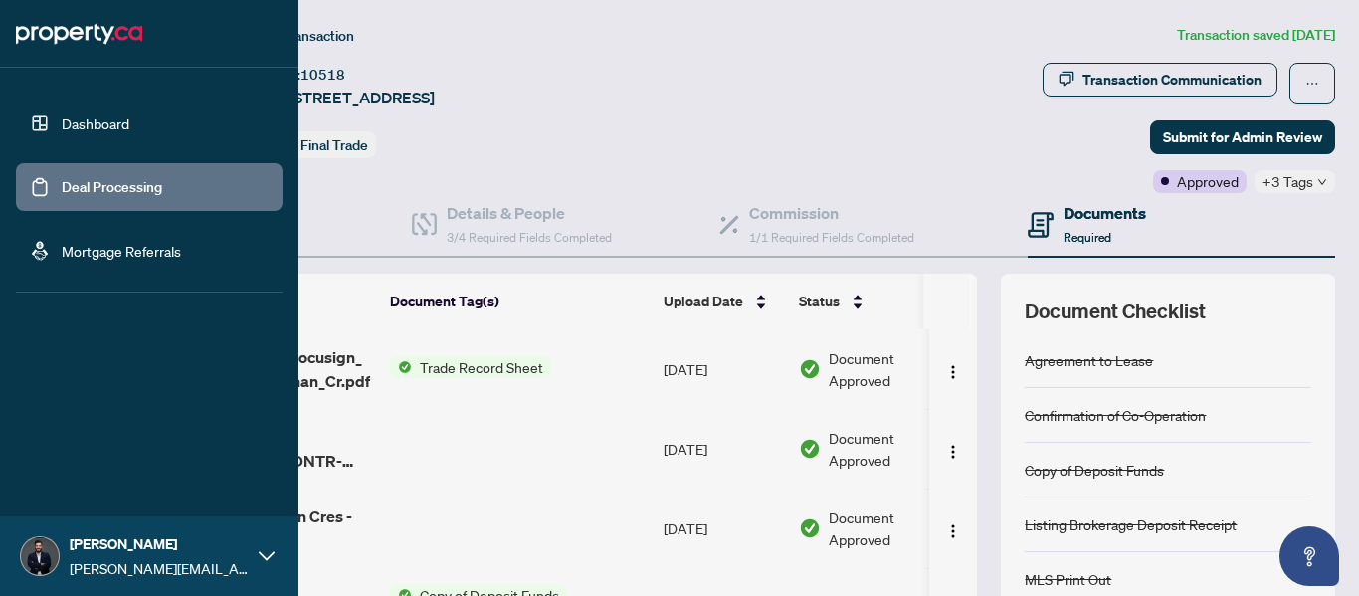
click at [96, 132] on link "Dashboard" at bounding box center [96, 123] width 68 height 18
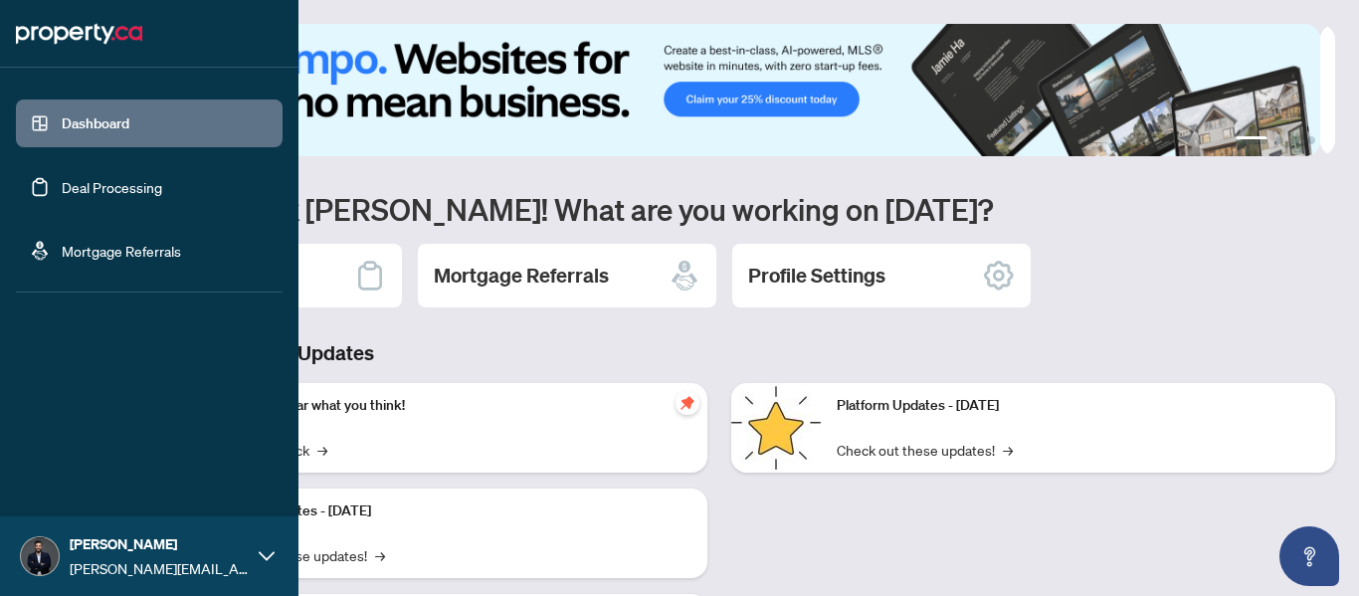
click at [62, 185] on link "Deal Processing" at bounding box center [112, 187] width 100 height 18
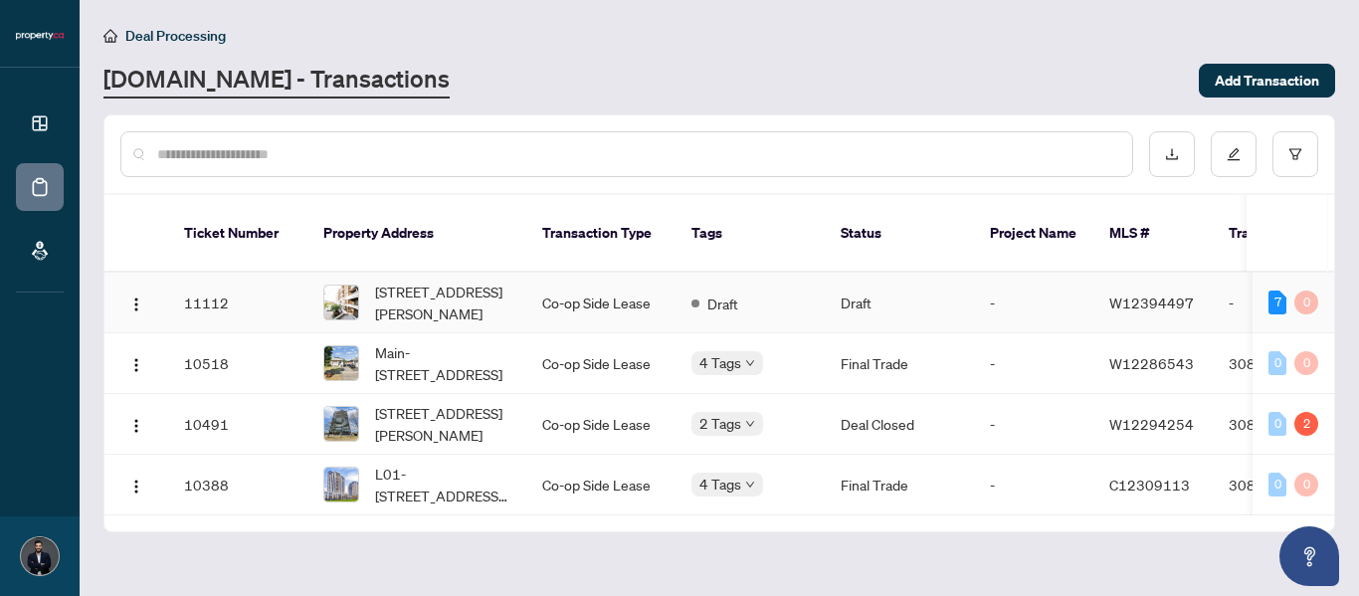
click at [1136, 293] on span "W12394497" at bounding box center [1151, 302] width 85 height 18
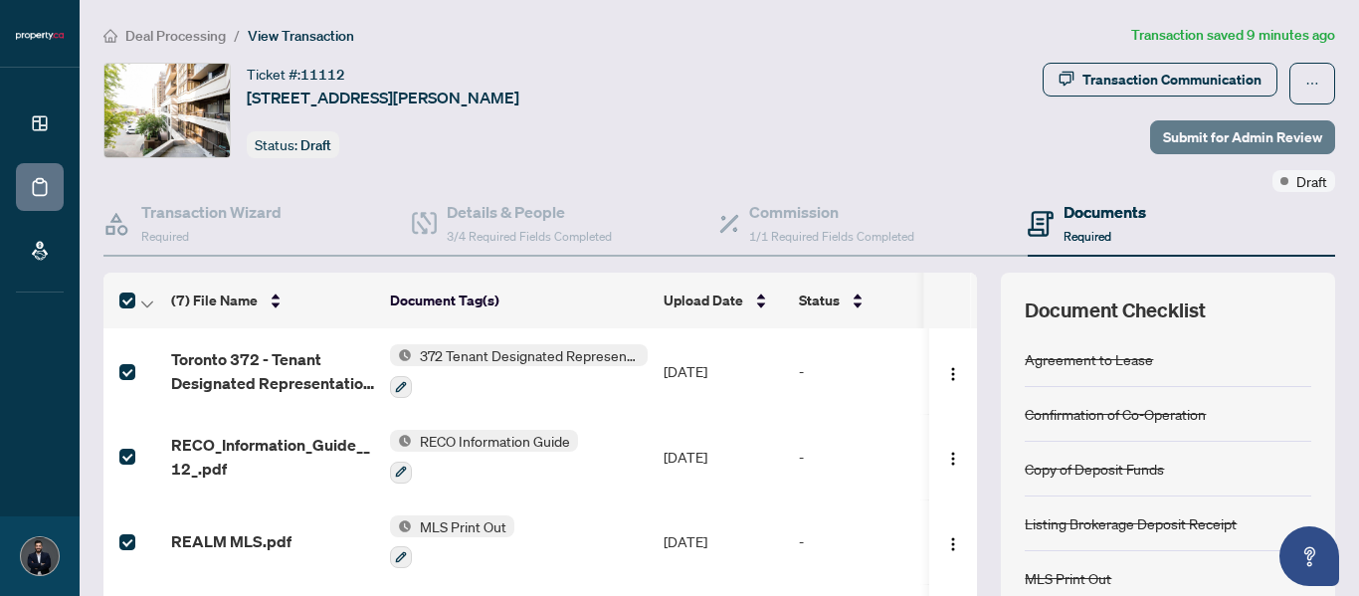
click at [1213, 142] on span "Submit for Admin Review" at bounding box center [1242, 137] width 159 height 32
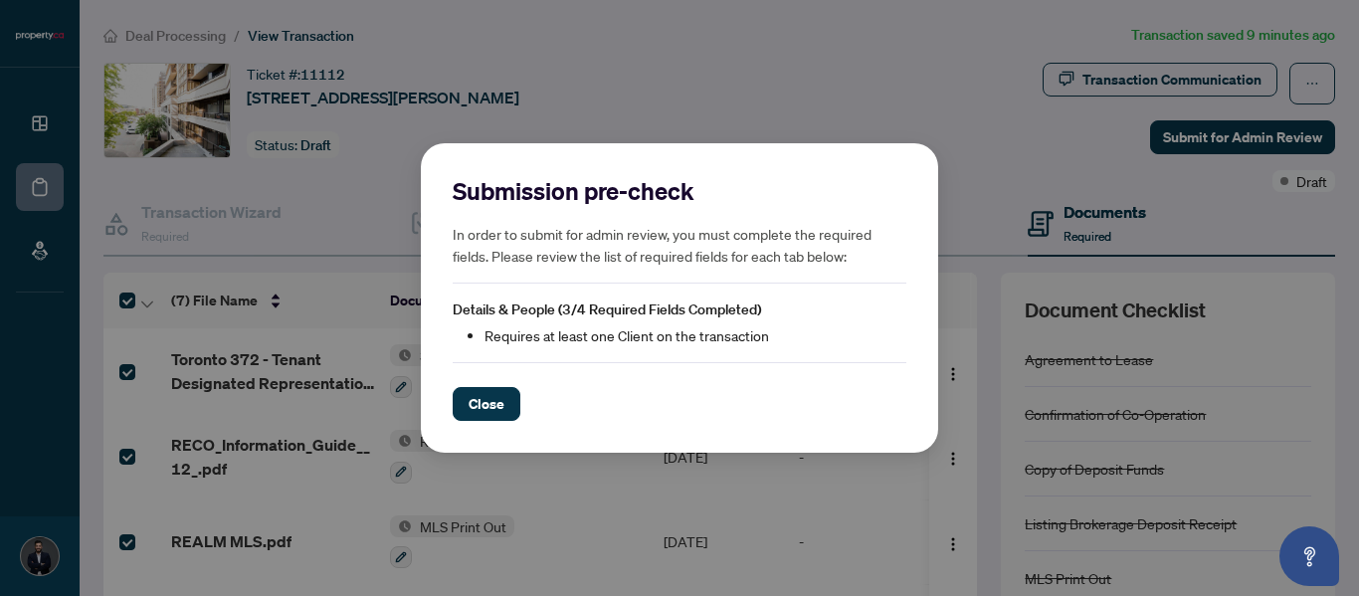
click at [464, 405] on button "Close" at bounding box center [487, 404] width 68 height 34
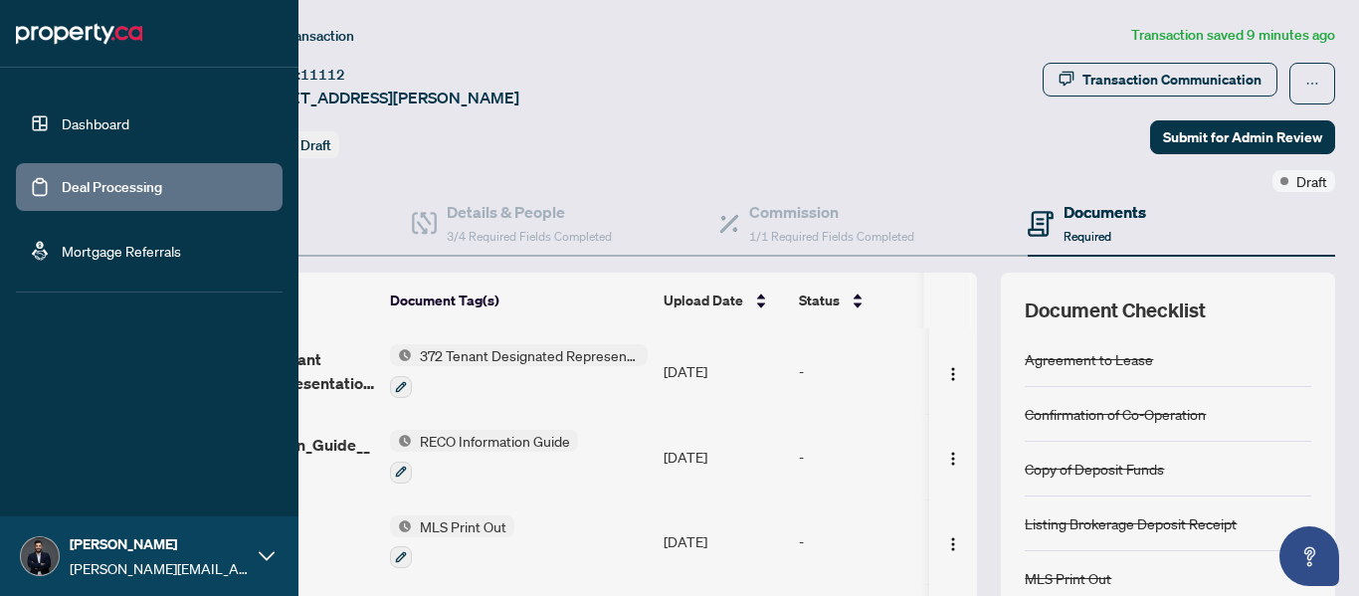
click at [97, 180] on link "Deal Processing" at bounding box center [112, 187] width 100 height 18
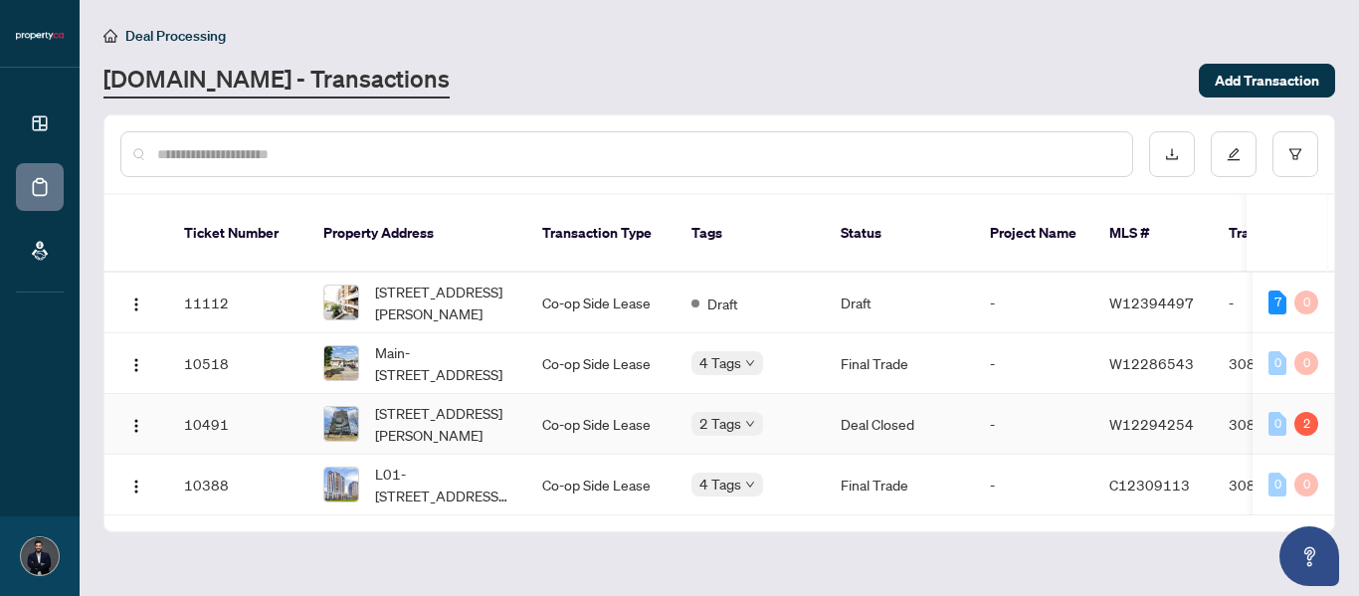
click at [382, 402] on span "1706-1461 Lawrence Ave, Toronto, Ontario M6L 0A6, Canada" at bounding box center [442, 424] width 135 height 44
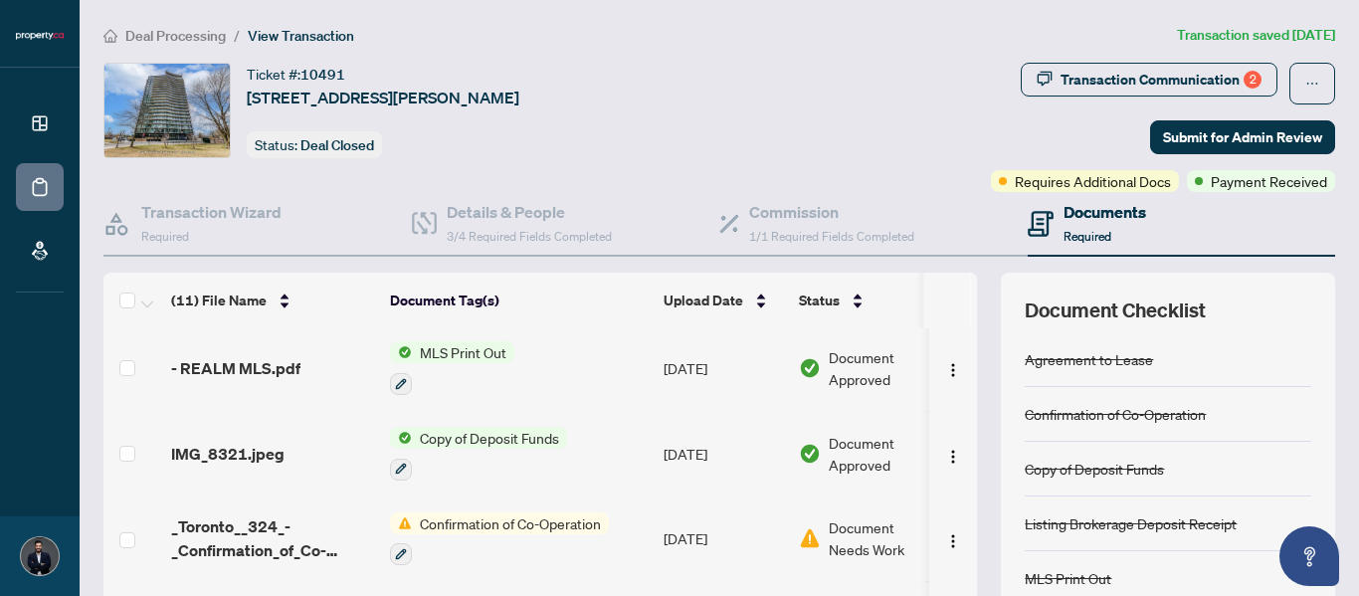
scroll to position [588, 0]
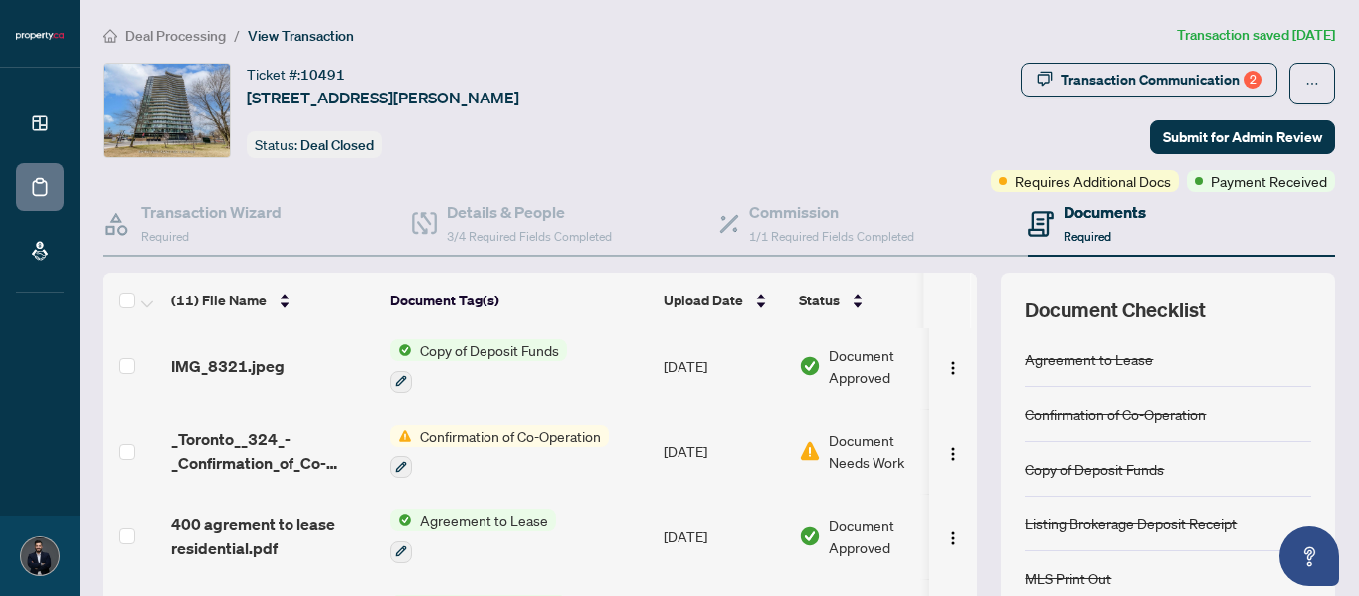
click at [513, 430] on span "Confirmation of Co-Operation" at bounding box center [510, 436] width 197 height 22
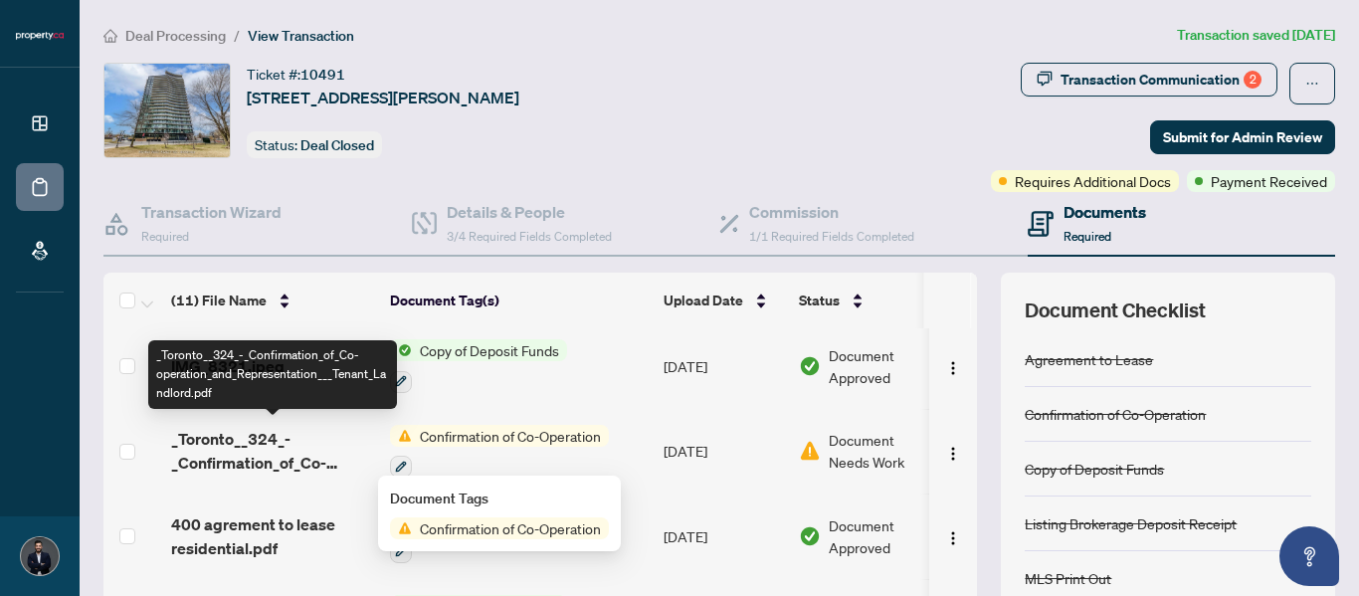
click at [245, 436] on span "_Toronto__324_-_Confirmation_of_Co-operation_and_Representation___Tenant_Landlo…" at bounding box center [272, 451] width 203 height 48
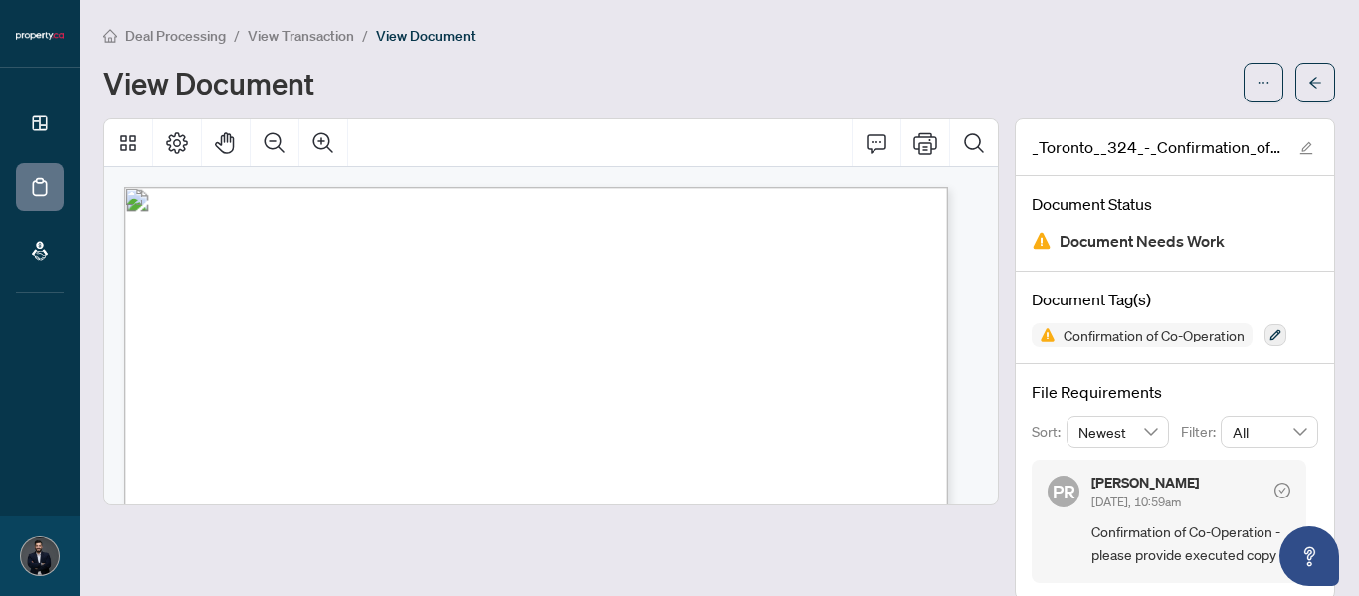
scroll to position [166, 0]
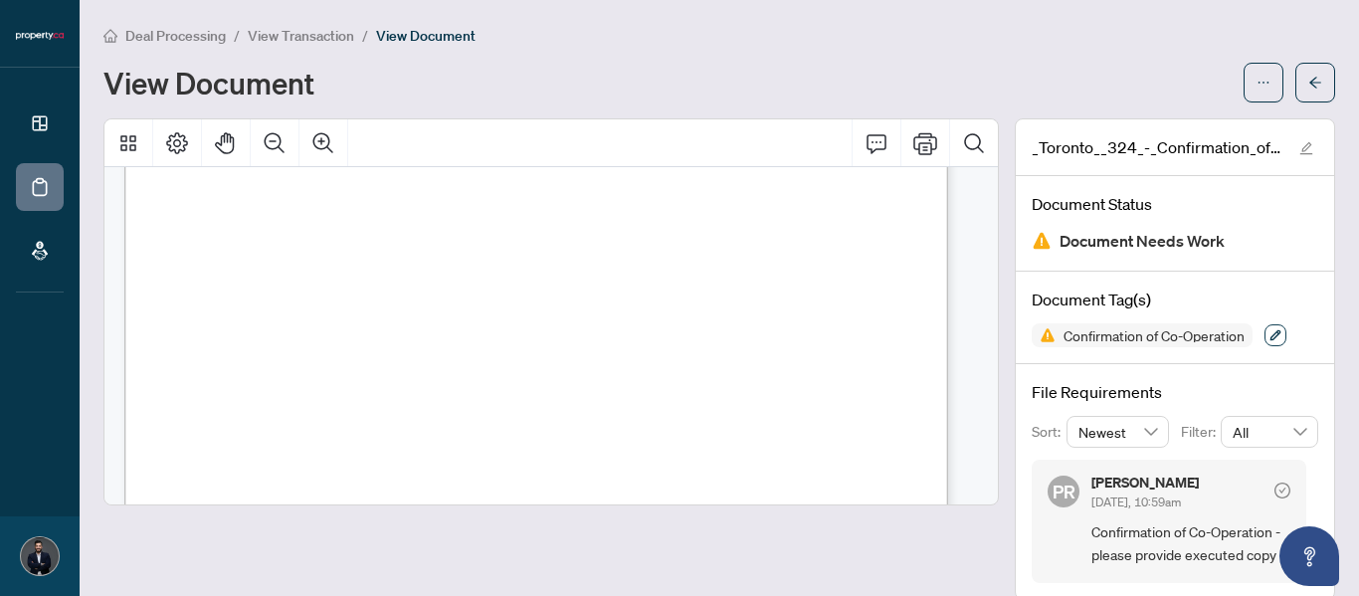
click at [1270, 338] on icon "button" at bounding box center [1275, 335] width 11 height 11
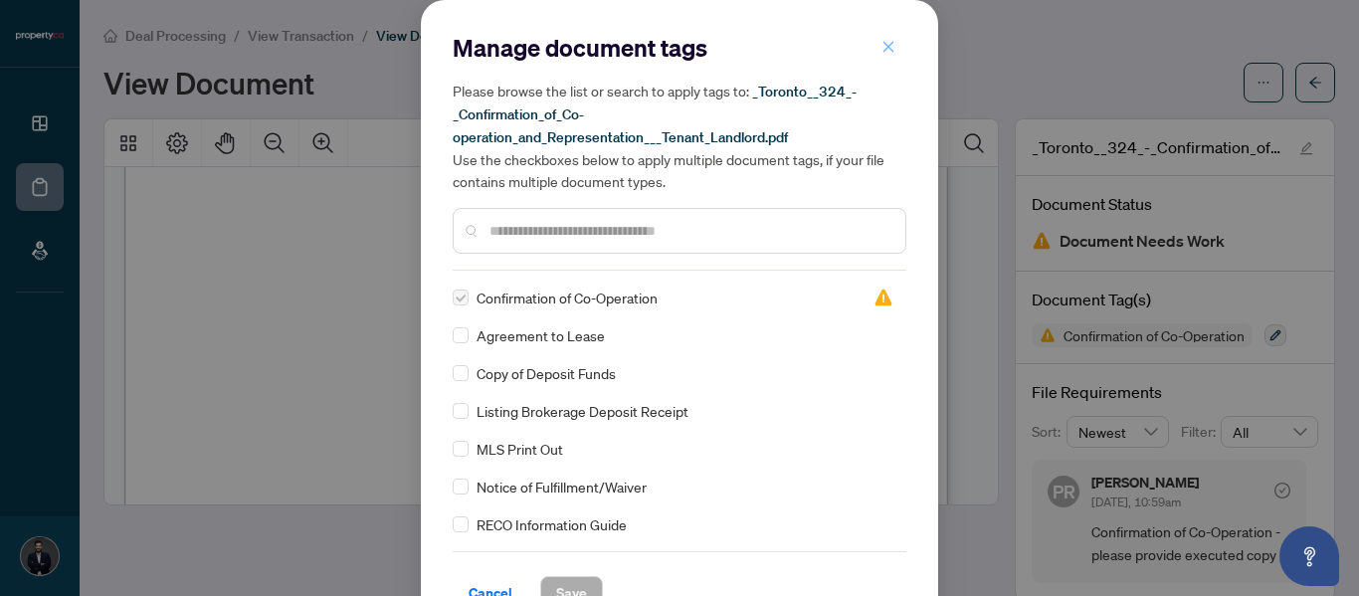
click at [888, 63] on button "button" at bounding box center [888, 47] width 40 height 34
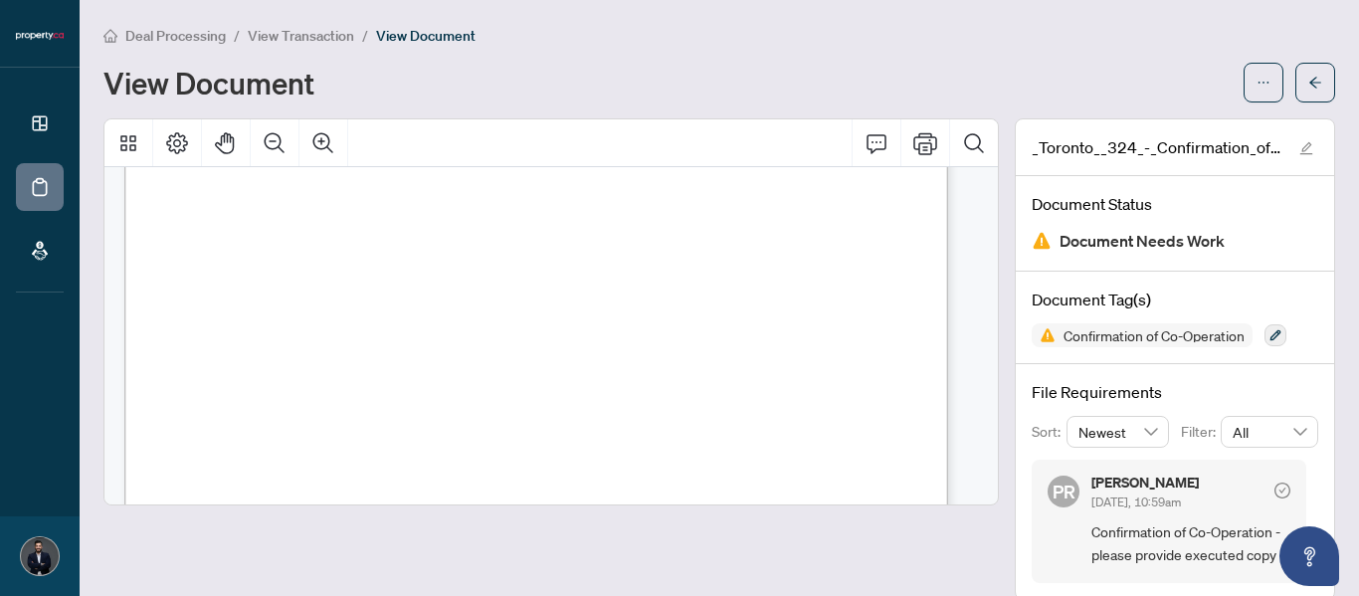
scroll to position [995, 0]
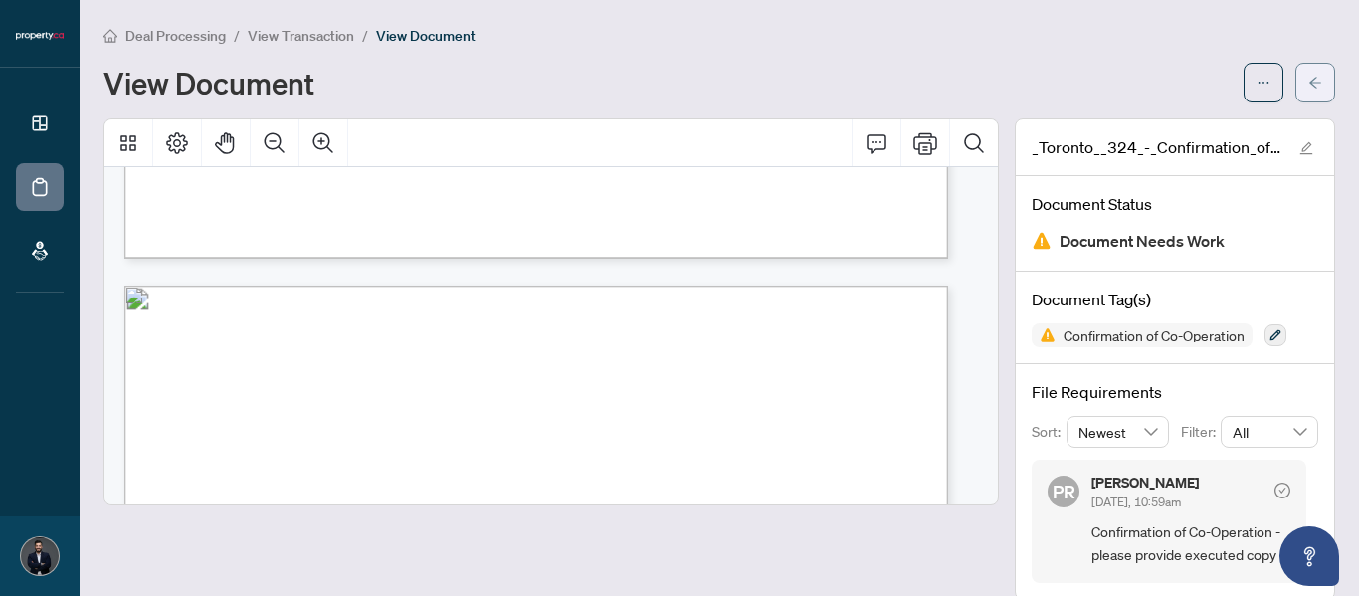
click at [1295, 84] on button "button" at bounding box center [1315, 83] width 40 height 40
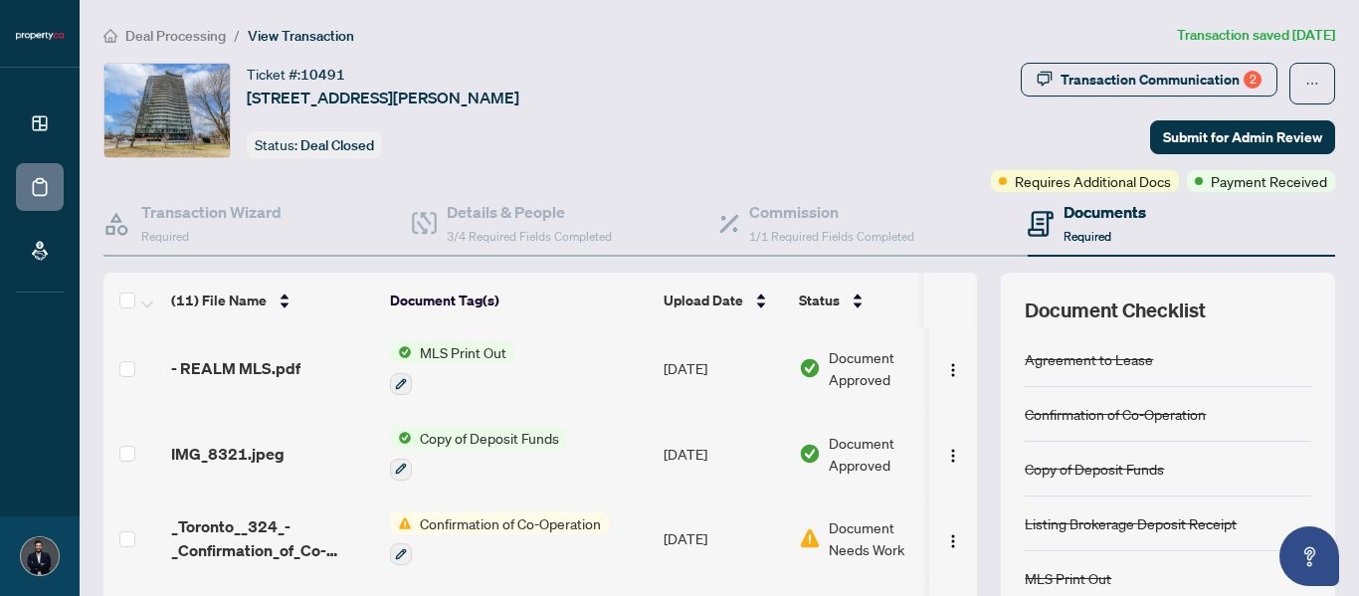
scroll to position [588, 0]
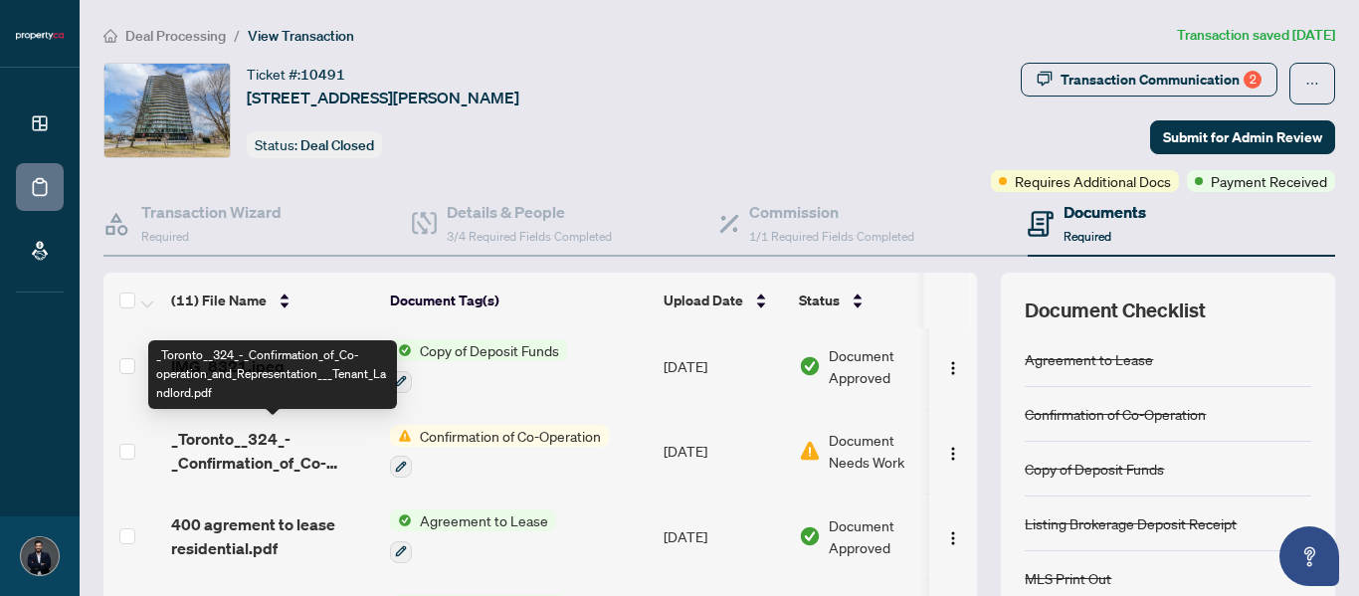
click at [267, 442] on span "_Toronto__324_-_Confirmation_of_Co-operation_and_Representation___Tenant_Landlo…" at bounding box center [272, 451] width 203 height 48
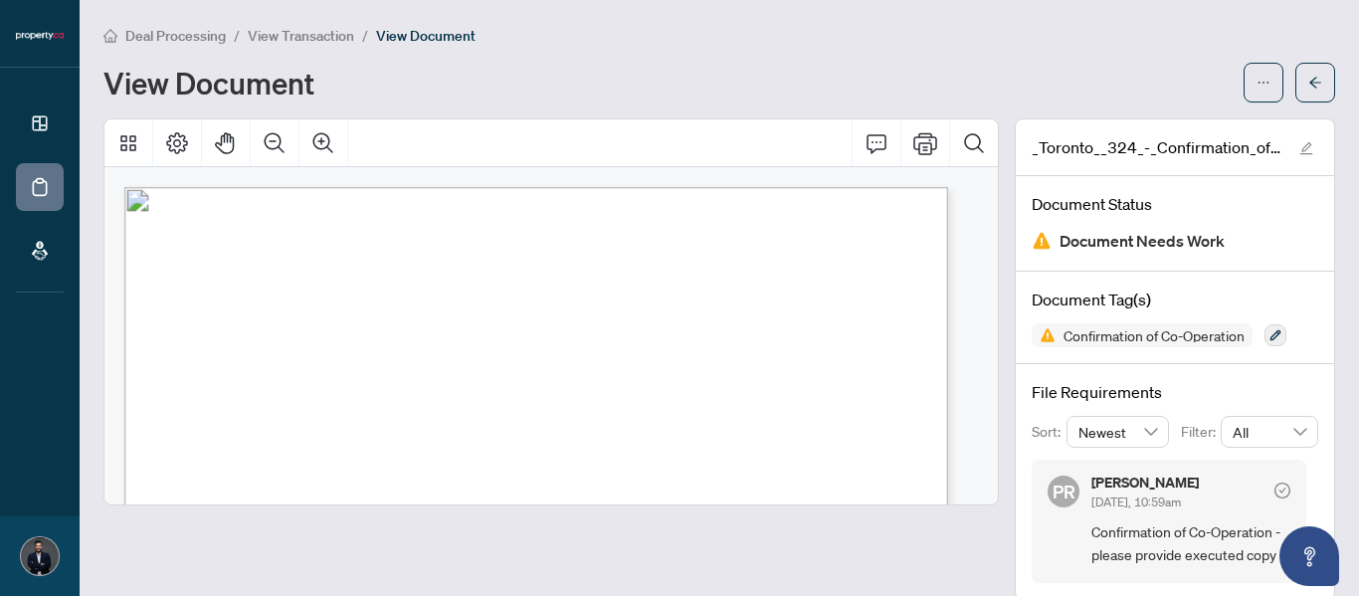
scroll to position [27, 0]
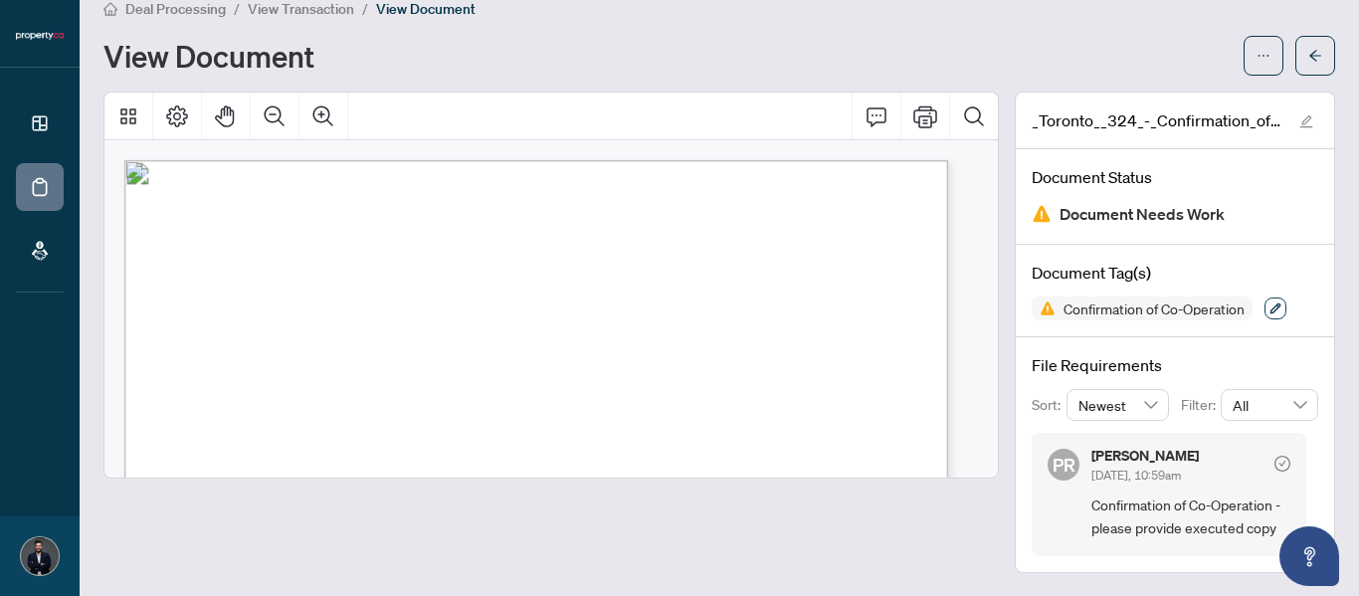
click at [1269, 302] on icon "button" at bounding box center [1275, 308] width 12 height 12
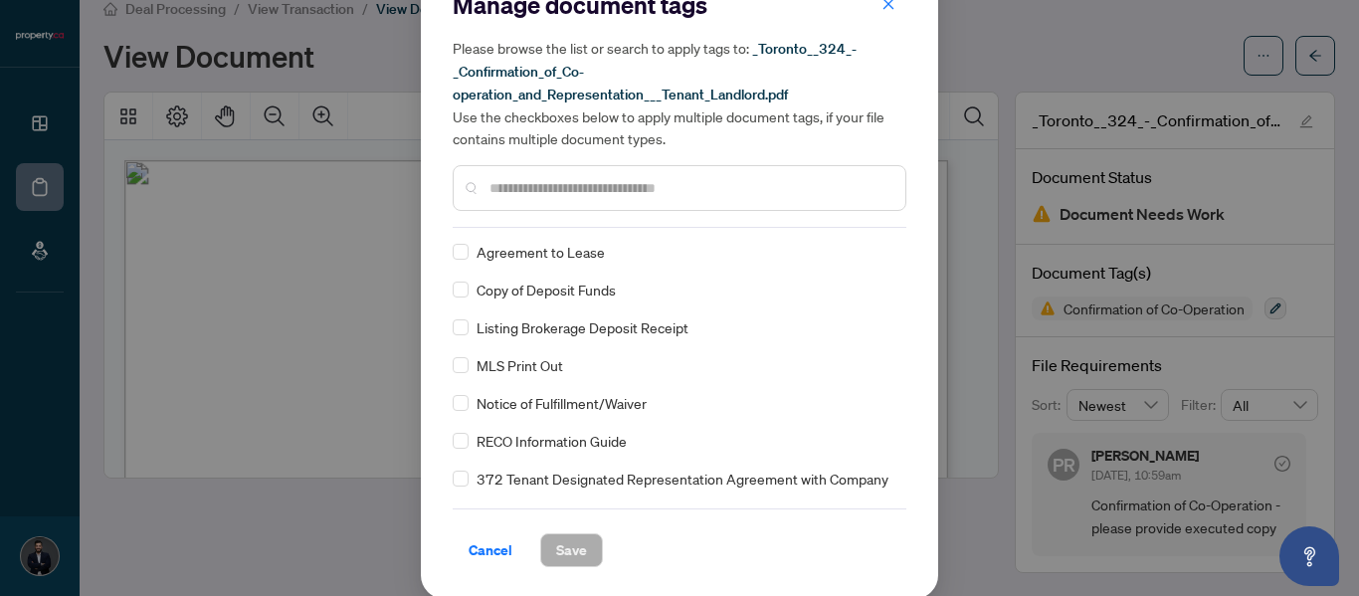
scroll to position [0, 0]
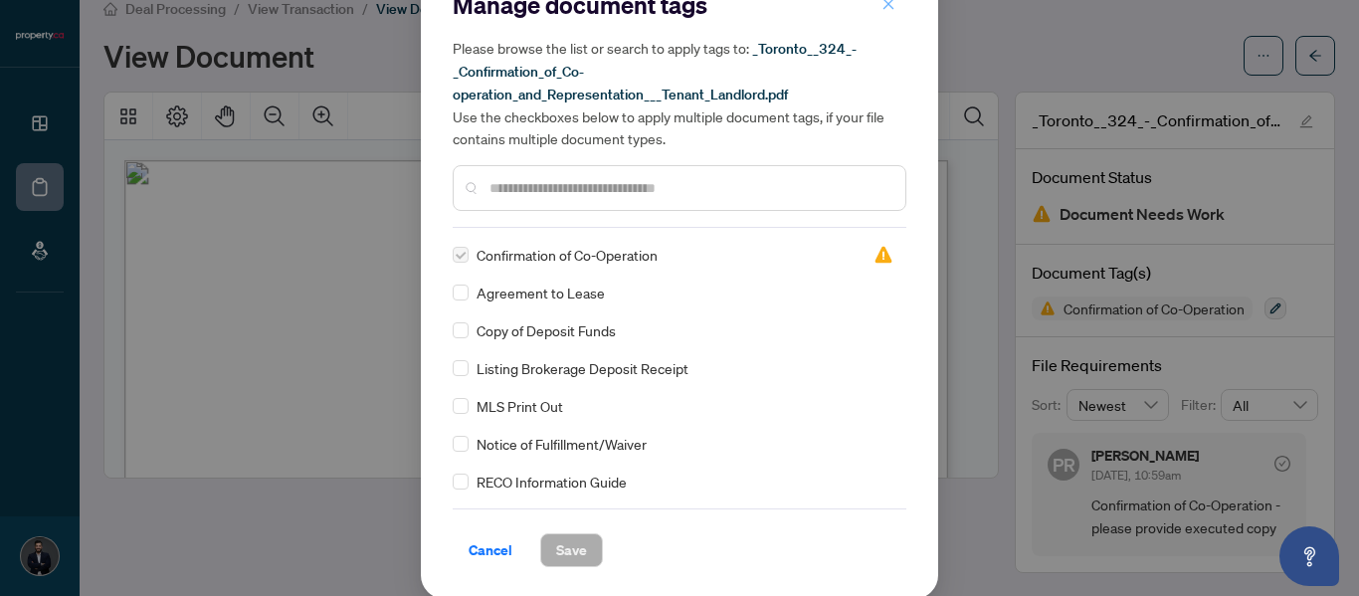
click at [881, 5] on icon "close" at bounding box center [888, 4] width 14 height 14
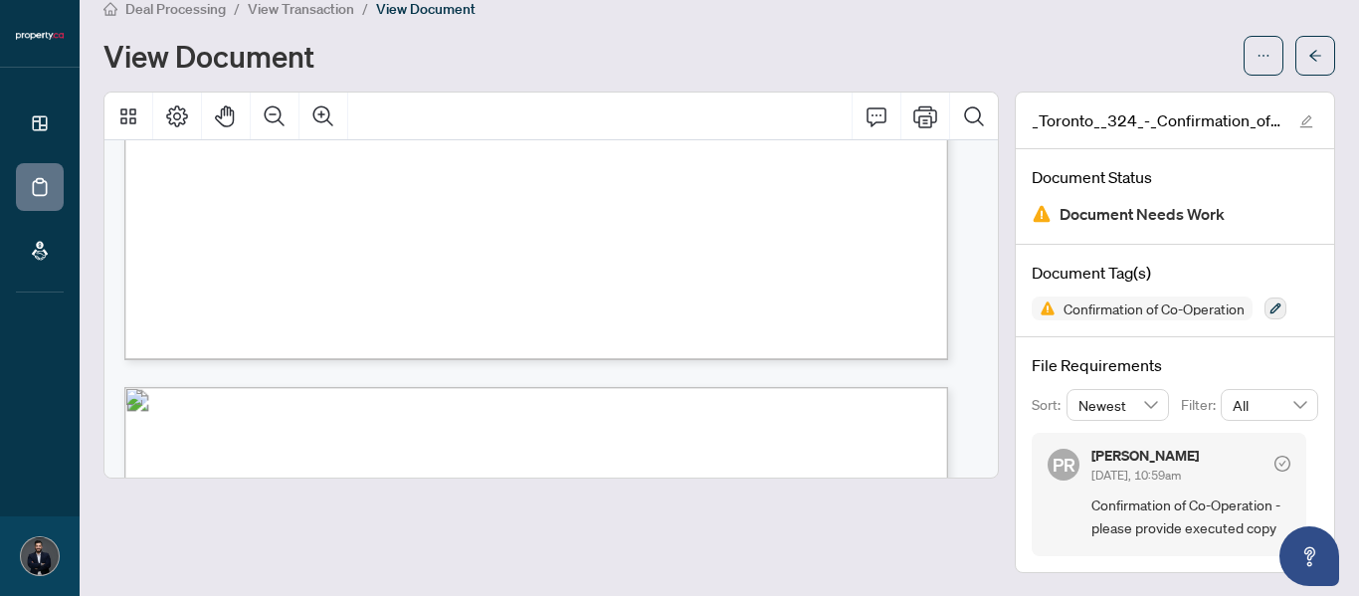
scroll to position [369, 0]
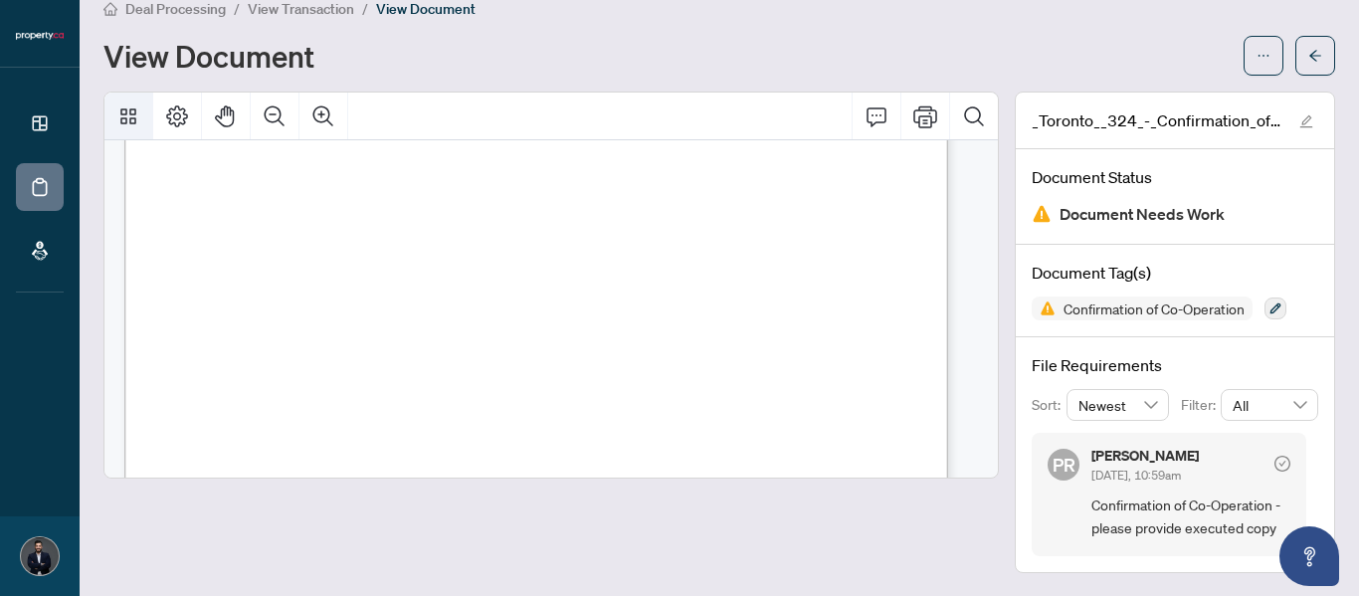
click at [124, 110] on icon "Thumbnails" at bounding box center [128, 116] width 24 height 24
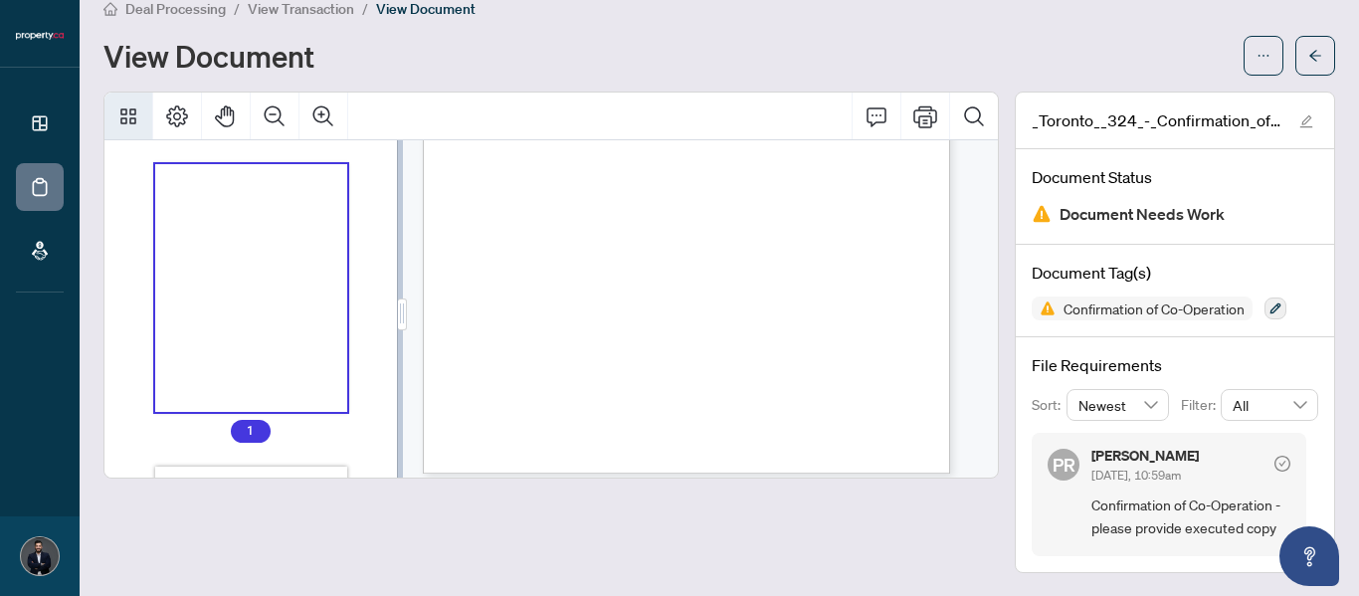
scroll to position [236, 0]
click at [124, 110] on icon "Thumbnails" at bounding box center [128, 116] width 24 height 24
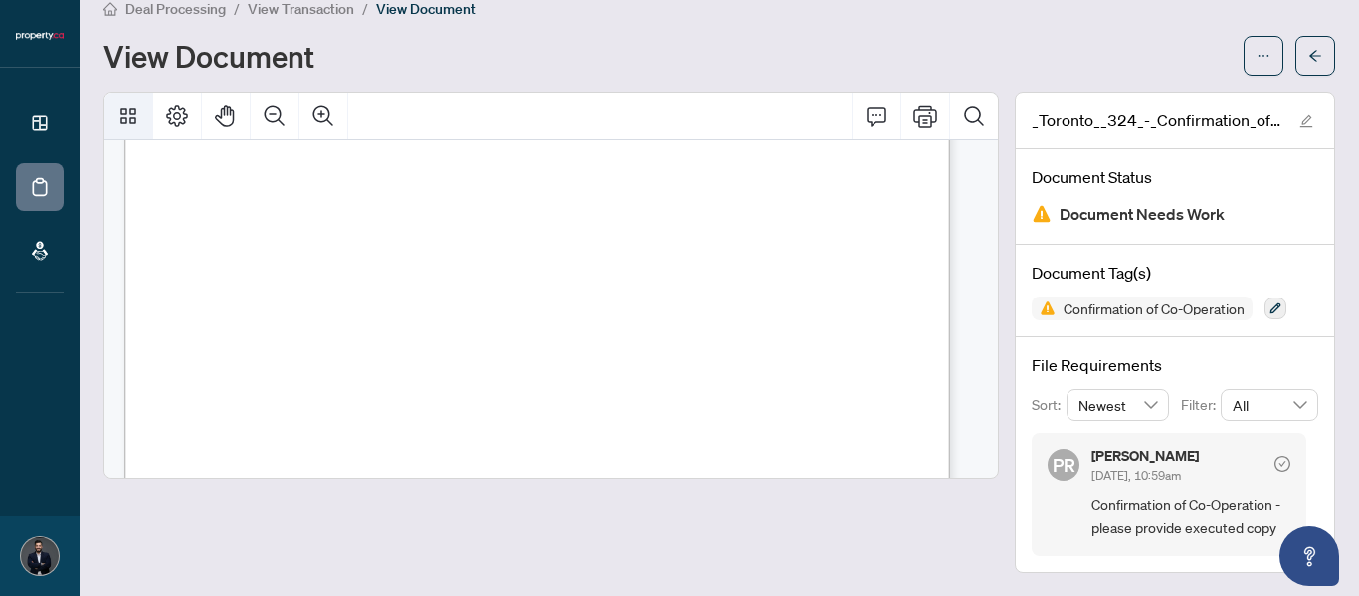
scroll to position [370, 0]
click at [192, 111] on button "Page Layout" at bounding box center [177, 117] width 48 height 48
click at [1299, 114] on icon "edit" at bounding box center [1306, 121] width 14 height 14
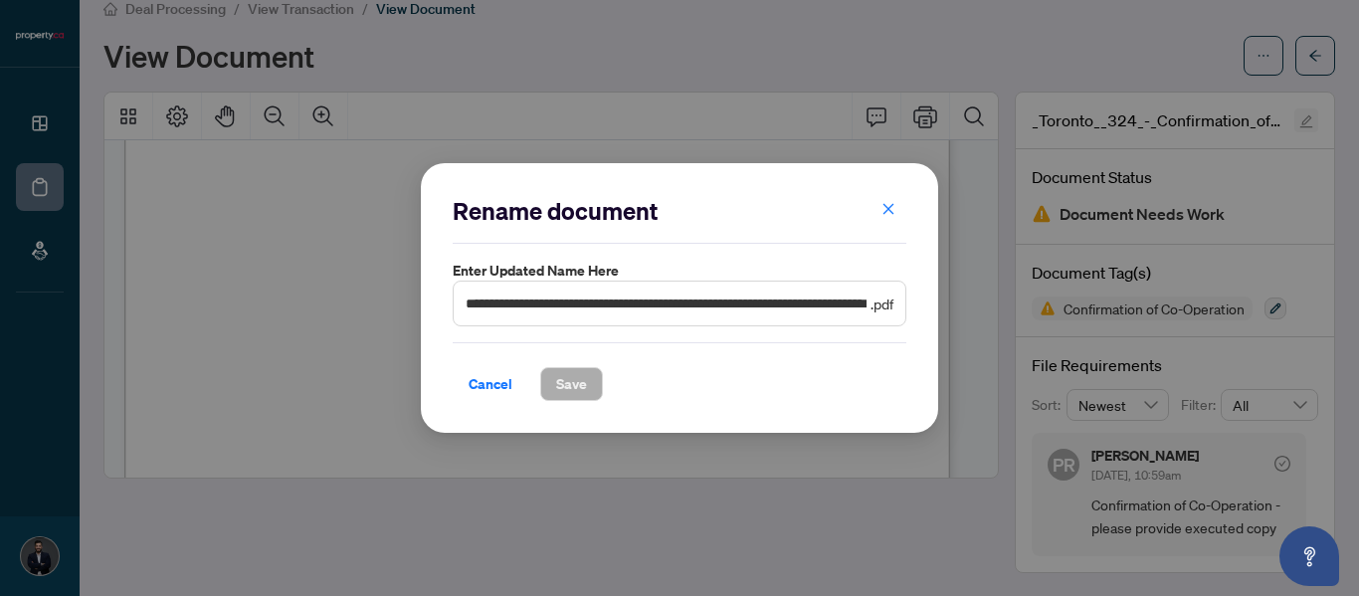
click at [1293, 113] on div "**********" at bounding box center [679, 298] width 1359 height 596
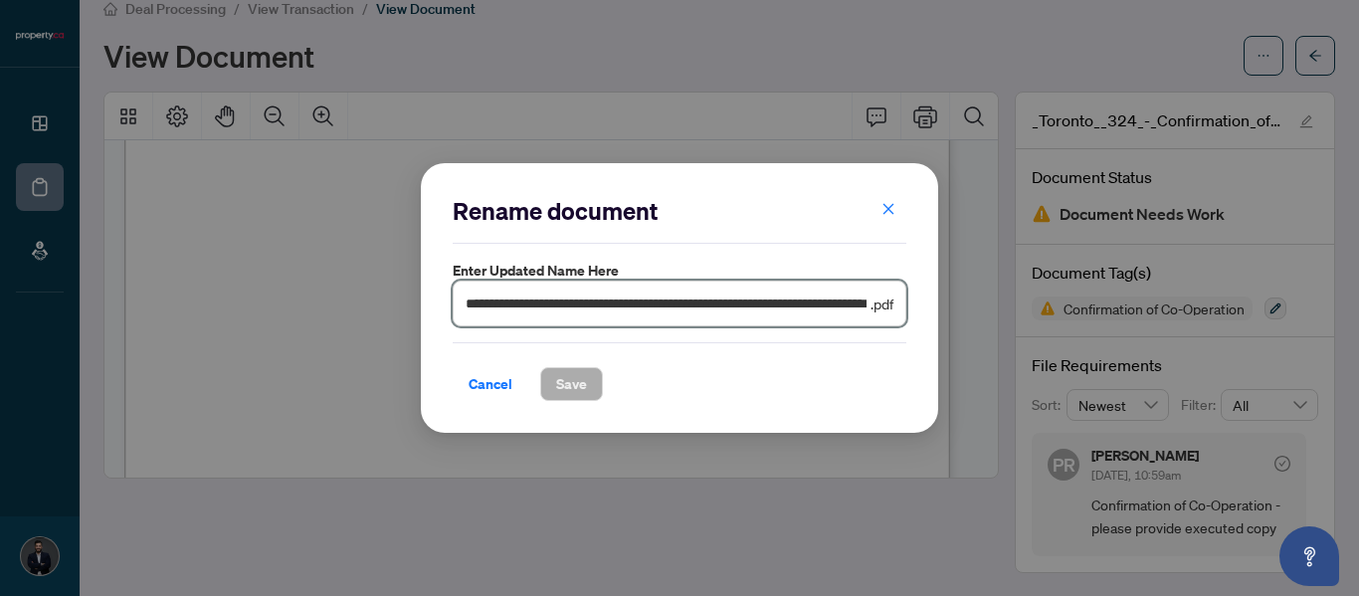
click at [735, 303] on input "**********" at bounding box center [665, 303] width 401 height 22
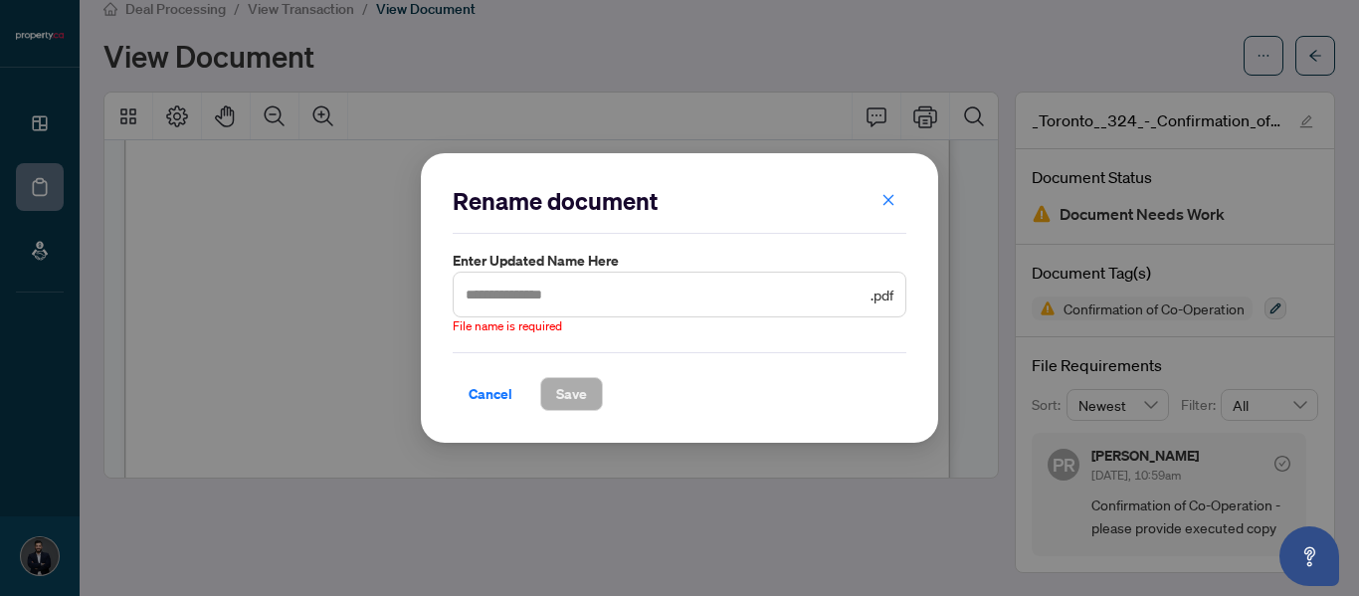
click at [876, 286] on span ".pdf" at bounding box center [881, 294] width 23 height 22
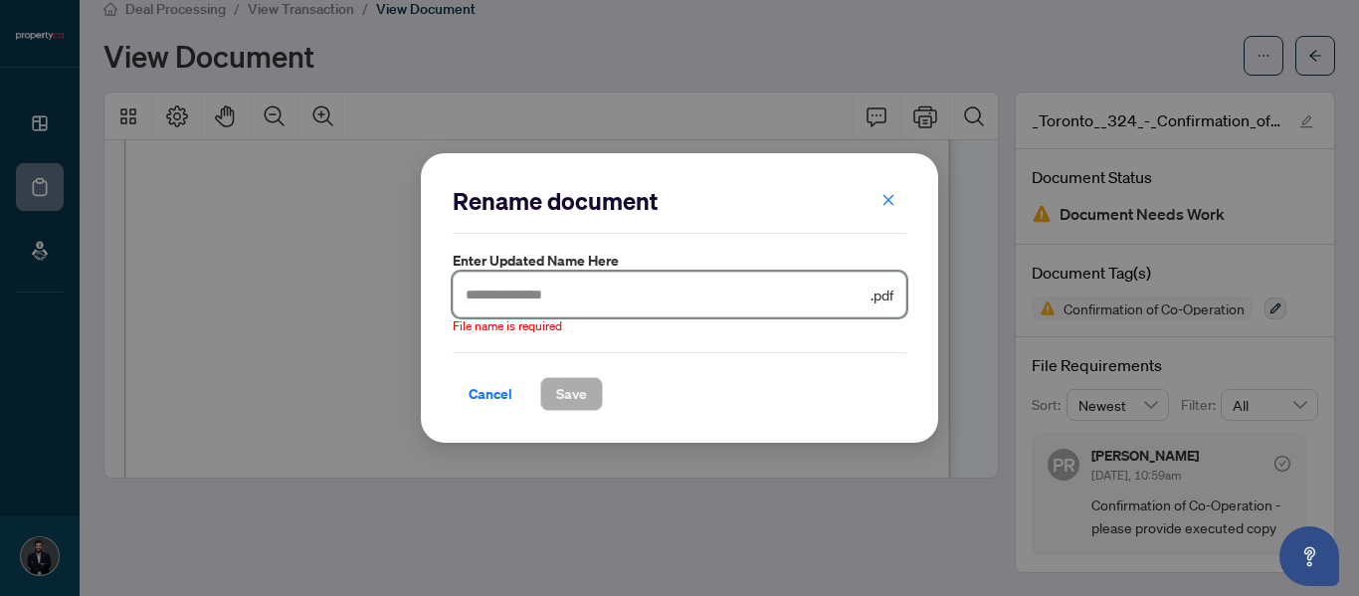
drag, startPoint x: 833, startPoint y: 286, endPoint x: 903, endPoint y: 287, distance: 70.6
click at [903, 287] on span ".pdf" at bounding box center [680, 295] width 454 height 46
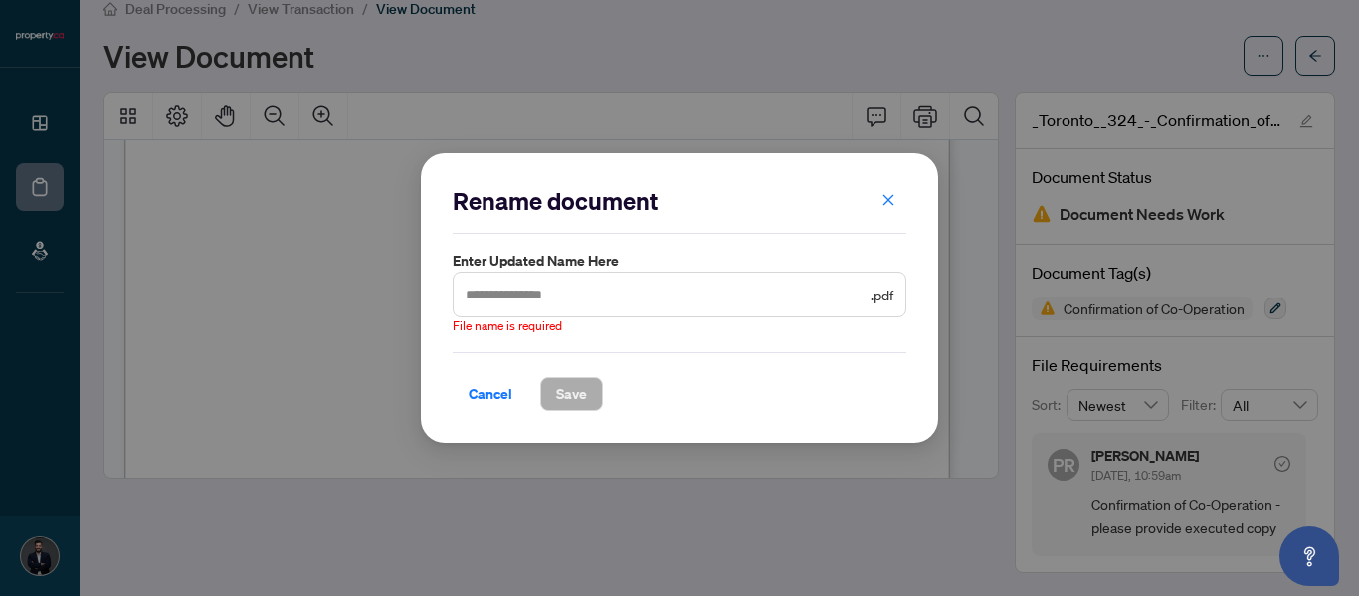
click at [888, 294] on span ".pdf" at bounding box center [881, 294] width 23 height 22
drag, startPoint x: 877, startPoint y: 298, endPoint x: 890, endPoint y: 294, distance: 13.5
click at [894, 294] on span ".pdf" at bounding box center [680, 295] width 454 height 46
click at [481, 392] on span "Cancel" at bounding box center [490, 394] width 44 height 32
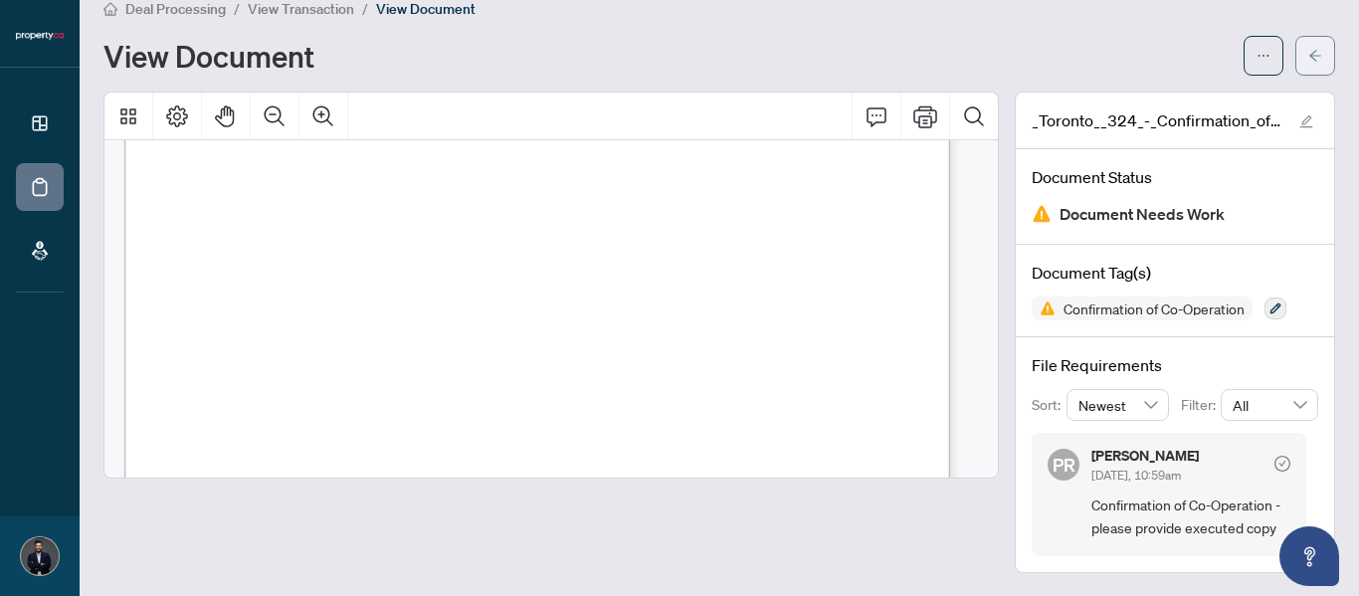
click at [1308, 47] on span "button" at bounding box center [1315, 56] width 14 height 32
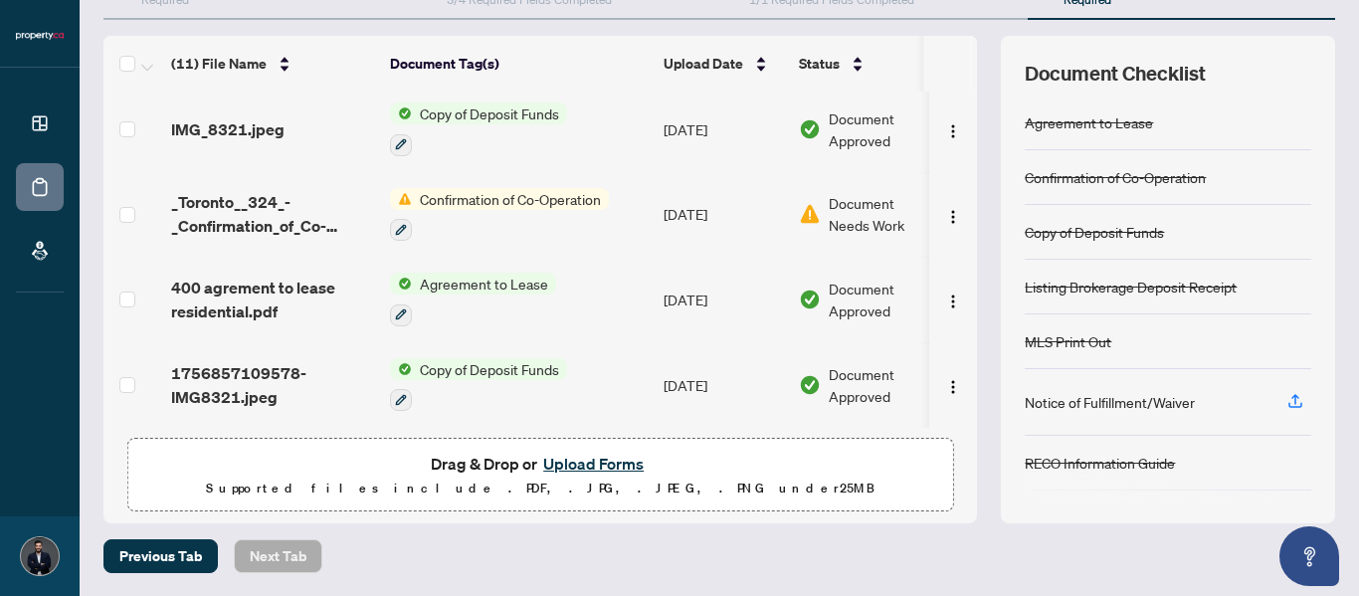
click at [584, 464] on button "Upload Forms" at bounding box center [593, 464] width 112 height 26
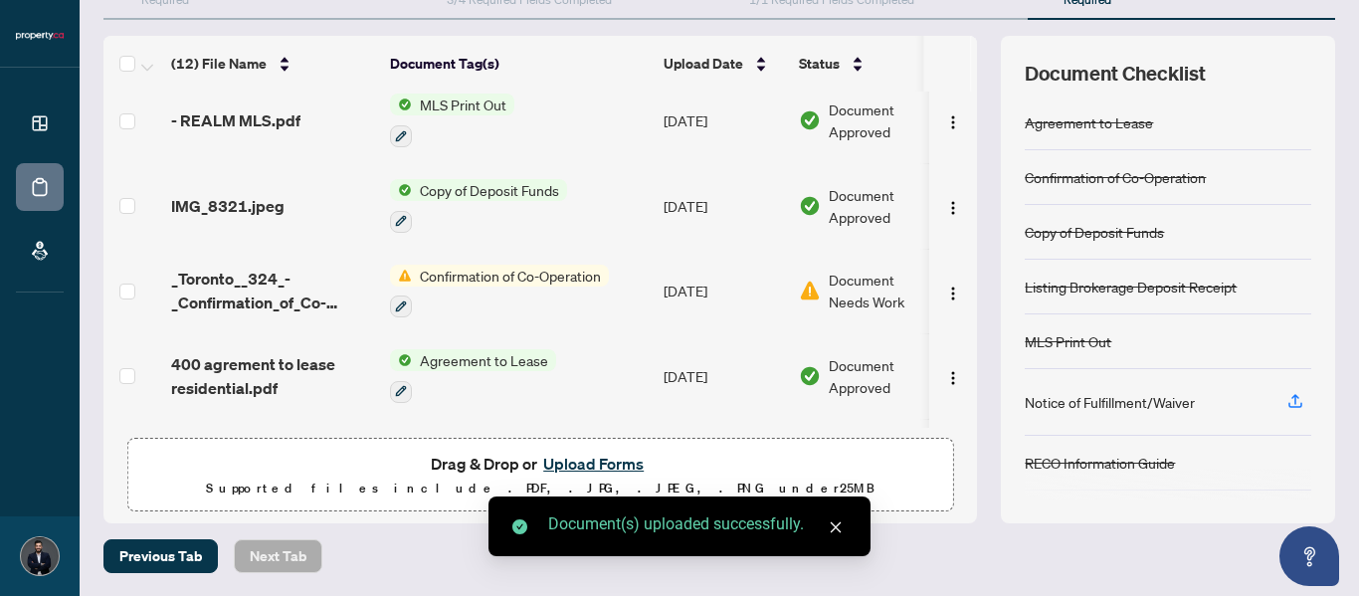
click at [853, 297] on span "Document Needs Work" at bounding box center [880, 291] width 103 height 44
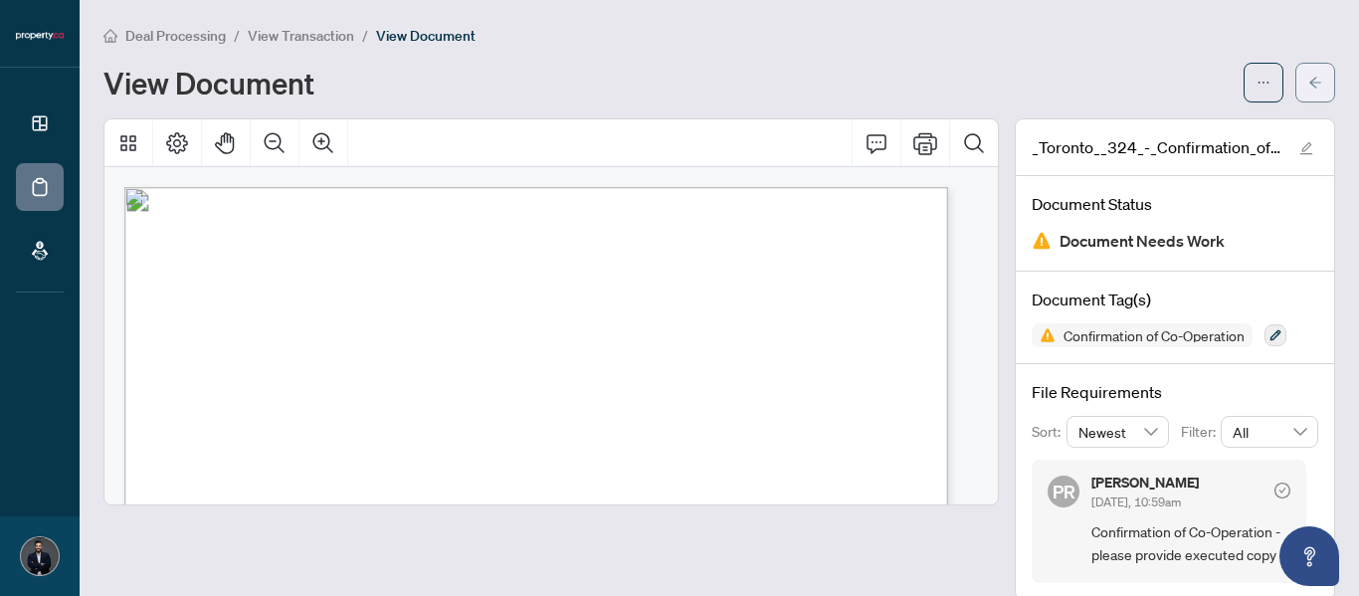
click at [1308, 93] on span "button" at bounding box center [1315, 83] width 14 height 32
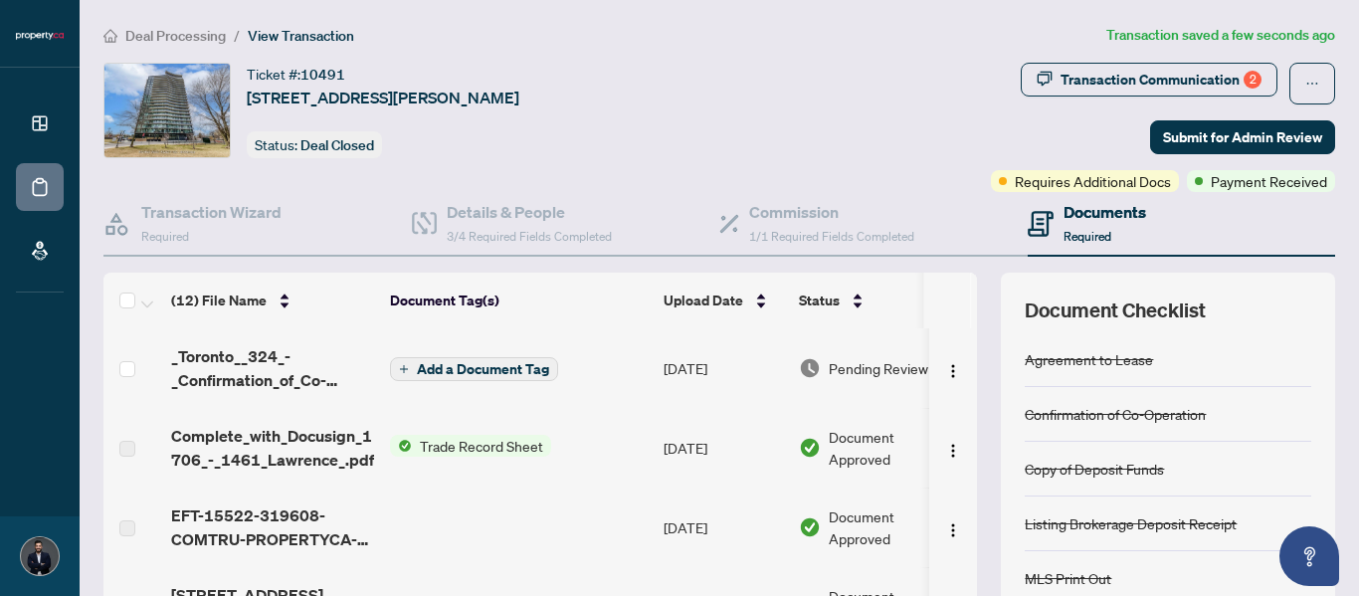
click at [493, 365] on span "Add a Document Tag" at bounding box center [483, 369] width 132 height 14
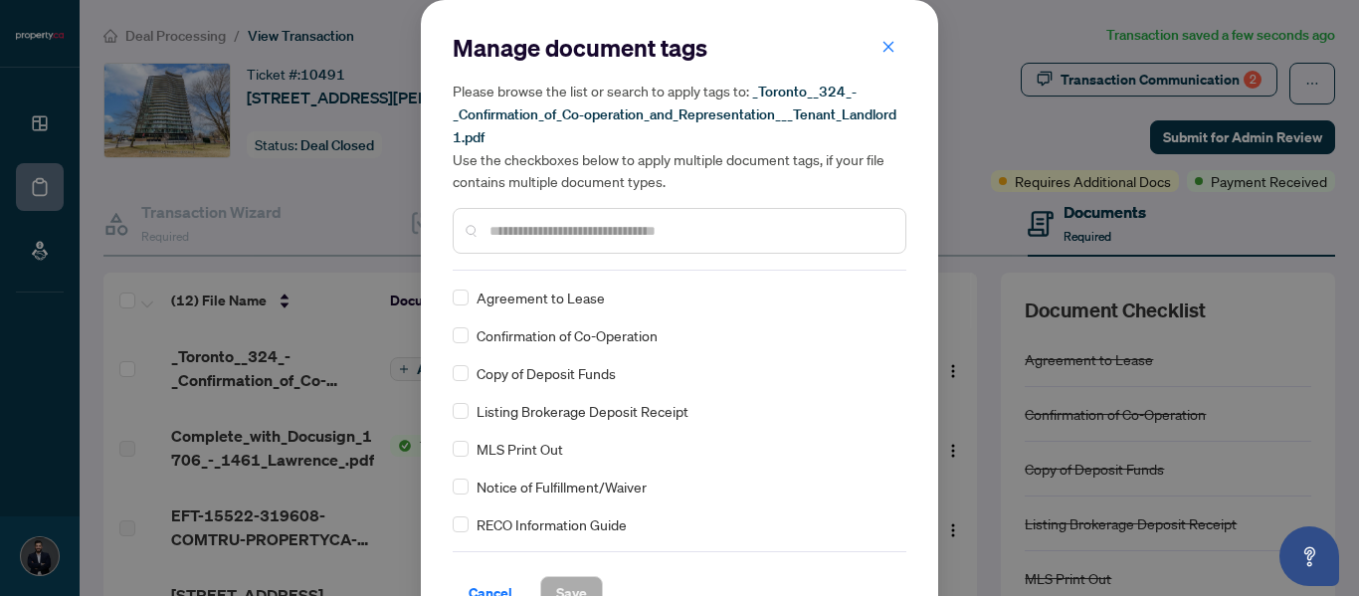
click at [525, 335] on span "Confirmation of Co-Operation" at bounding box center [566, 335] width 181 height 22
click at [574, 581] on span "Save" at bounding box center [571, 593] width 31 height 32
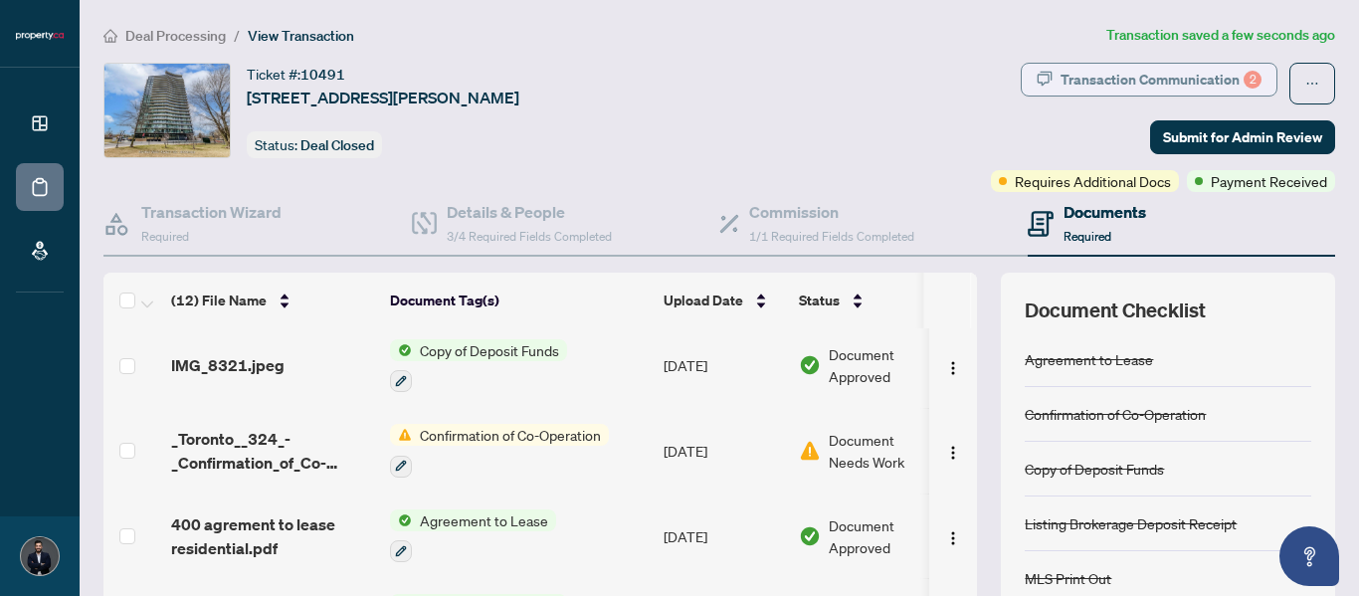
click at [1203, 79] on div "Transaction Communication 2" at bounding box center [1160, 80] width 201 height 32
type textarea "**********"
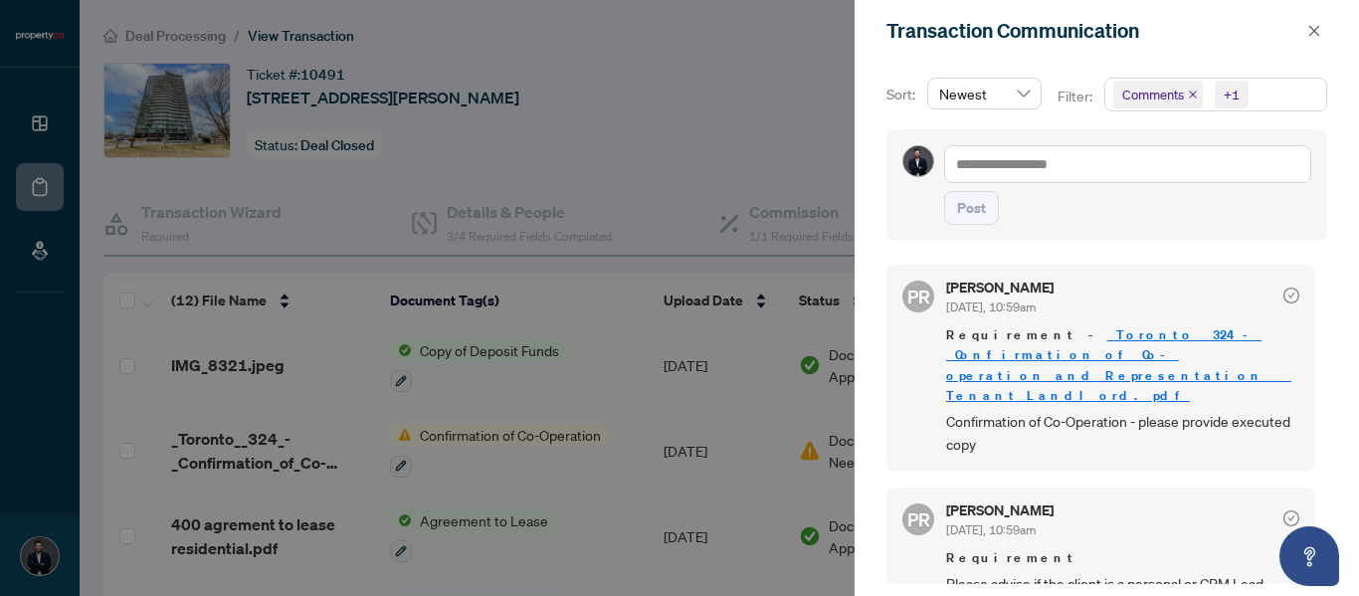
click at [1153, 329] on link "_Toronto__324_-_Confirmation_of_Co-operation_and_Representation___Tenant_Landlo…" at bounding box center [1118, 364] width 345 height 77
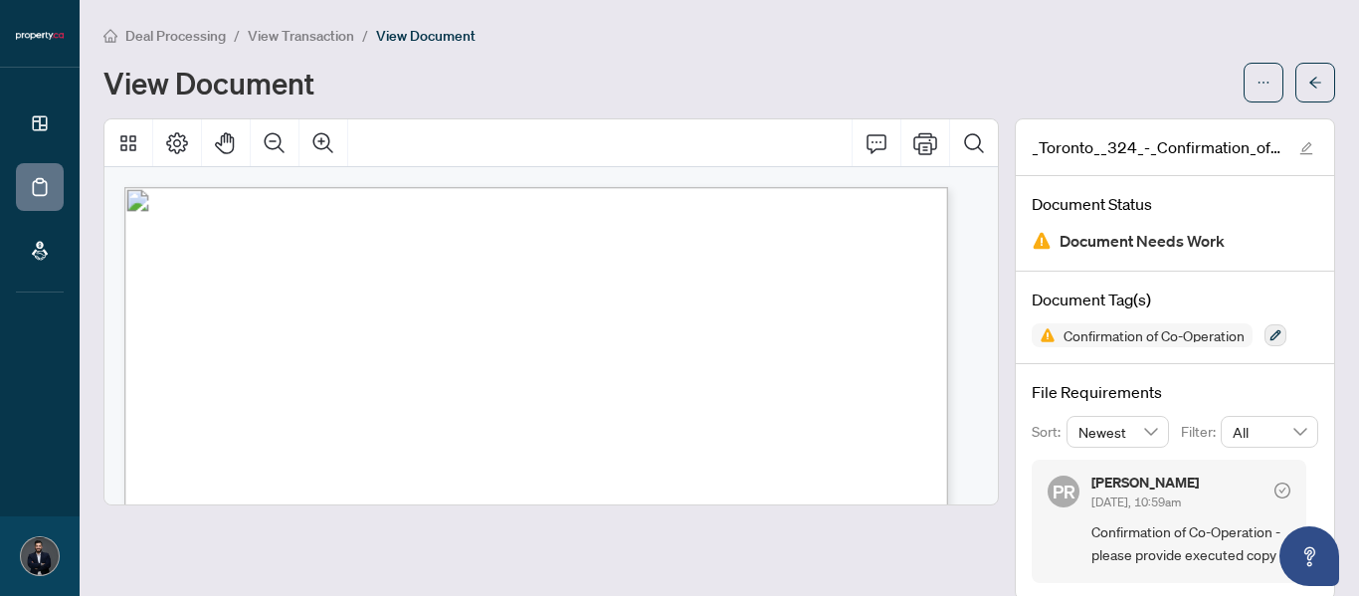
scroll to position [27, 0]
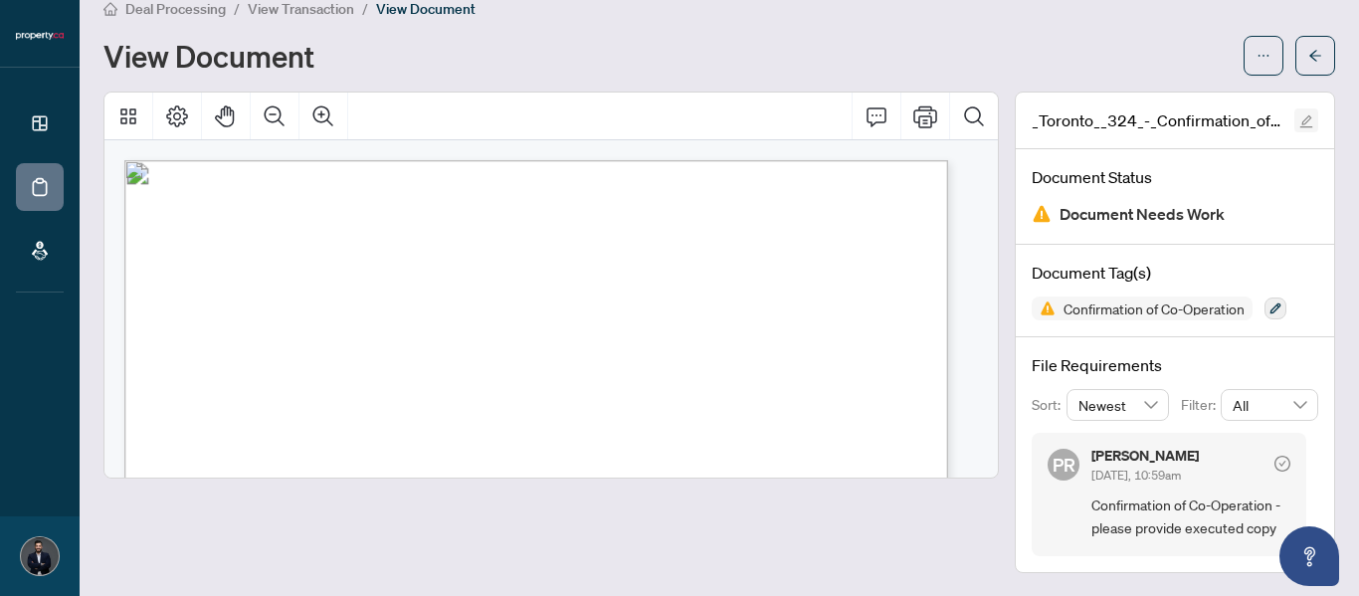
click at [1299, 120] on icon "edit" at bounding box center [1306, 121] width 14 height 14
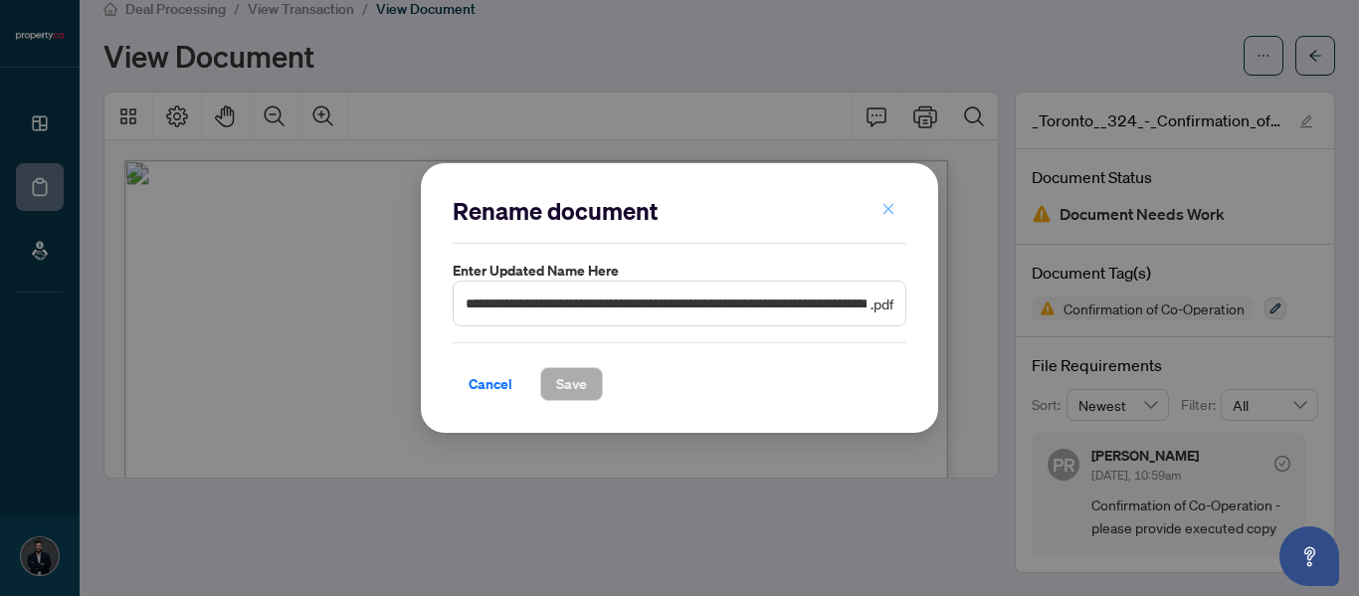
click at [887, 207] on icon "close" at bounding box center [888, 209] width 14 height 14
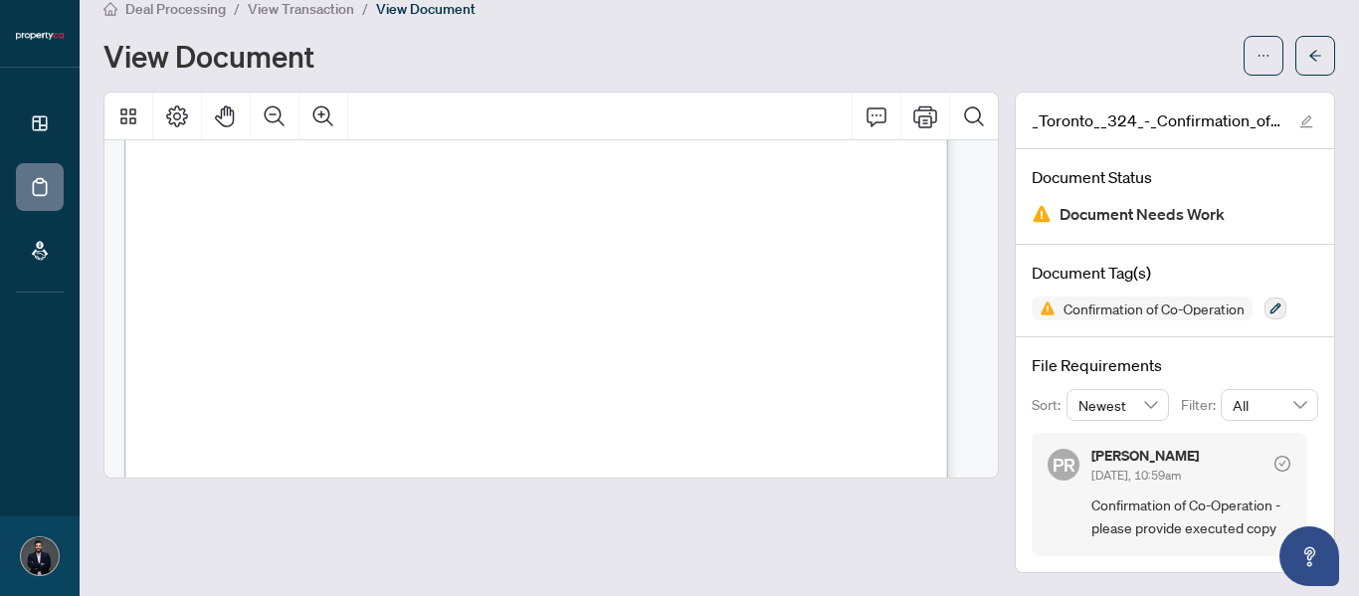
scroll to position [0, 0]
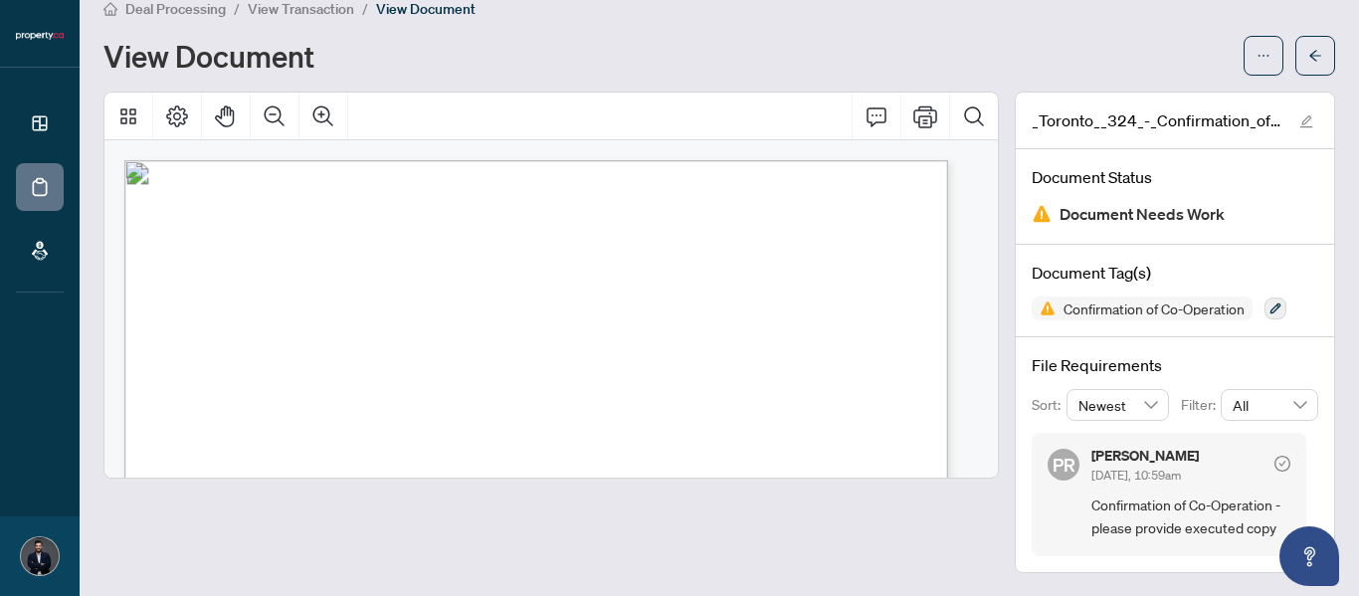
click at [633, 14] on div "Deal Processing / View Transaction / View Document" at bounding box center [718, 8] width 1231 height 23
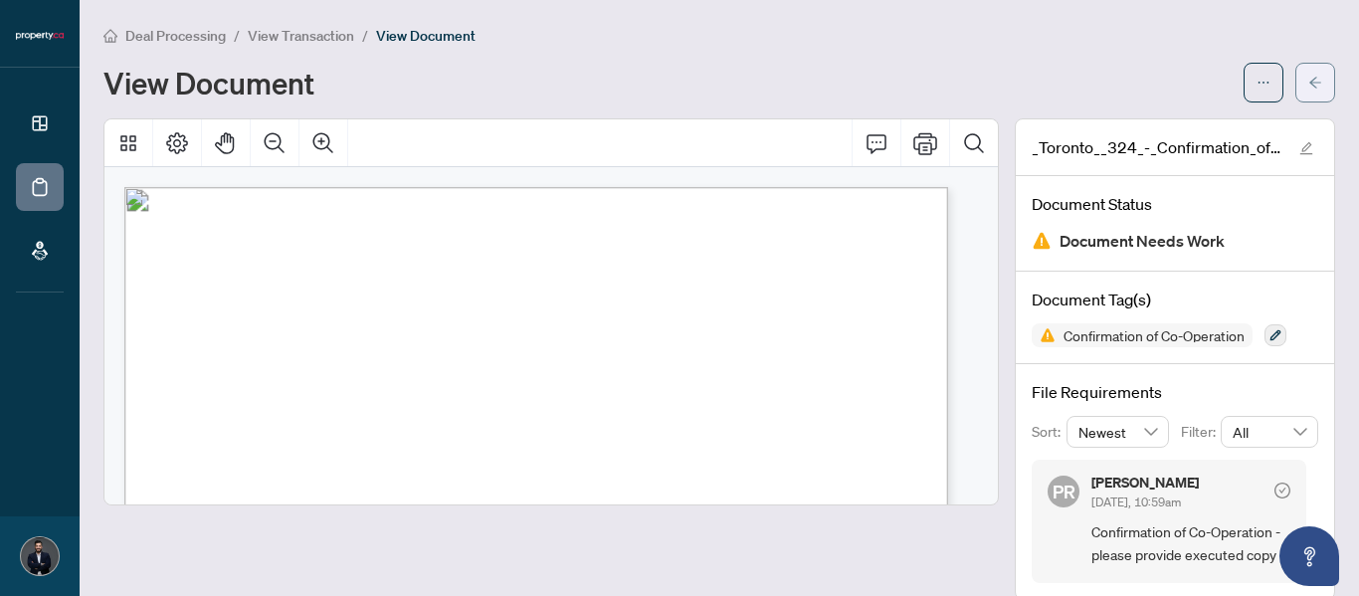
click at [1304, 63] on button "button" at bounding box center [1315, 83] width 40 height 40
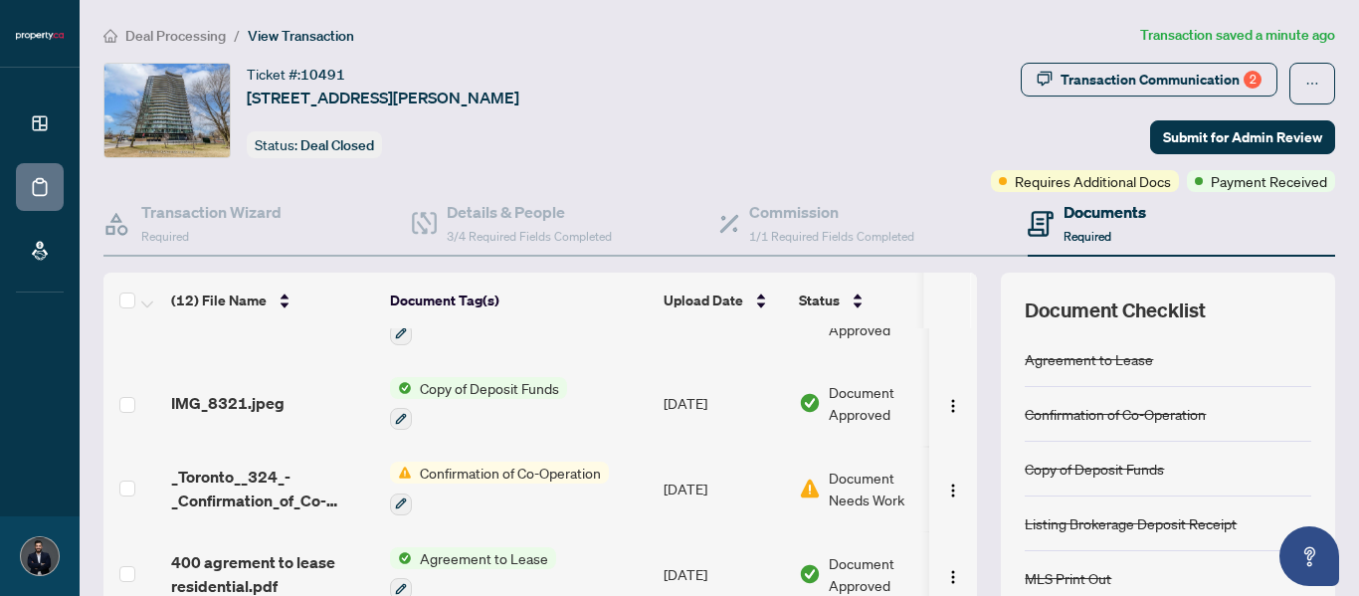
scroll to position [672, 0]
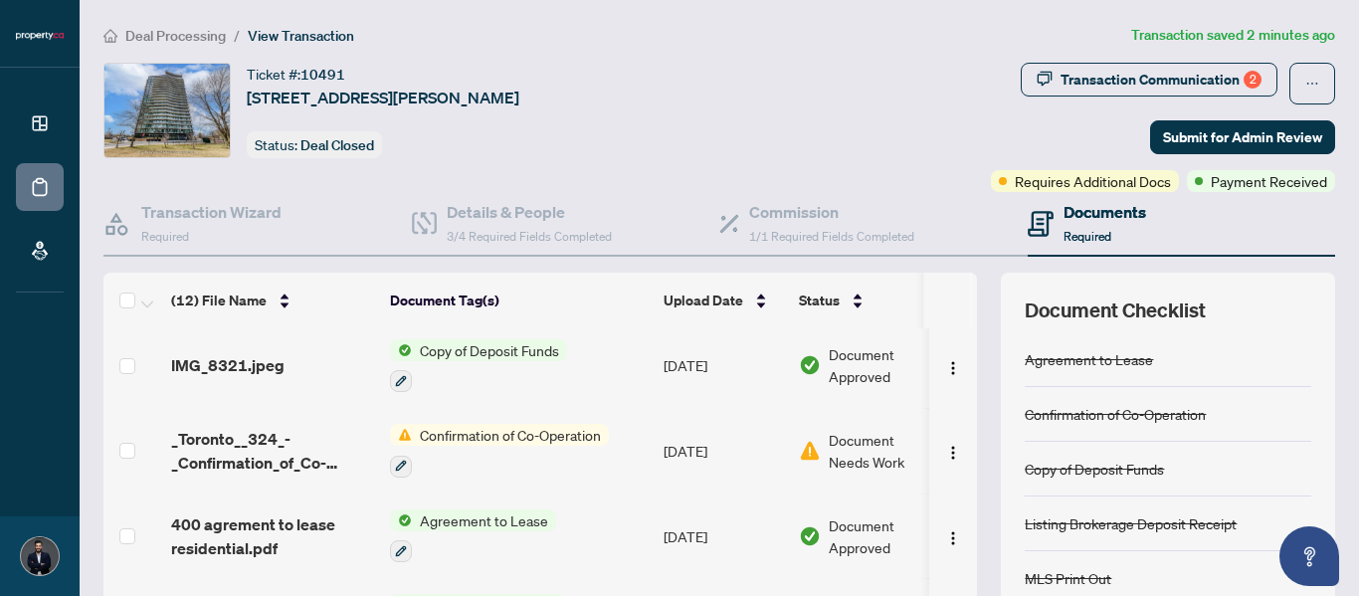
click at [1094, 412] on div "Confirmation of Co-Operation" at bounding box center [1114, 414] width 181 height 22
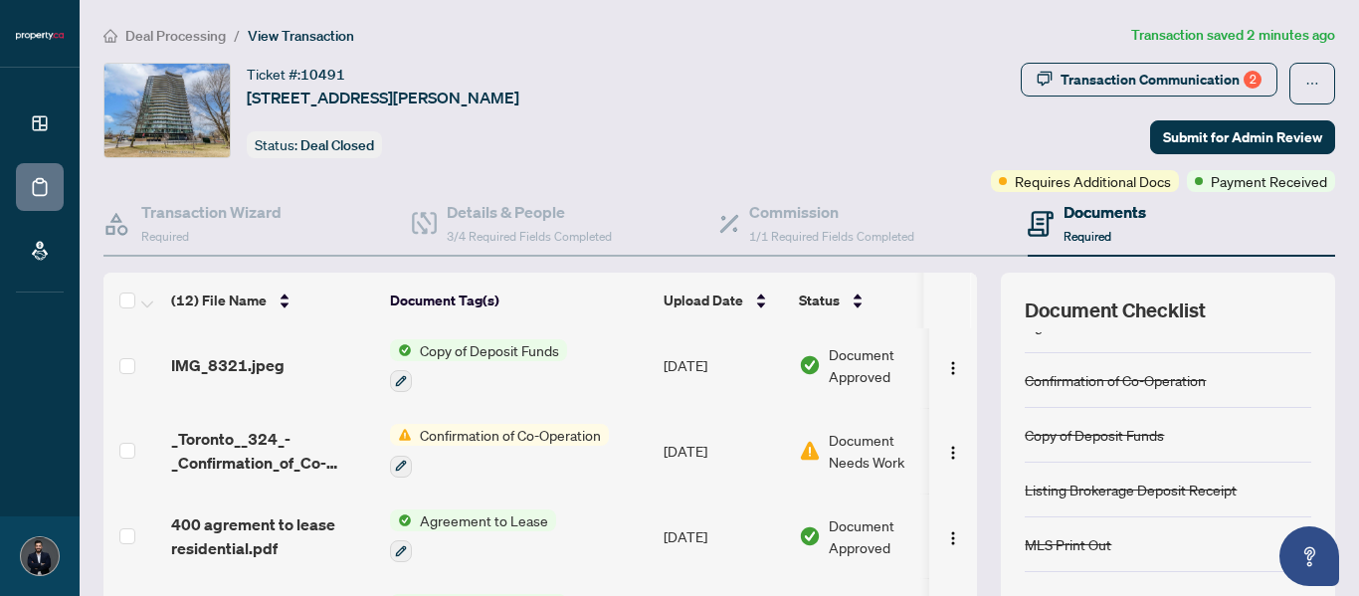
scroll to position [0, 0]
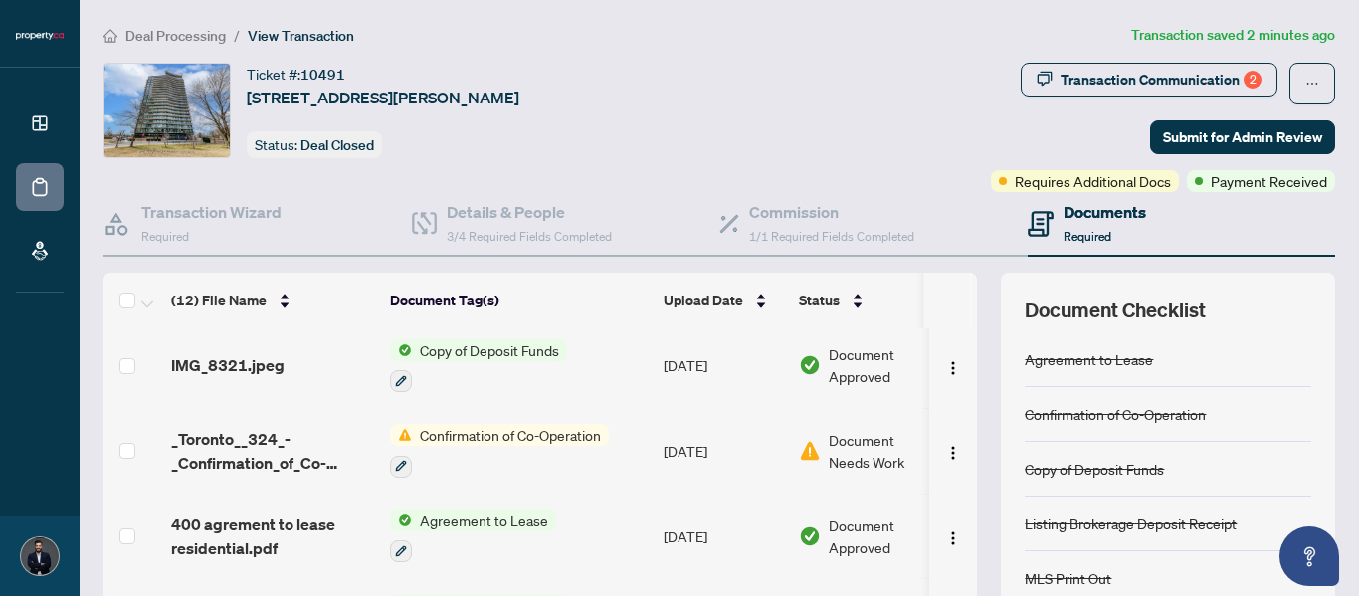
click at [1110, 413] on div "Confirmation of Co-Operation" at bounding box center [1114, 414] width 181 height 22
drag, startPoint x: 1110, startPoint y: 413, endPoint x: 1085, endPoint y: 413, distance: 24.9
click at [1085, 413] on div "Confirmation of Co-Operation" at bounding box center [1114, 414] width 181 height 22
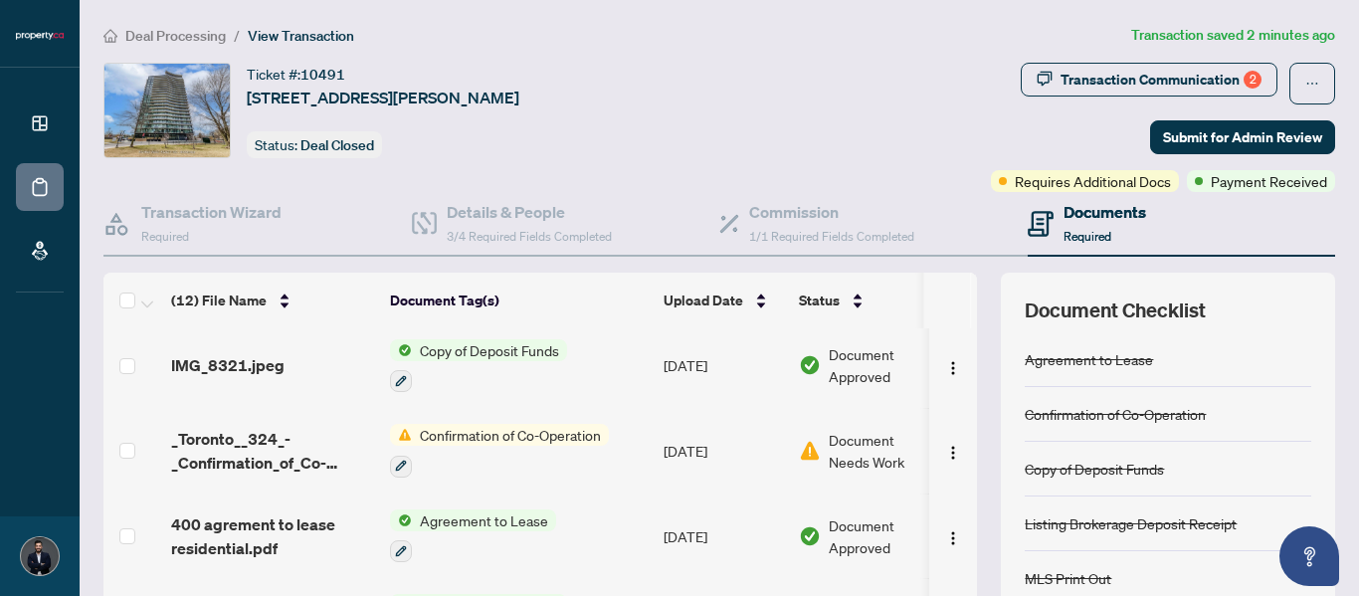
click at [1085, 413] on div "Confirmation of Co-Operation" at bounding box center [1114, 414] width 181 height 22
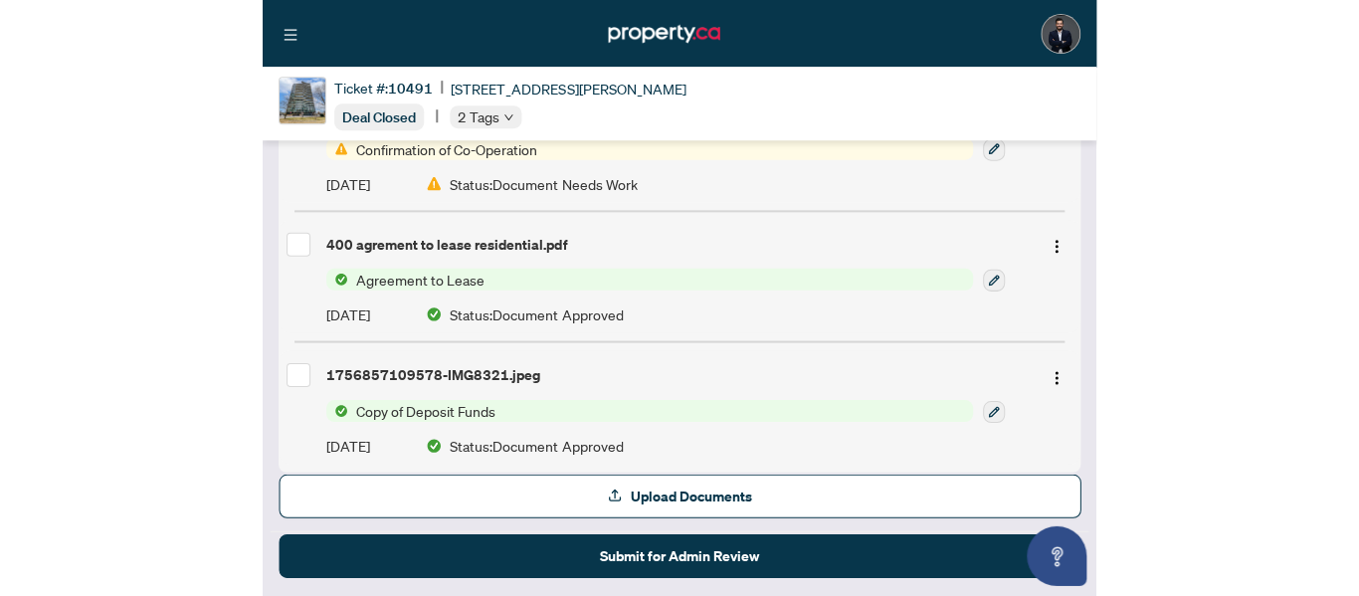
scroll to position [1437, 0]
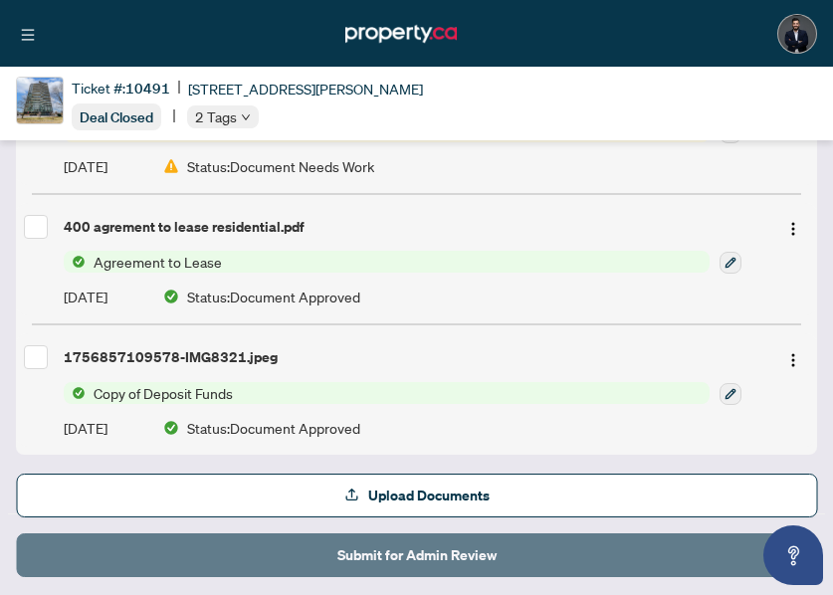
click at [451, 548] on span "Submit for Admin Review" at bounding box center [416, 555] width 159 height 32
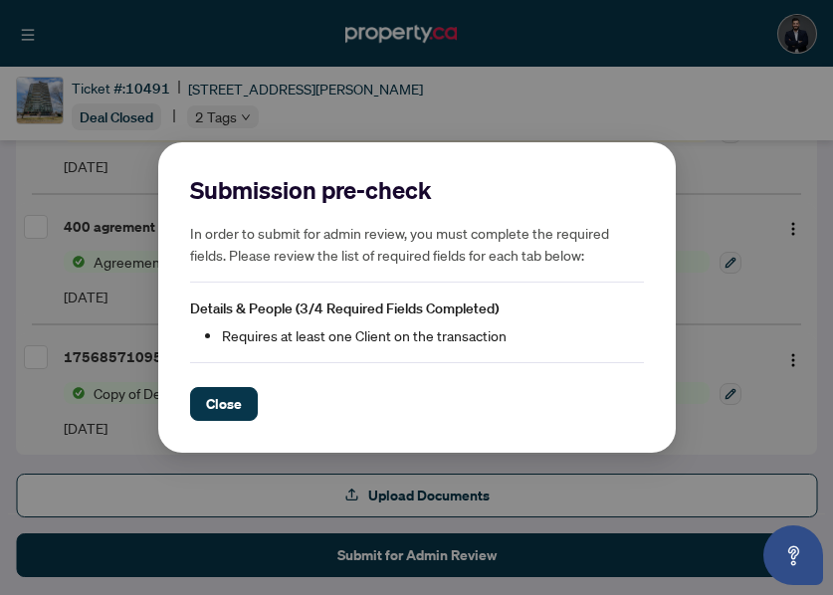
click at [225, 400] on span "Close" at bounding box center [224, 404] width 36 height 32
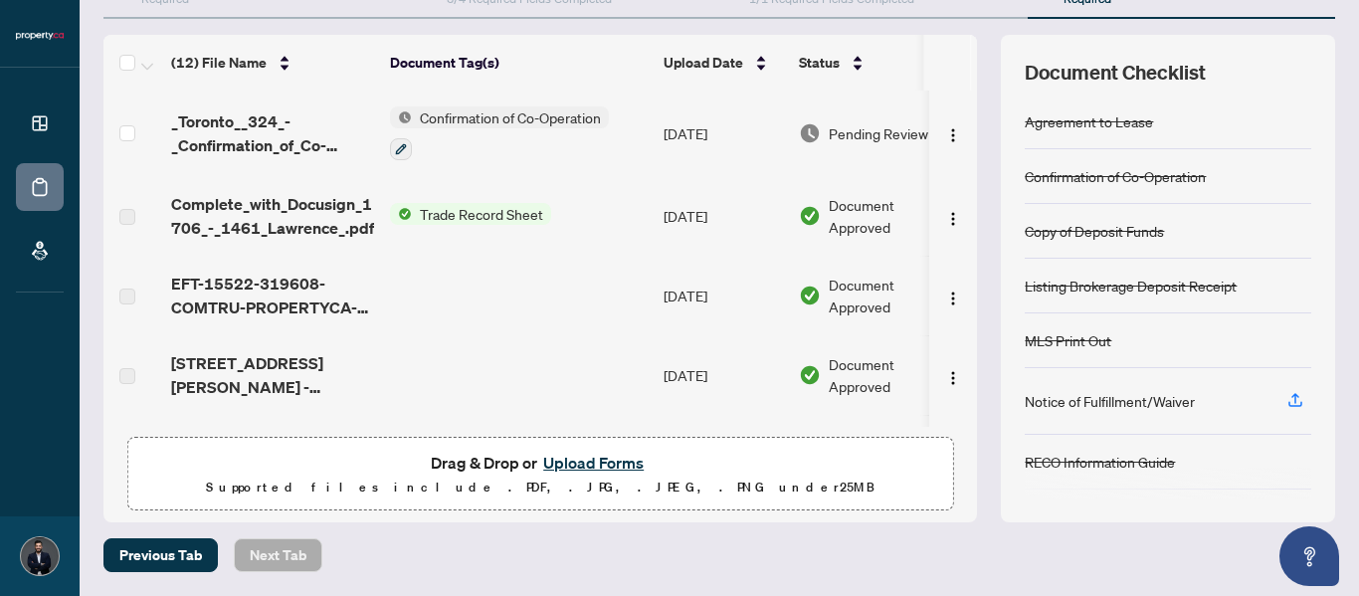
scroll to position [237, 0]
click at [1118, 162] on div "Confirmation of Co-Operation" at bounding box center [1167, 177] width 286 height 55
click at [1101, 182] on div "Confirmation of Co-Operation" at bounding box center [1114, 177] width 181 height 22
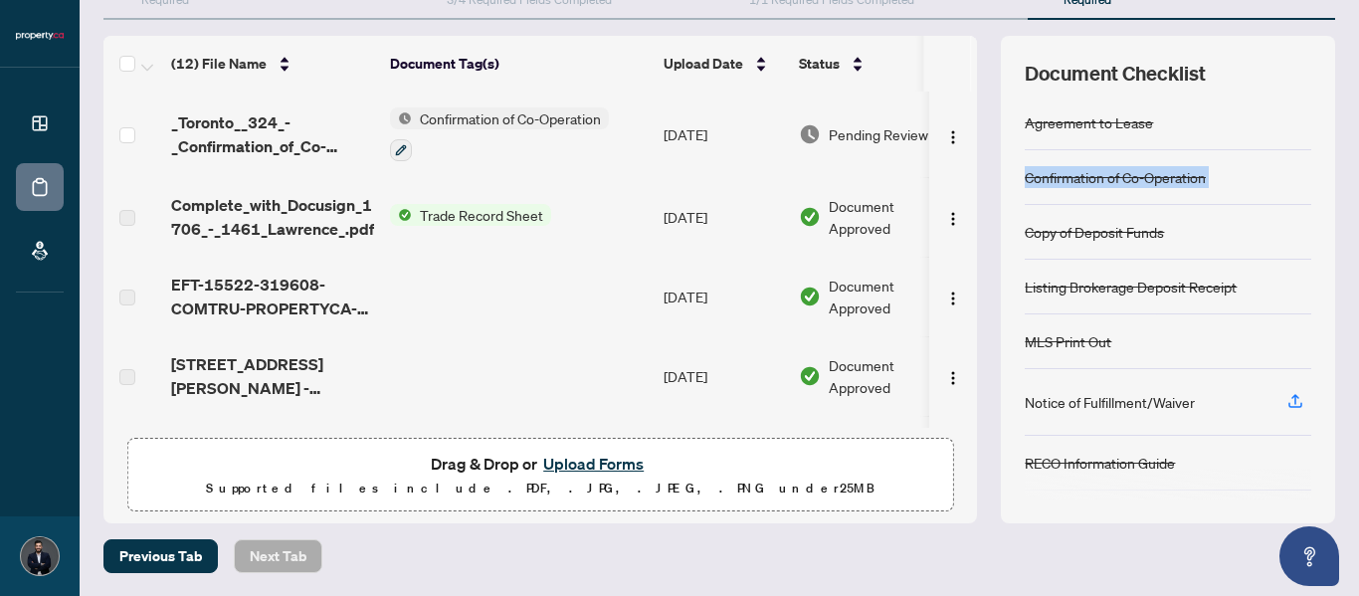
click at [1101, 182] on div "Confirmation of Co-Operation" at bounding box center [1114, 177] width 181 height 22
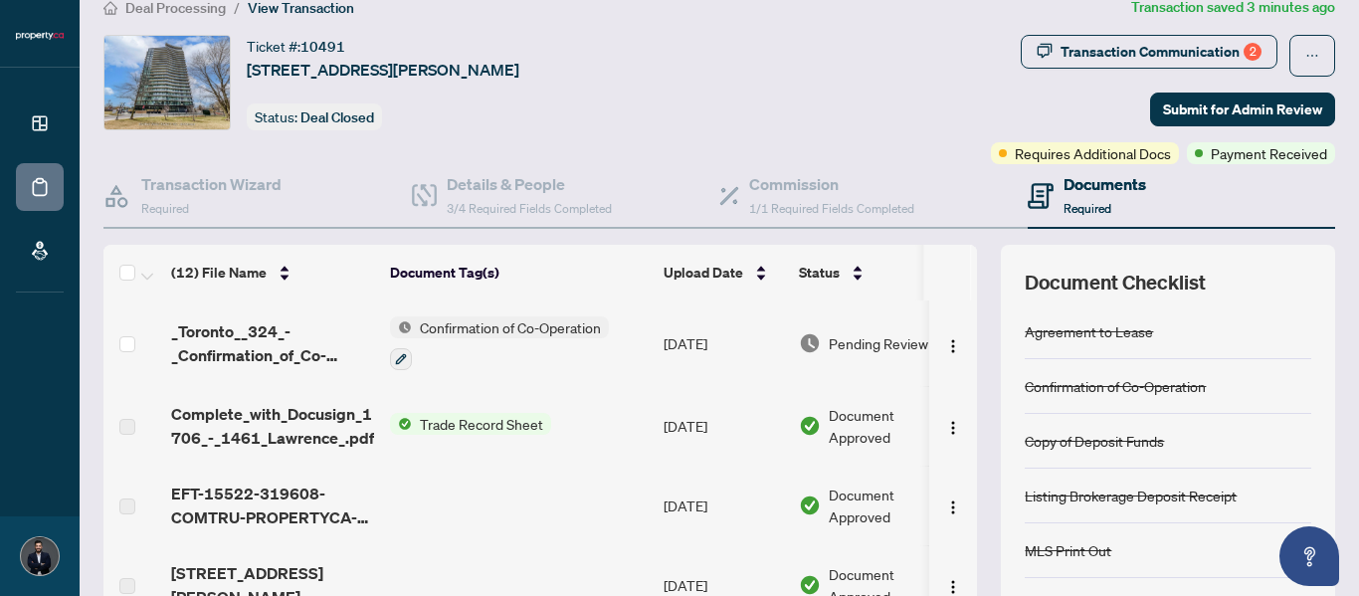
scroll to position [0, 0]
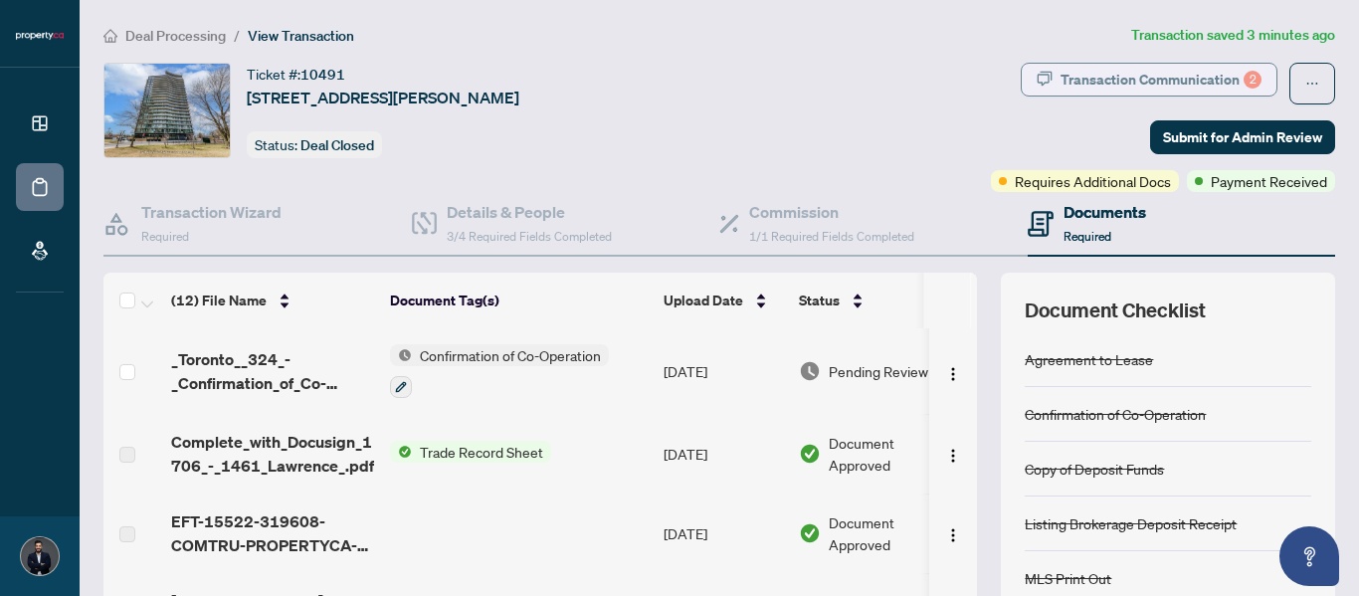
click at [1178, 76] on div "Transaction Communication 2" at bounding box center [1160, 80] width 201 height 32
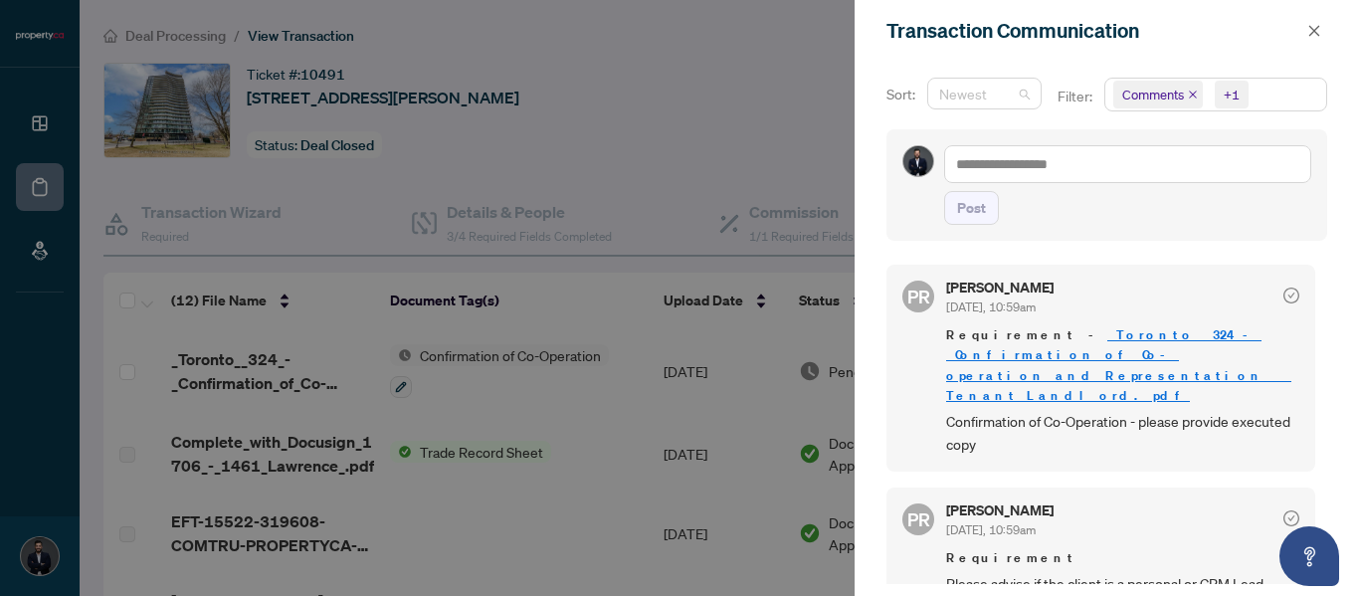
click at [1022, 90] on span "Newest" at bounding box center [984, 94] width 91 height 30
click at [1027, 94] on div "Newest" at bounding box center [984, 94] width 114 height 32
click at [603, 393] on div at bounding box center [679, 298] width 1359 height 596
click at [1310, 32] on icon "close" at bounding box center [1314, 31] width 14 height 14
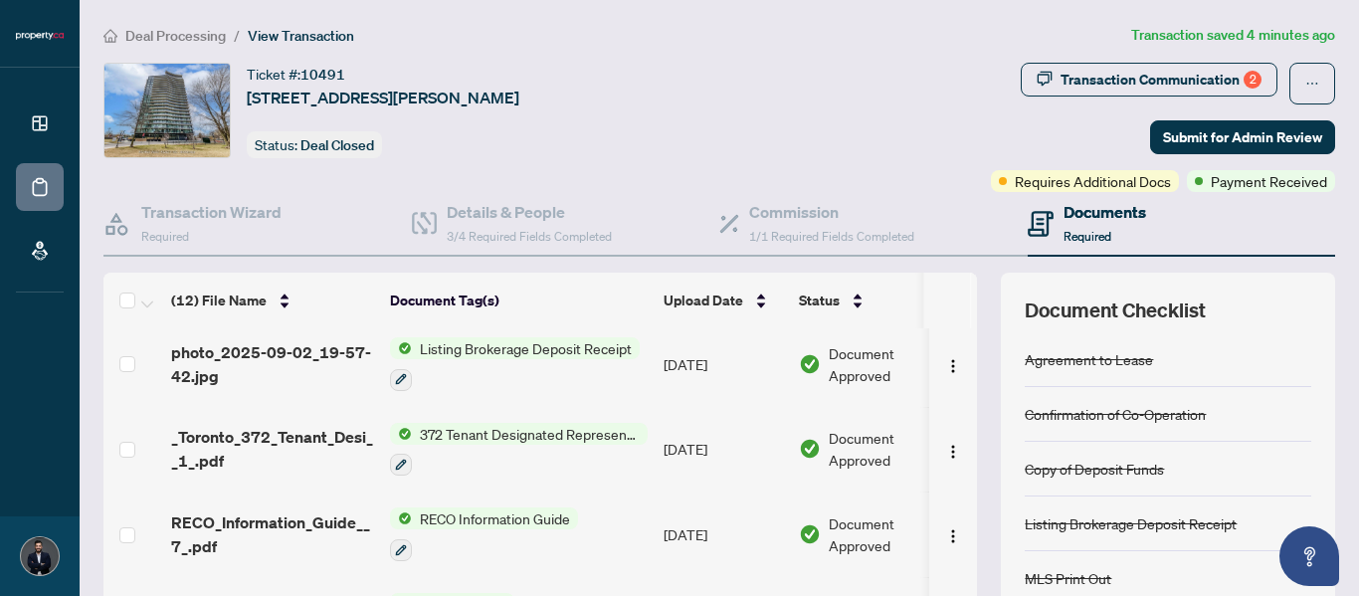
scroll to position [672, 0]
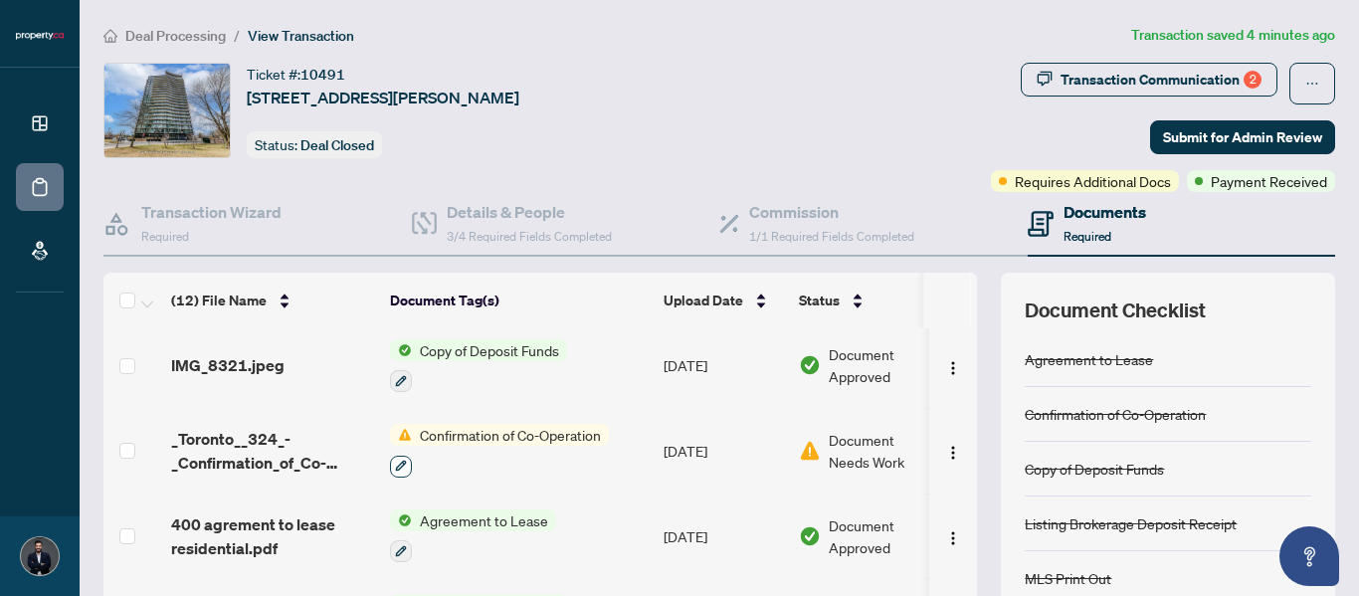
click at [399, 461] on icon "button" at bounding box center [401, 466] width 11 height 11
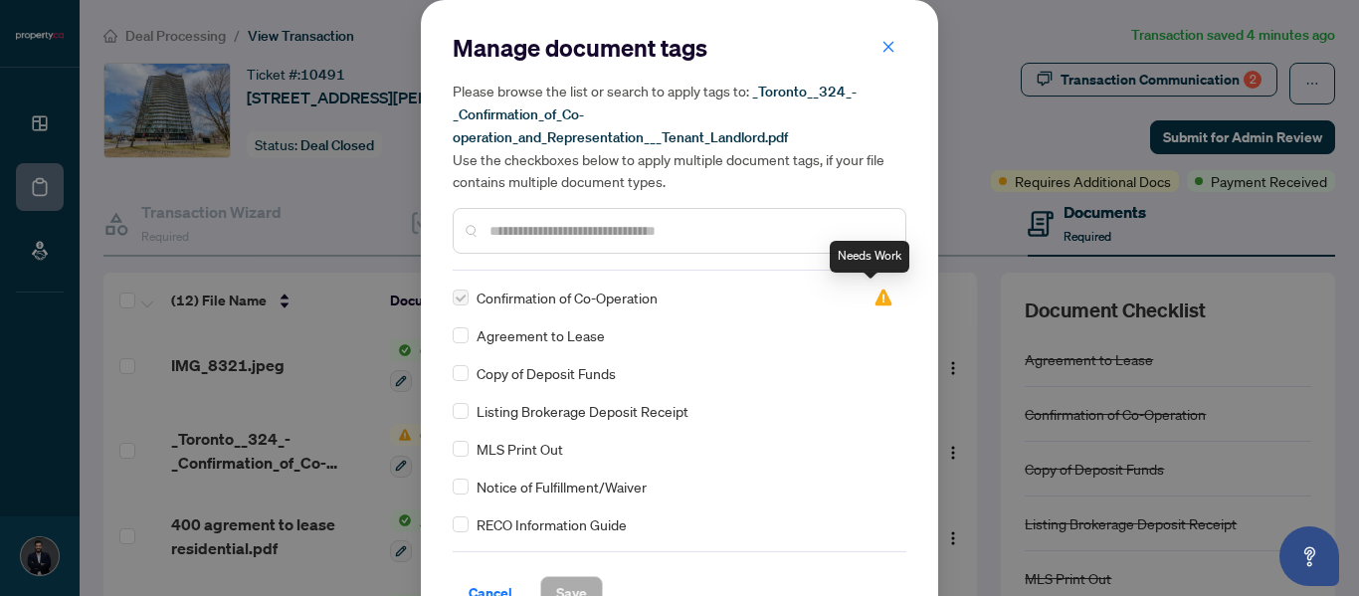
click at [873, 289] on img at bounding box center [883, 297] width 20 height 20
click at [873, 293] on img at bounding box center [883, 297] width 20 height 20
click at [577, 303] on span "Confirmation of Co-Operation" at bounding box center [566, 297] width 181 height 22
click at [583, 296] on span "Confirmation of Co-Operation" at bounding box center [566, 297] width 181 height 22
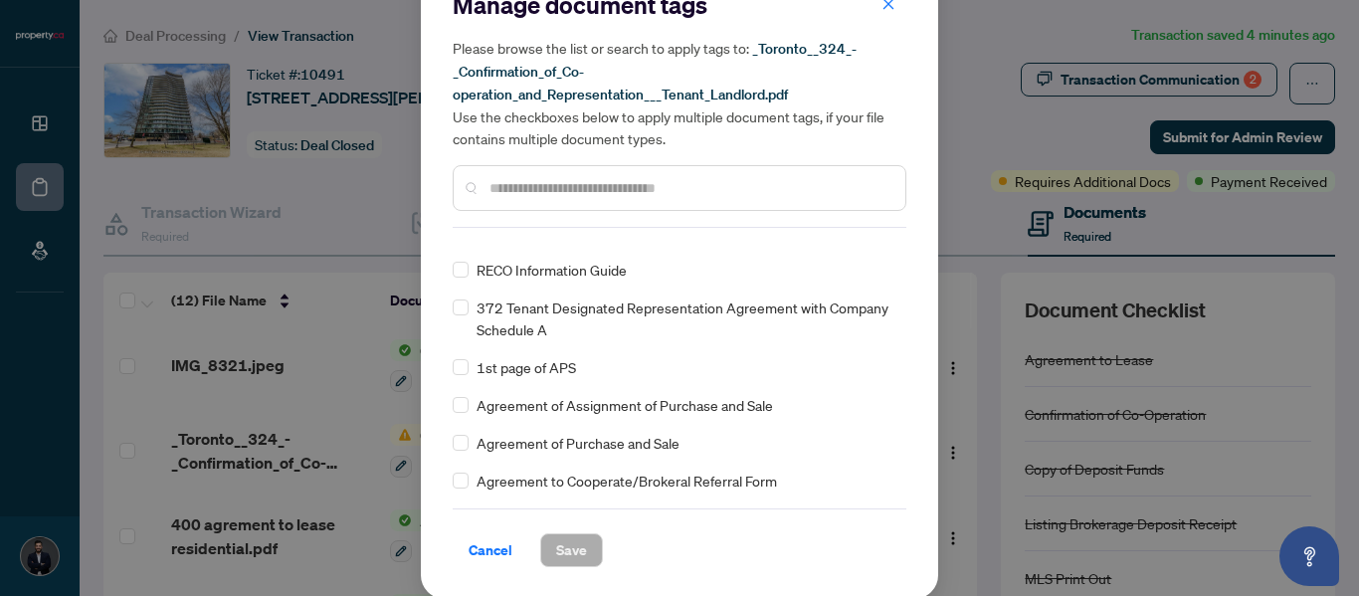
scroll to position [166, 0]
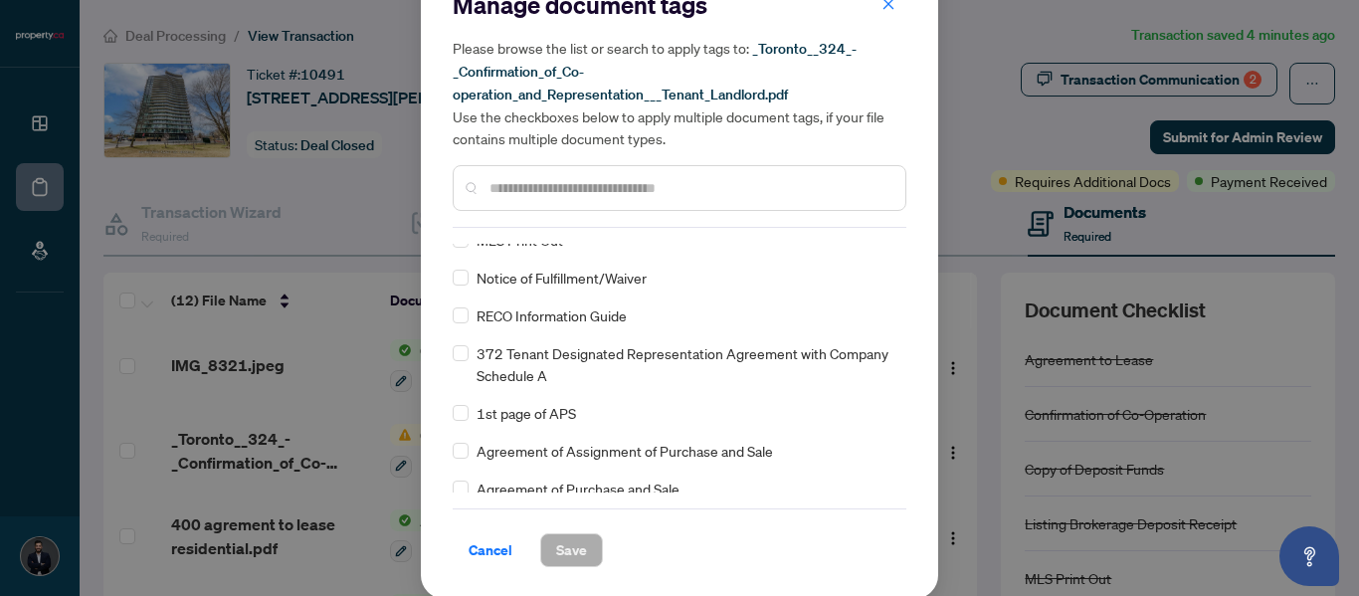
click at [595, 183] on input "text" at bounding box center [689, 188] width 400 height 22
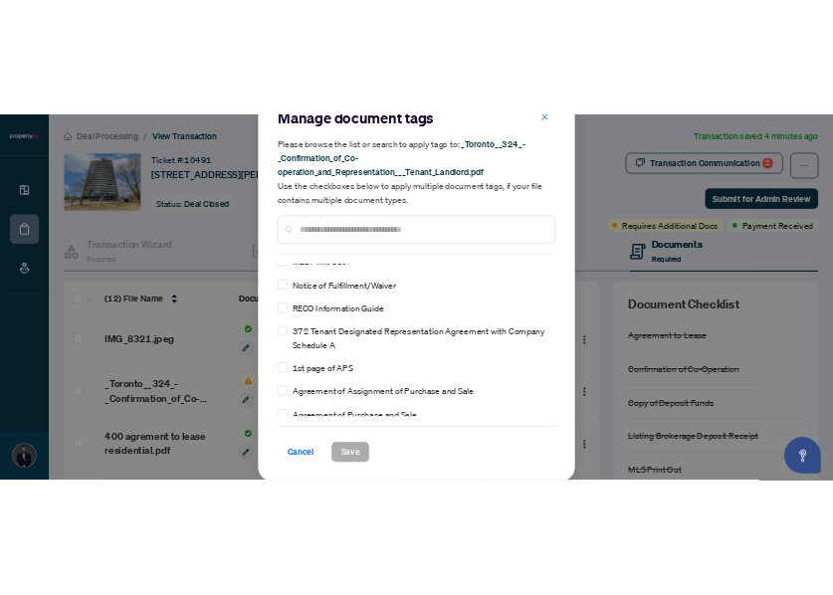
scroll to position [0, 0]
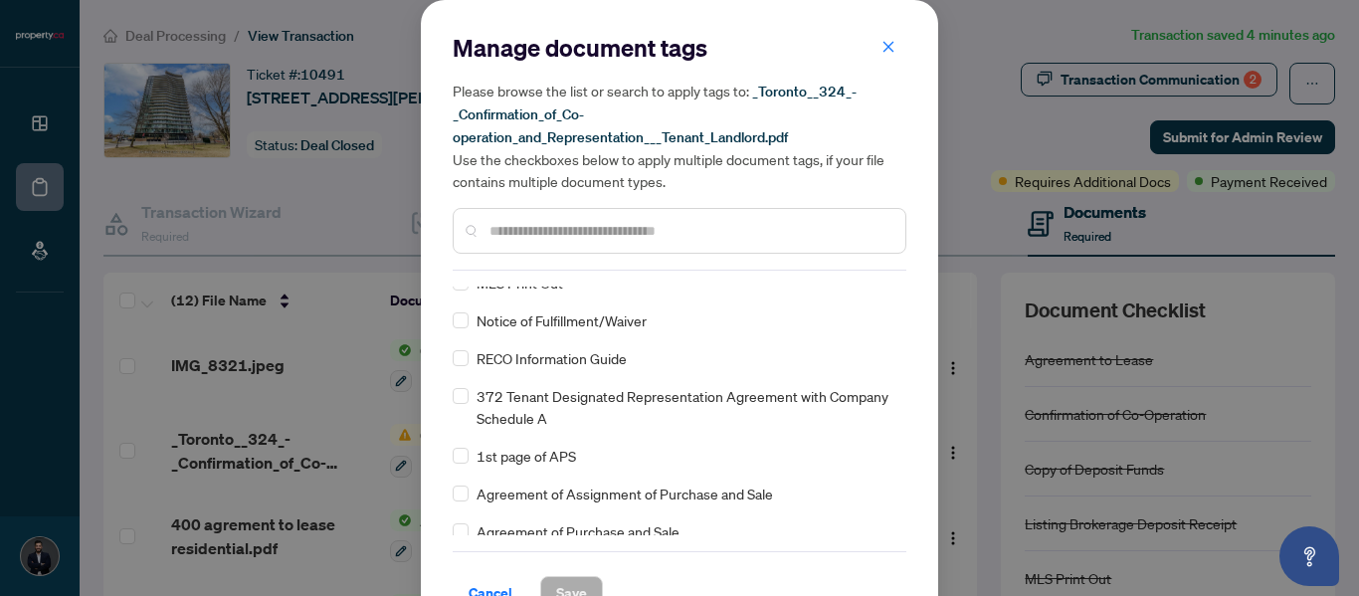
drag, startPoint x: 1131, startPoint y: 399, endPoint x: 1134, endPoint y: 415, distance: 16.2
click at [1134, 415] on div "Manage document tags Please browse the list or search to apply tags to: _Toront…" at bounding box center [679, 298] width 1359 height 596
click at [1154, 416] on div "Manage document tags Please browse the list or search to apply tags to: _Toront…" at bounding box center [679, 298] width 1359 height 596
click at [883, 51] on icon "close" at bounding box center [888, 46] width 11 height 11
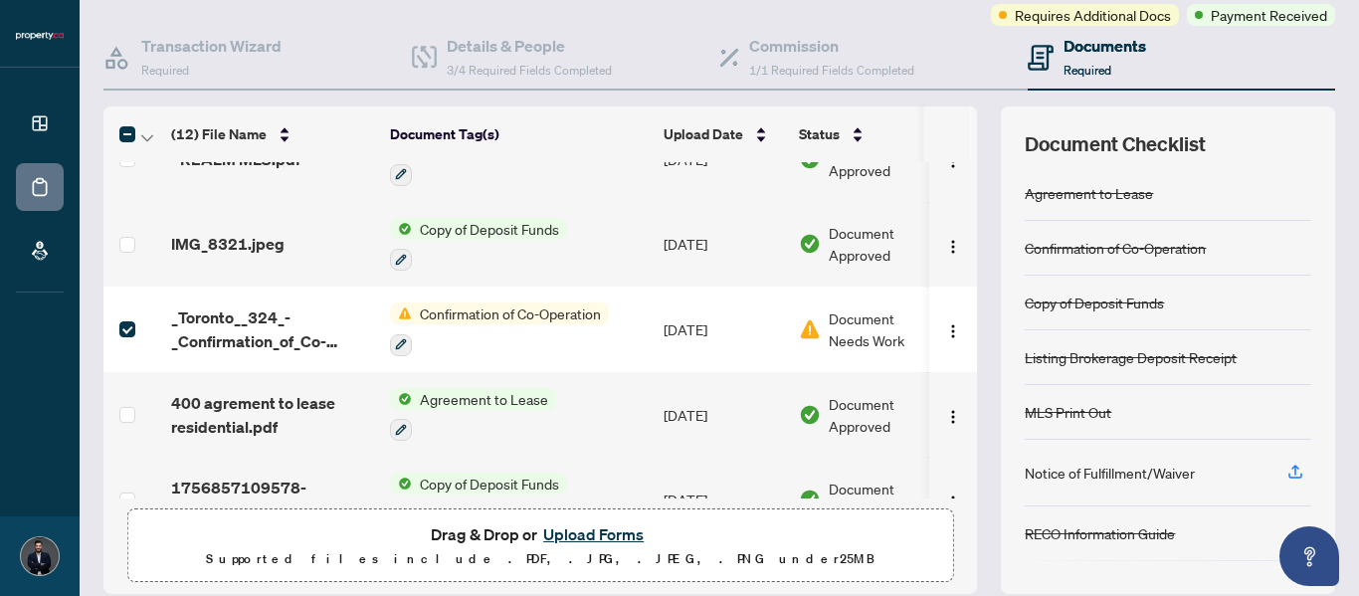
scroll to position [663, 0]
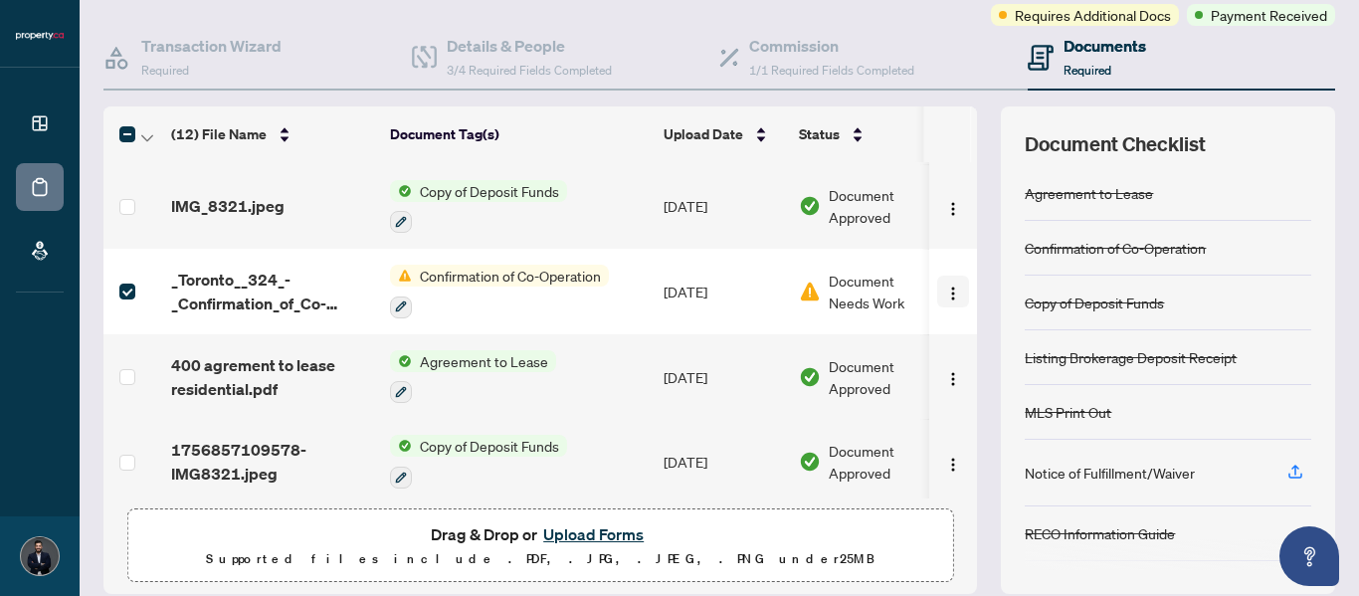
click at [945, 288] on img "button" at bounding box center [953, 293] width 16 height 16
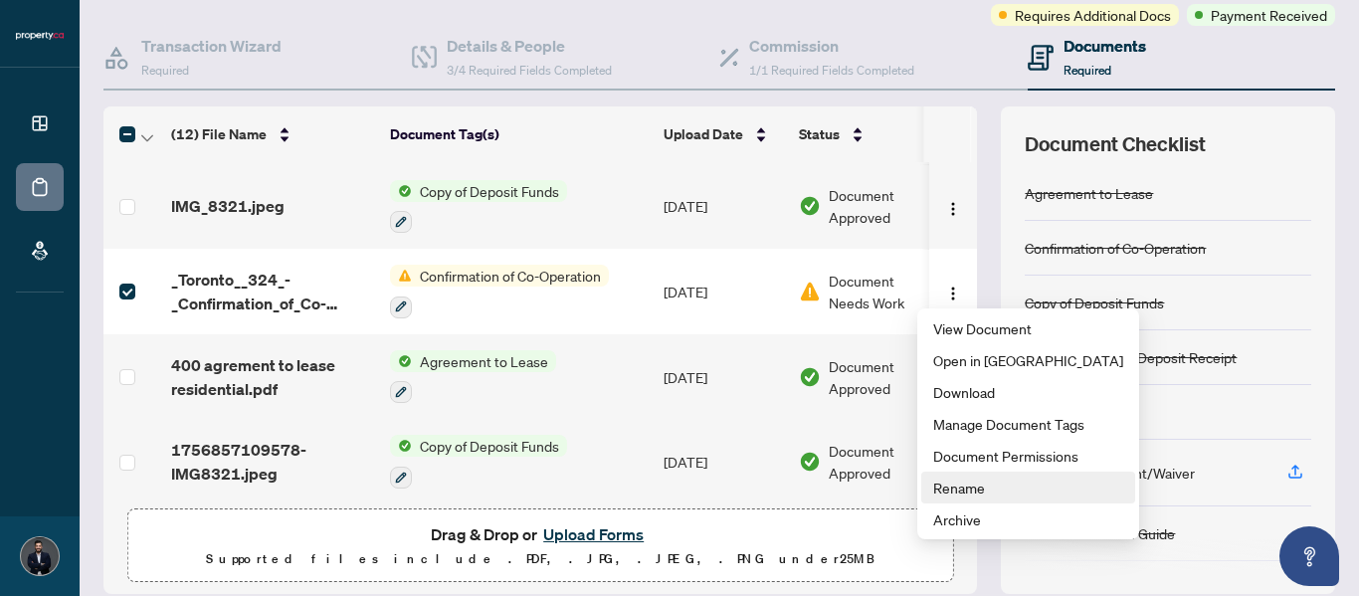
click at [954, 493] on span "Rename" at bounding box center [1028, 487] width 190 height 22
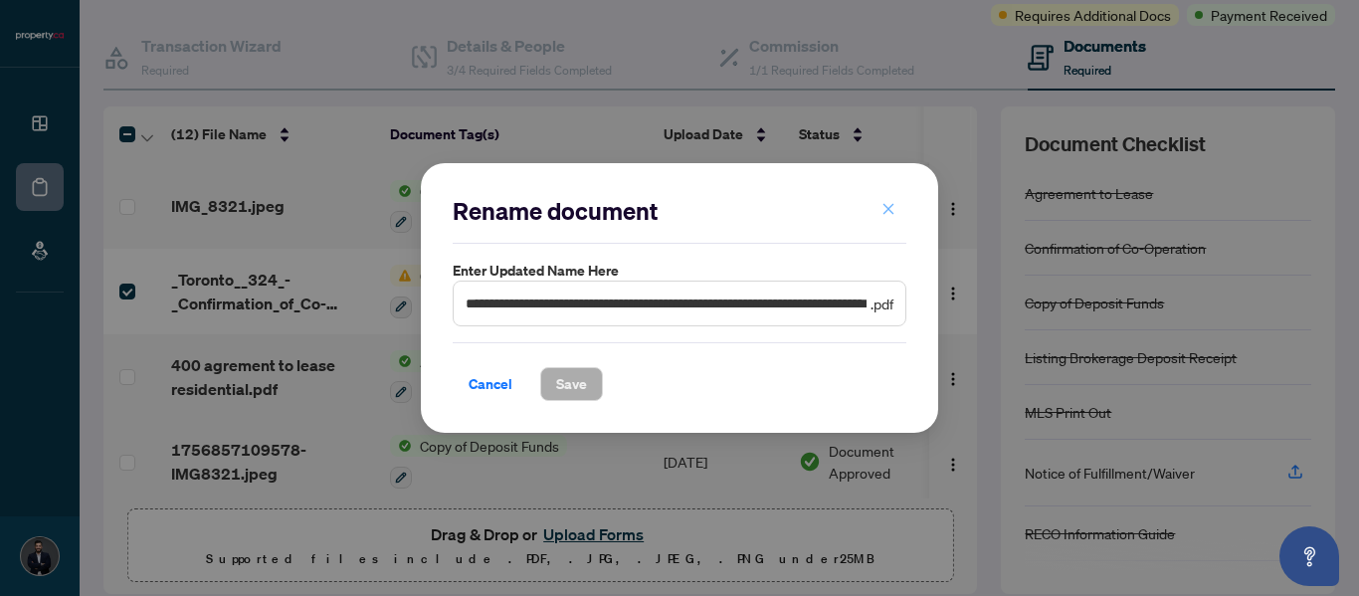
click at [886, 212] on icon "close" at bounding box center [888, 209] width 11 height 11
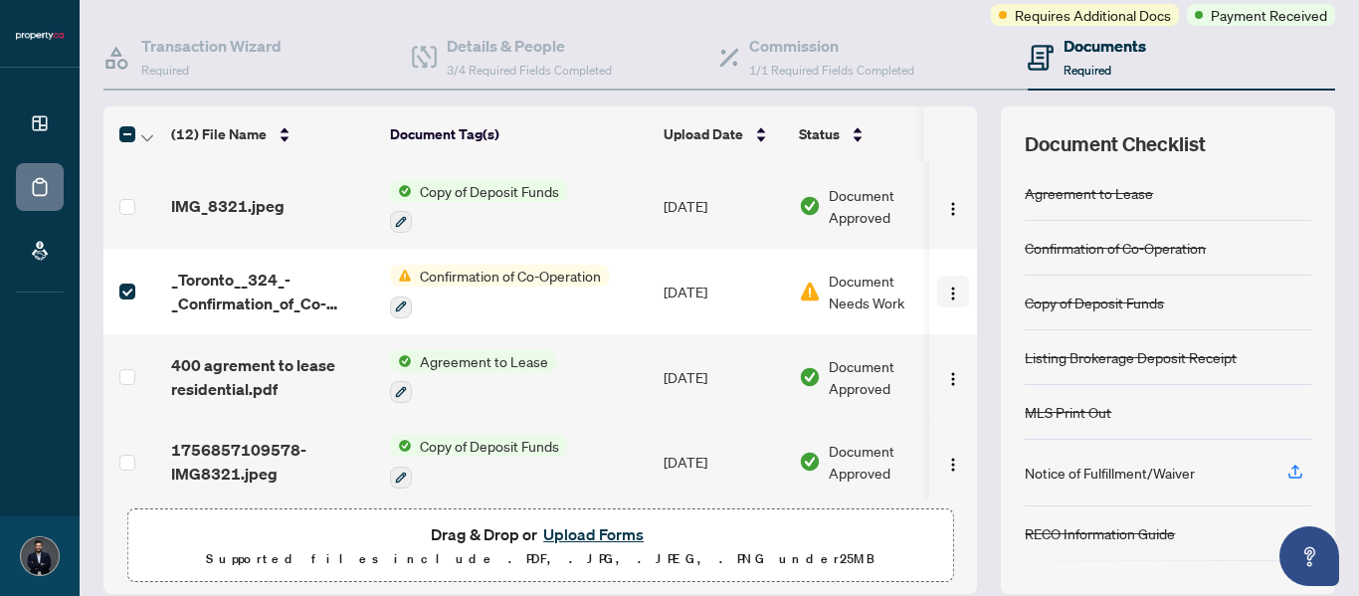
click at [945, 290] on img "button" at bounding box center [953, 293] width 16 height 16
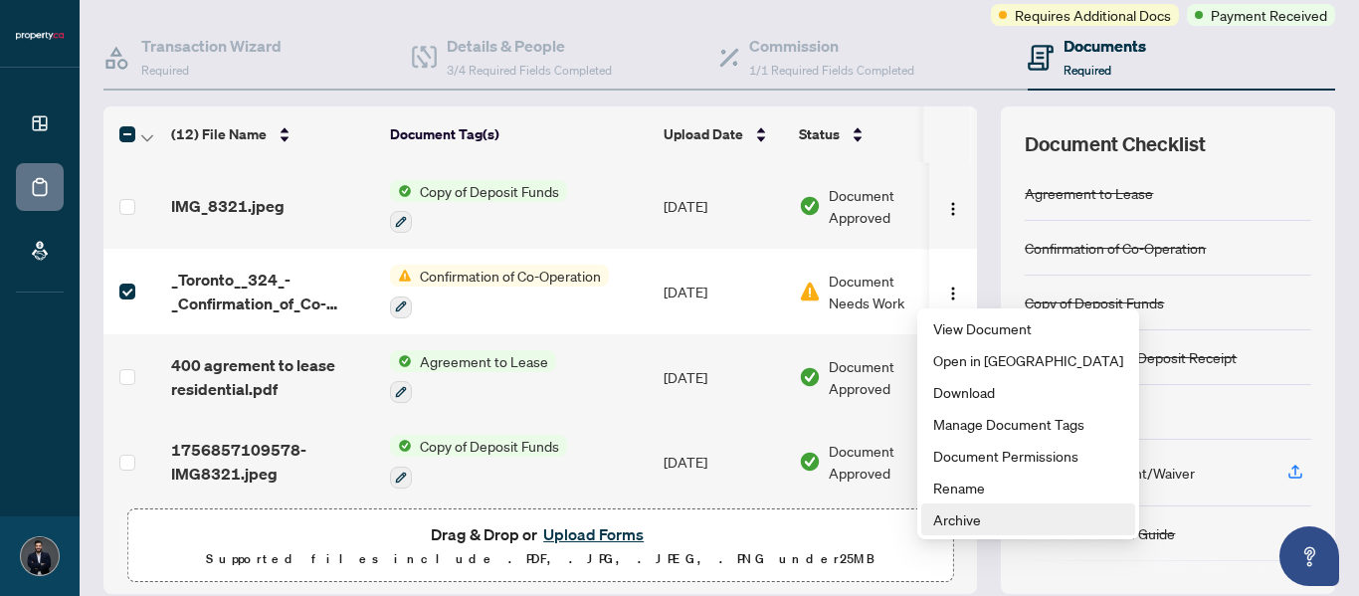
click at [962, 511] on span "Archive" at bounding box center [1028, 519] width 190 height 22
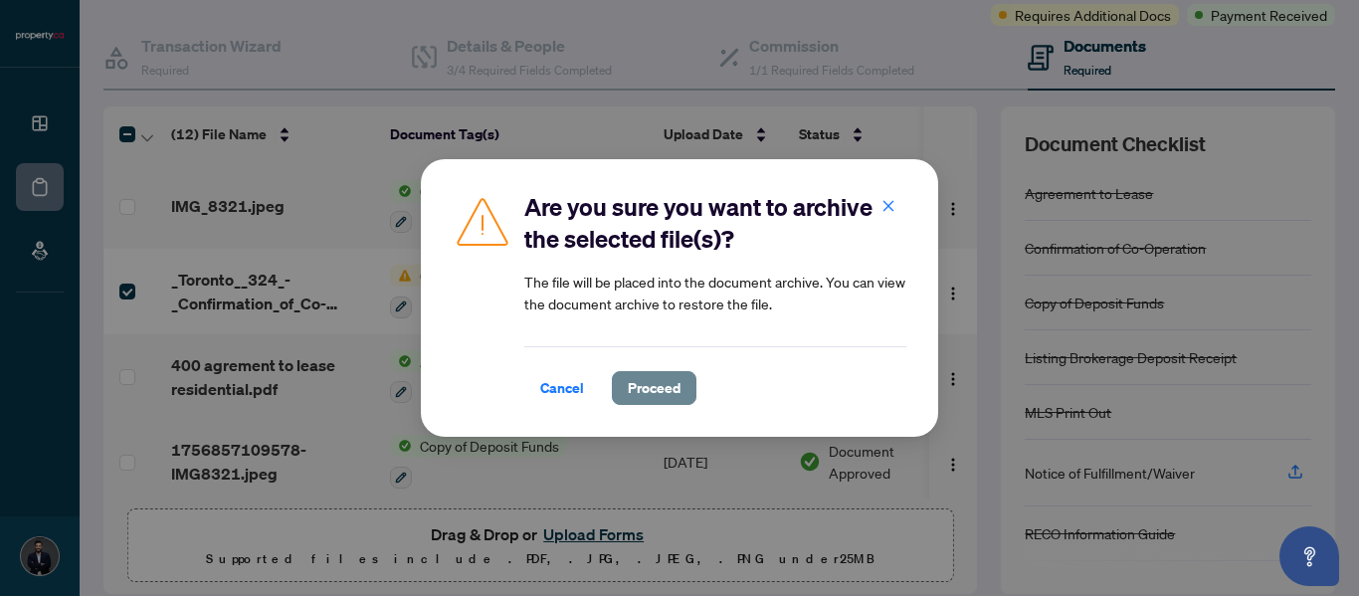
click at [650, 402] on span "Proceed" at bounding box center [654, 388] width 53 height 32
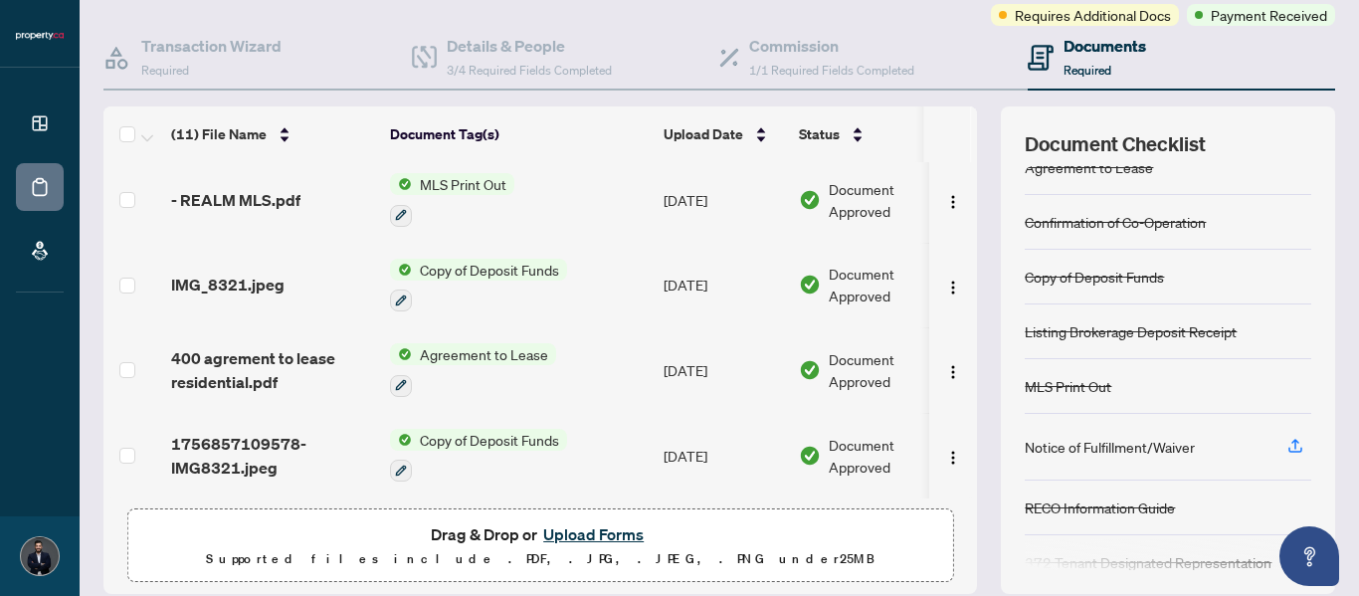
scroll to position [0, 0]
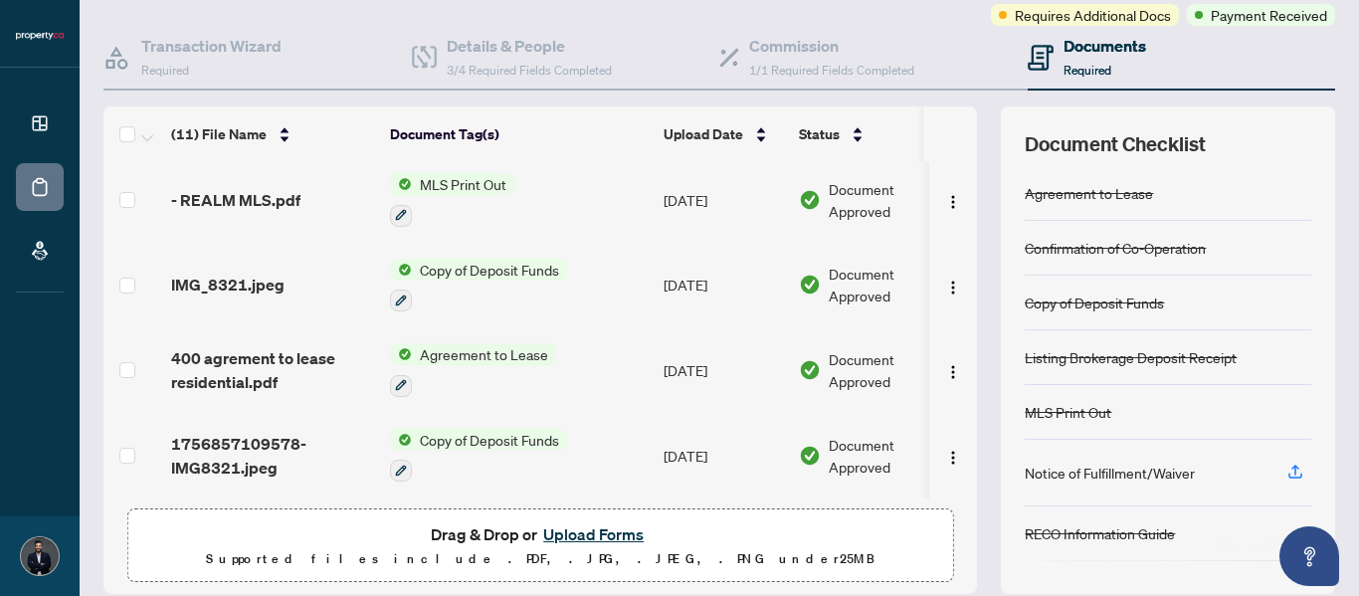
click at [559, 531] on button "Upload Forms" at bounding box center [593, 534] width 112 height 26
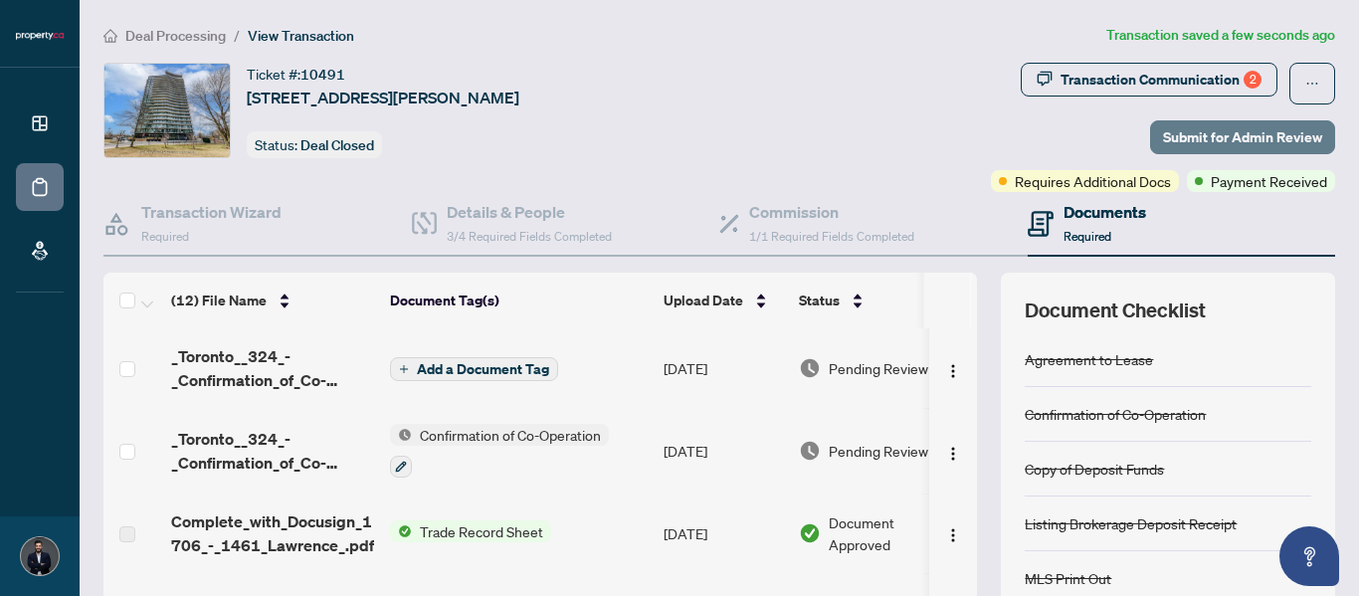
click at [1256, 127] on span "Submit for Admin Review" at bounding box center [1242, 137] width 159 height 32
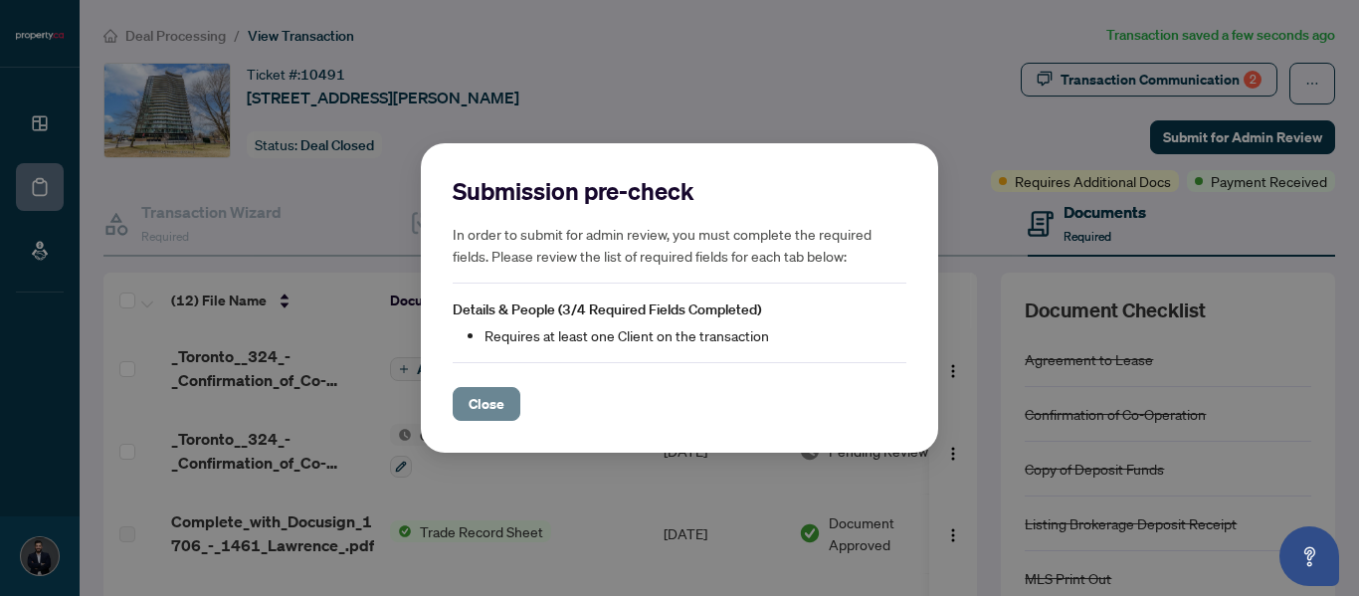
click at [485, 395] on span "Close" at bounding box center [486, 404] width 36 height 32
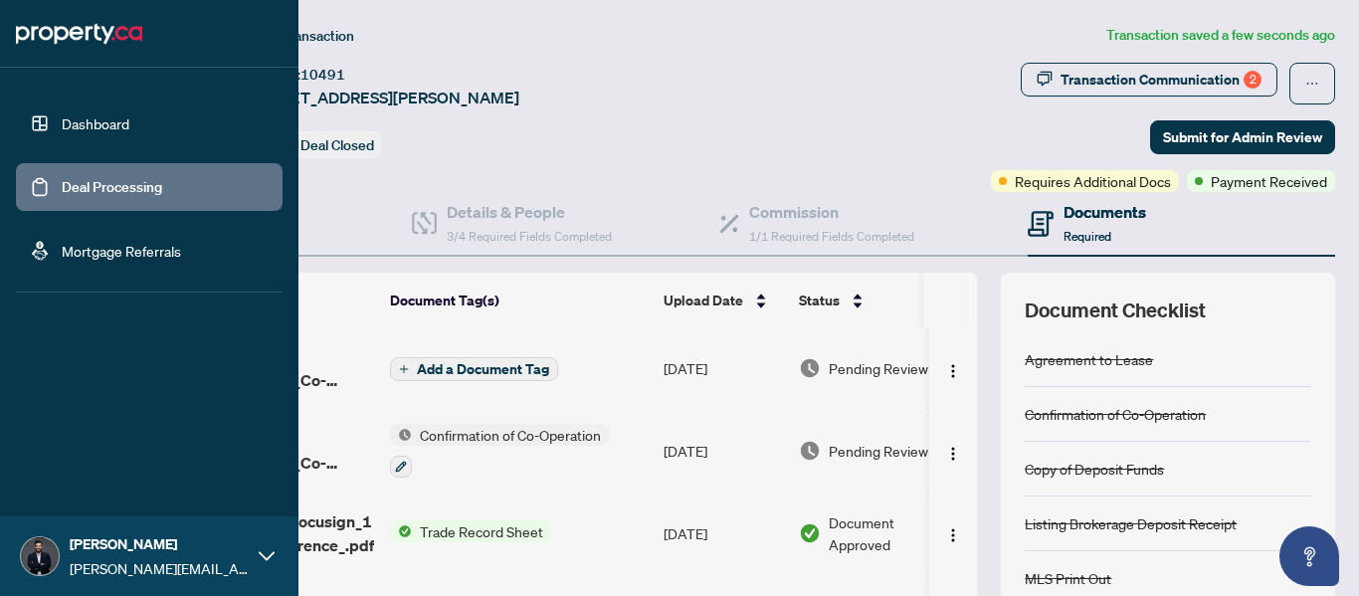
click at [86, 132] on link "Dashboard" at bounding box center [96, 123] width 68 height 18
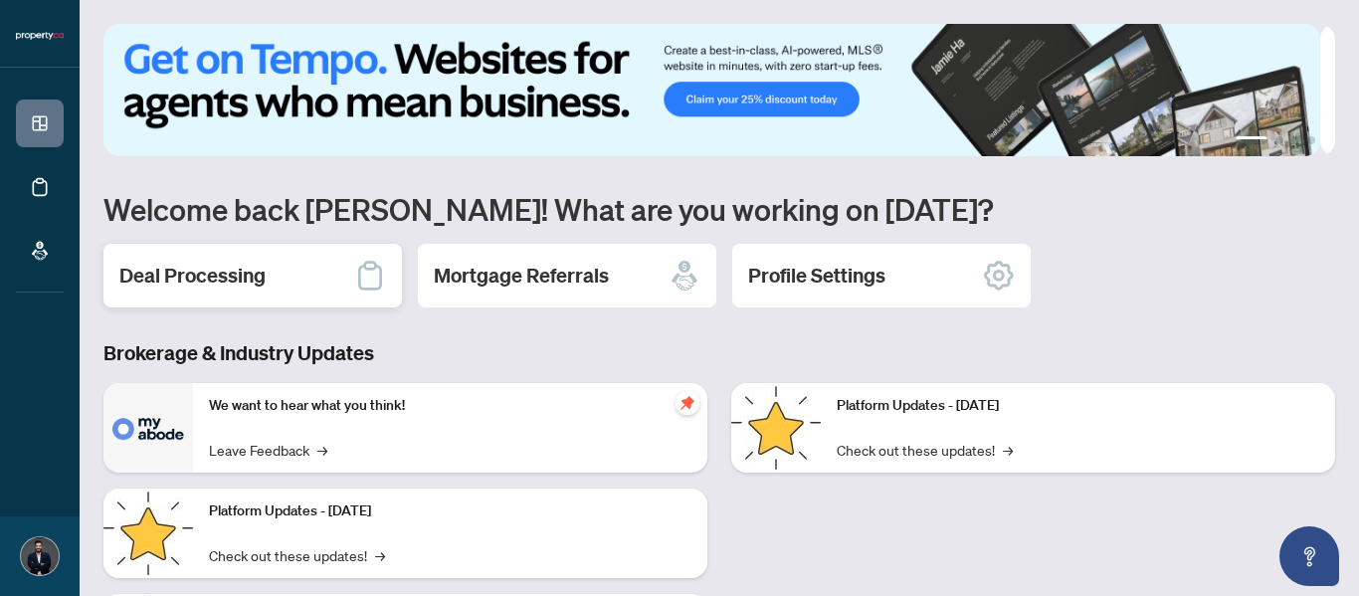
click at [190, 278] on h2 "Deal Processing" at bounding box center [192, 276] width 146 height 28
